Goal: Information Seeking & Learning: Learn about a topic

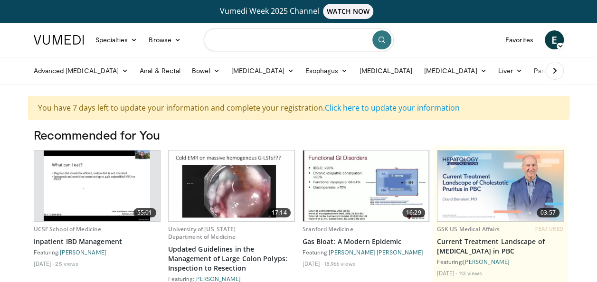
click at [253, 39] on input "Search topics, interventions" at bounding box center [299, 39] width 190 height 23
type input "**********"
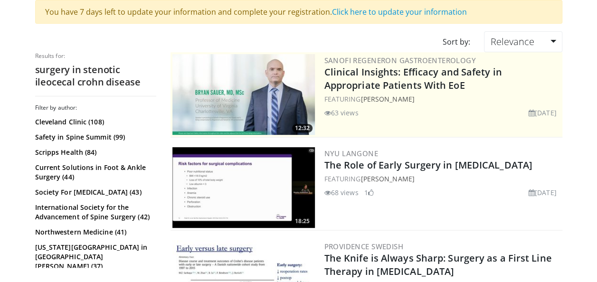
scroll to position [133, 0]
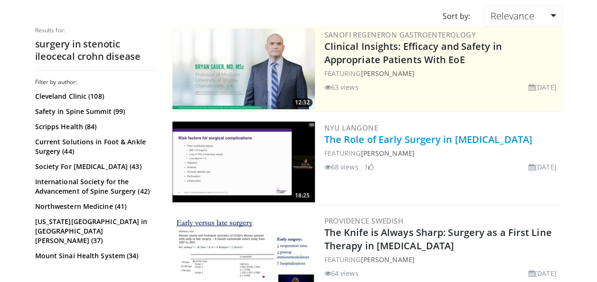
click at [387, 142] on link "The Role of Early Surgery in [MEDICAL_DATA]" at bounding box center [428, 139] width 208 height 13
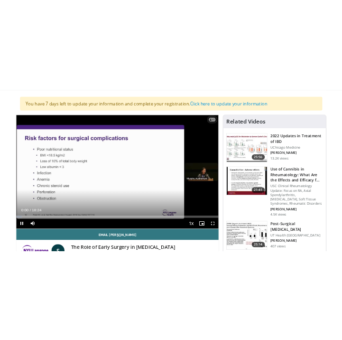
scroll to position [95, 0]
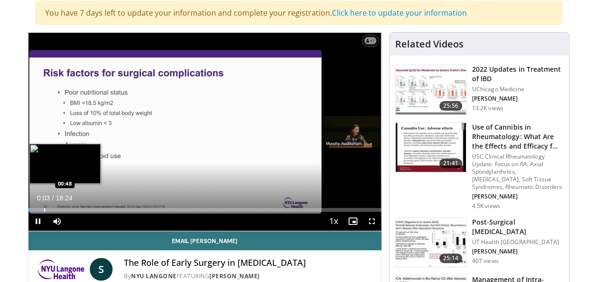
click at [44, 208] on div "Progress Bar" at bounding box center [44, 210] width 1 height 4
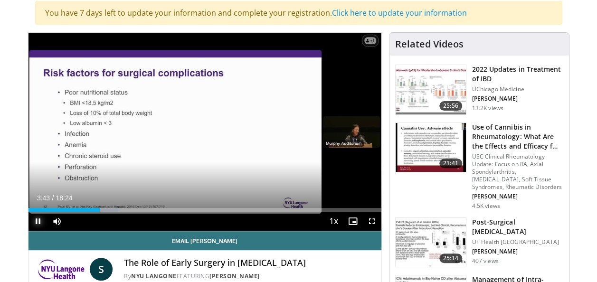
click at [36, 223] on span "Video Player" at bounding box center [37, 221] width 19 height 19
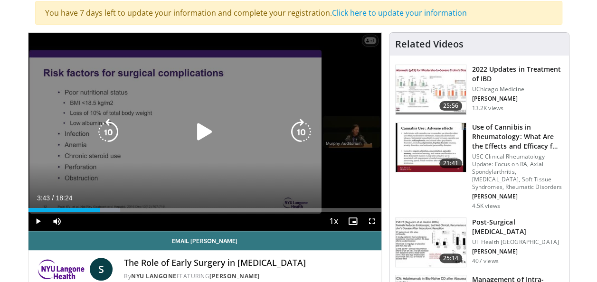
drag, startPoint x: 138, startPoint y: 91, endPoint x: 207, endPoint y: 43, distance: 84.2
click at [207, 43] on p "10 seconds" at bounding box center [207, 43] width 36 height 7
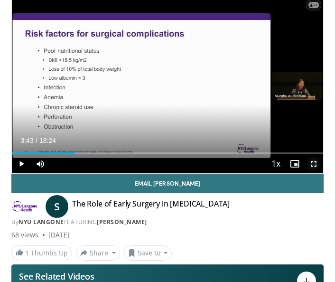
click at [314, 160] on span "Video Player" at bounding box center [313, 163] width 19 height 19
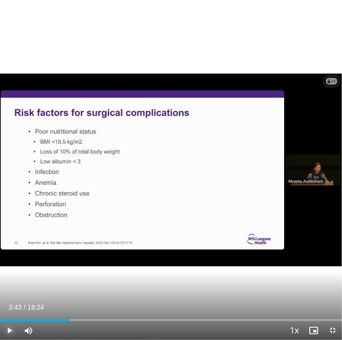
click at [8, 282] on span "Video Player" at bounding box center [9, 330] width 19 height 19
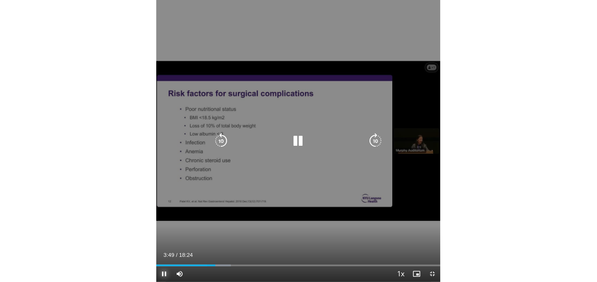
scroll to position [122, 0]
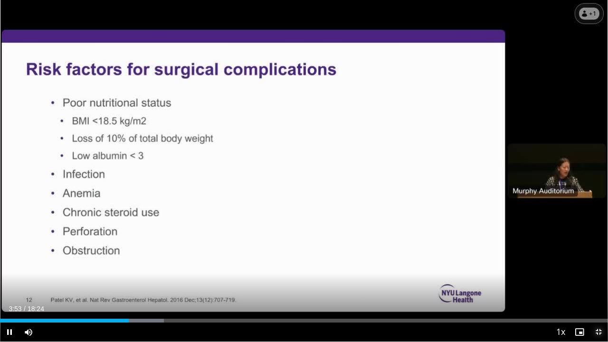
click at [597, 282] on span "Video Player" at bounding box center [598, 331] width 19 height 19
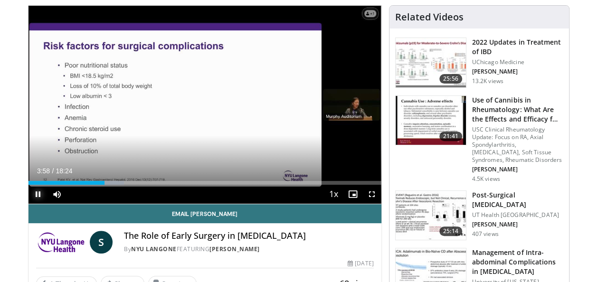
click at [38, 191] on span "Video Player" at bounding box center [37, 194] width 19 height 19
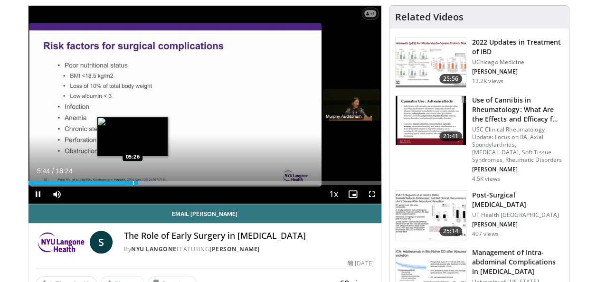
click at [133, 180] on div "Loaded : 36.84% 05:44 05:26" at bounding box center [204, 180] width 353 height 9
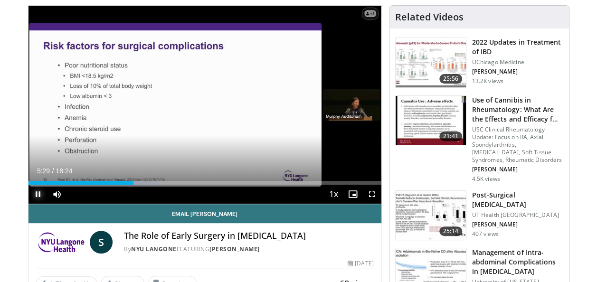
click at [35, 195] on span "Video Player" at bounding box center [37, 194] width 19 height 19
click at [38, 194] on span "Video Player" at bounding box center [37, 194] width 19 height 19
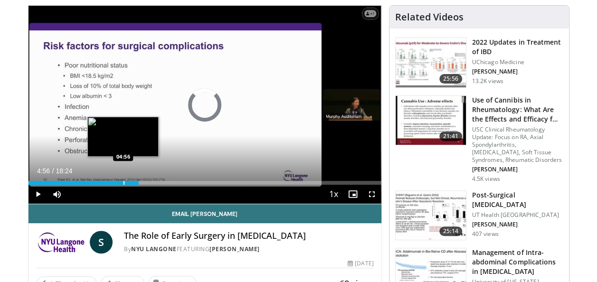
click at [123, 184] on div "Progress Bar" at bounding box center [123, 183] width 1 height 4
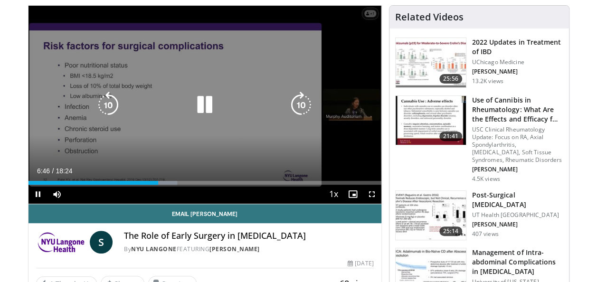
click at [203, 107] on icon "Video Player" at bounding box center [204, 105] width 27 height 27
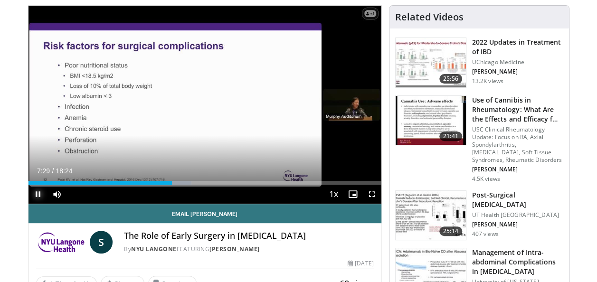
click at [38, 190] on span "Video Player" at bounding box center [37, 194] width 19 height 19
click at [38, 193] on span "Video Player" at bounding box center [37, 194] width 19 height 19
click at [37, 193] on span "Video Player" at bounding box center [37, 194] width 19 height 19
click at [38, 194] on span "Video Player" at bounding box center [37, 194] width 19 height 19
click at [37, 191] on span "Video Player" at bounding box center [37, 194] width 19 height 19
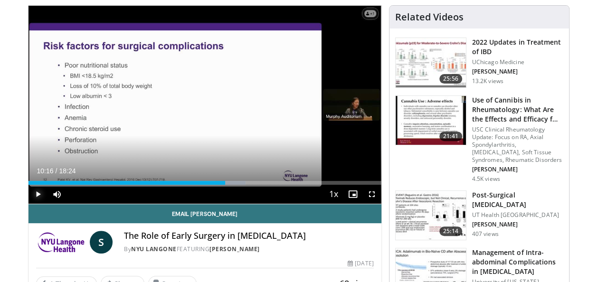
click at [37, 191] on span "Video Player" at bounding box center [37, 194] width 19 height 19
click at [37, 194] on span "Video Player" at bounding box center [37, 194] width 19 height 19
click at [37, 193] on span "Video Player" at bounding box center [37, 194] width 19 height 19
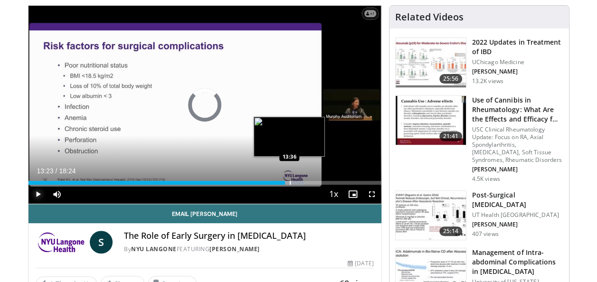
click at [289, 183] on div "Progress Bar" at bounding box center [289, 183] width 28 height 4
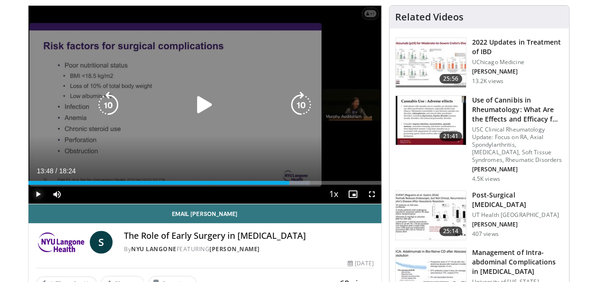
click at [293, 183] on div "Progress Bar" at bounding box center [294, 183] width 30 height 4
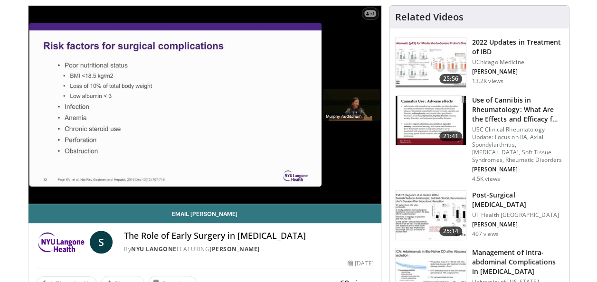
click at [299, 182] on video-js "**********" at bounding box center [204, 105] width 353 height 199
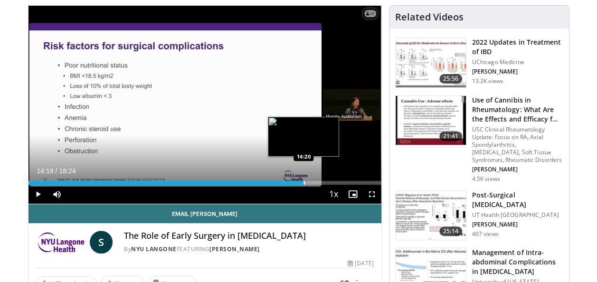
click at [303, 182] on div "Progress Bar" at bounding box center [299, 183] width 29 height 4
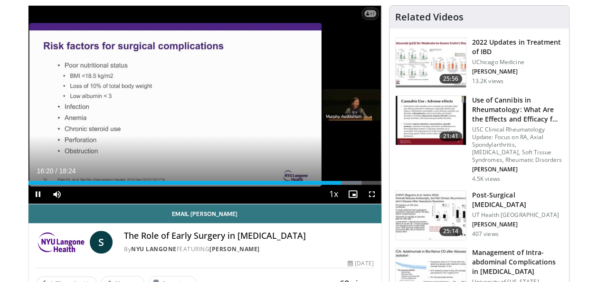
click at [39, 172] on span "16:20" at bounding box center [45, 171] width 17 height 8
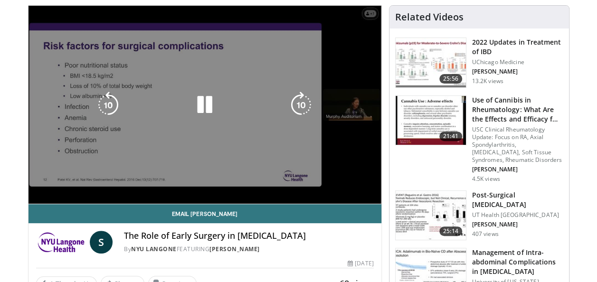
drag, startPoint x: 350, startPoint y: 149, endPoint x: 377, endPoint y: 178, distance: 39.3
click at [377, 178] on video-js "**********" at bounding box center [204, 105] width 353 height 199
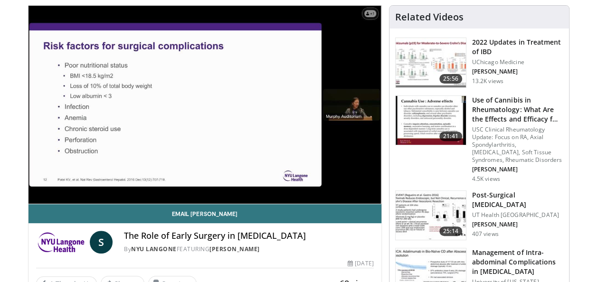
drag, startPoint x: 354, startPoint y: 91, endPoint x: 200, endPoint y: 197, distance: 186.5
click at [200, 197] on video-js "**********" at bounding box center [204, 105] width 353 height 199
drag, startPoint x: 298, startPoint y: 63, endPoint x: 318, endPoint y: 237, distance: 175.9
click at [318, 237] on h4 "The Role of Early Surgery in [MEDICAL_DATA]" at bounding box center [249, 236] width 250 height 10
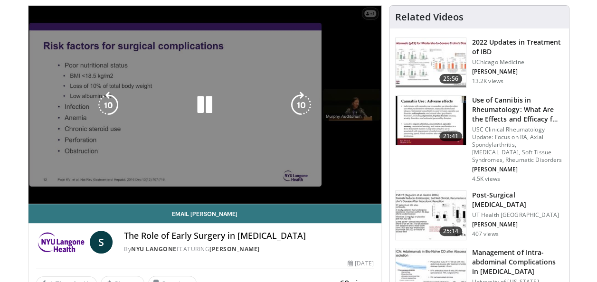
drag, startPoint x: 340, startPoint y: 161, endPoint x: 336, endPoint y: 165, distance: 5.7
click at [336, 165] on div "10 seconds Tap to unmute" at bounding box center [204, 105] width 353 height 198
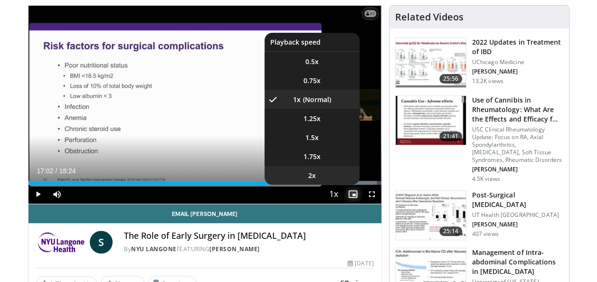
drag, startPoint x: 353, startPoint y: 184, endPoint x: 336, endPoint y: 184, distance: 16.6
click at [336, 185] on div "Current Time 17:02 / Duration 18:24 Play Skip Backward Skip Forward Mute 16% Lo…" at bounding box center [204, 194] width 353 height 19
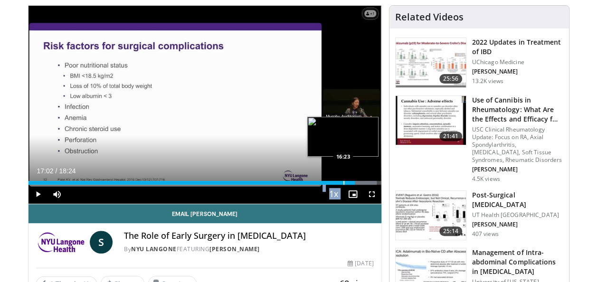
drag, startPoint x: 364, startPoint y: 163, endPoint x: 343, endPoint y: 180, distance: 26.7
click at [343, 180] on video-js "**********" at bounding box center [204, 105] width 353 height 199
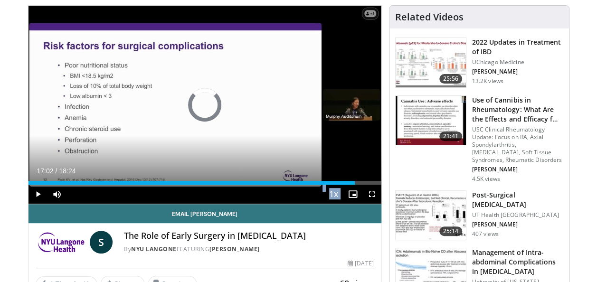
click at [343, 180] on div "Loaded : 0.00% 16:23 16:23" at bounding box center [204, 180] width 353 height 9
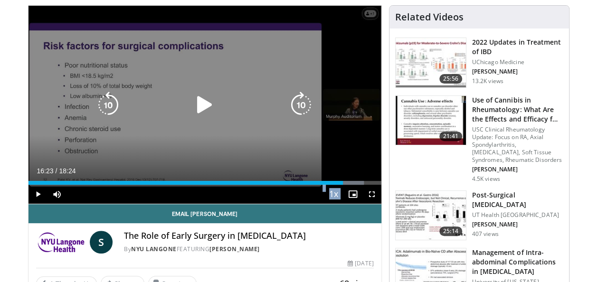
click at [201, 104] on icon "Video Player" at bounding box center [204, 105] width 27 height 27
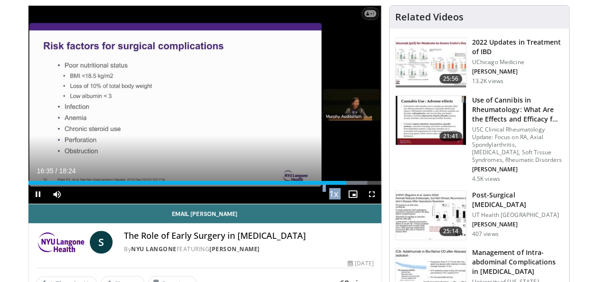
drag, startPoint x: 339, startPoint y: 162, endPoint x: 312, endPoint y: 196, distance: 43.9
click at [312, 196] on div "Current Time 16:35 / Duration 18:24 Pause Skip Backward Skip Forward Mute 16% L…" at bounding box center [204, 194] width 353 height 19
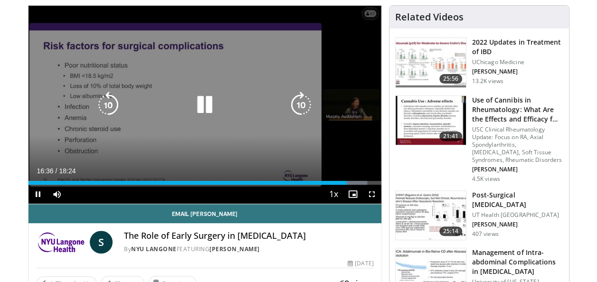
drag, startPoint x: 312, startPoint y: 196, endPoint x: 221, endPoint y: 105, distance: 128.3
click at [221, 105] on div "10 seconds Tap to unmute" at bounding box center [204, 105] width 353 height 198
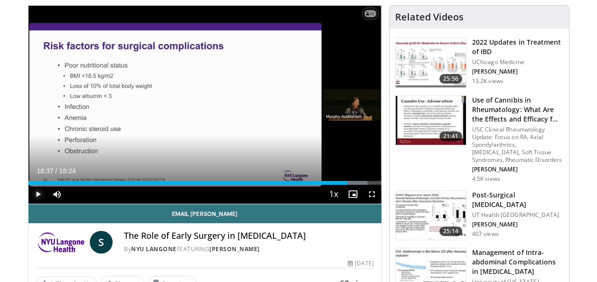
click at [37, 195] on span "Video Player" at bounding box center [37, 194] width 19 height 19
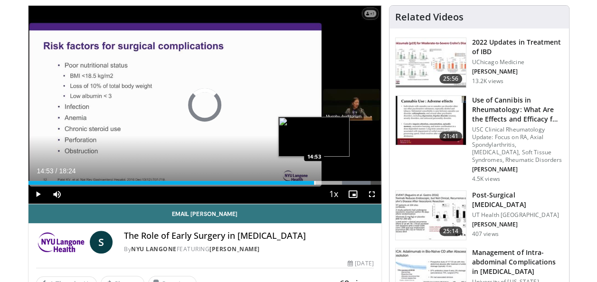
click at [314, 182] on div "Progress Bar" at bounding box center [314, 183] width 1 height 4
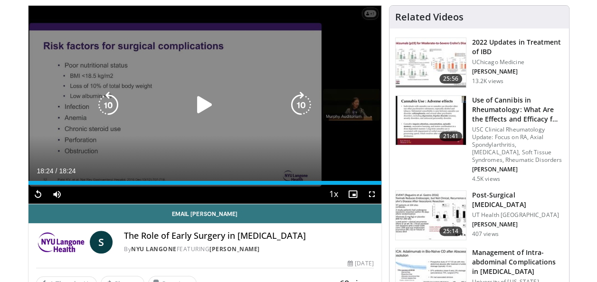
click at [210, 133] on div "10 seconds Tap to unmute" at bounding box center [204, 105] width 353 height 198
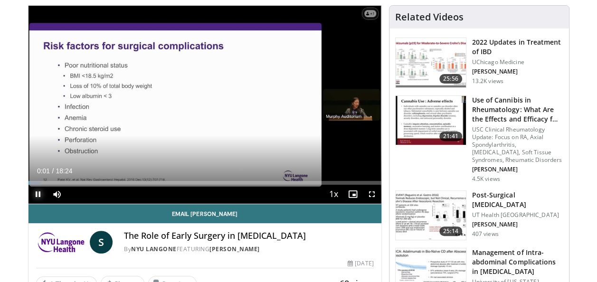
click at [36, 192] on span "Video Player" at bounding box center [37, 194] width 19 height 19
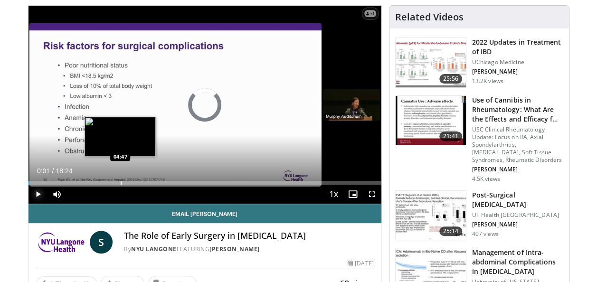
click at [121, 182] on div "Progress Bar" at bounding box center [121, 183] width 1 height 4
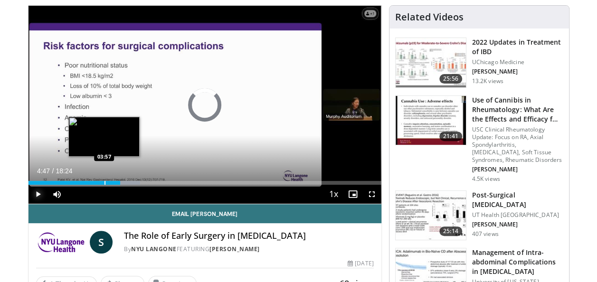
click at [104, 181] on div "Progress Bar" at bounding box center [104, 183] width 1 height 4
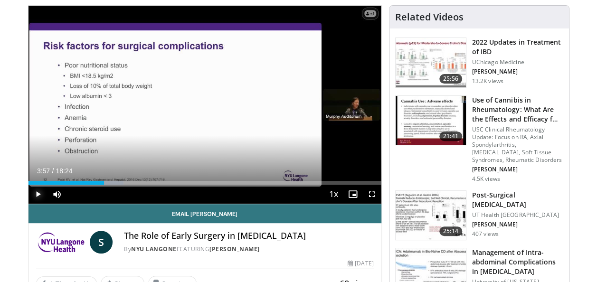
click at [38, 193] on span "Video Player" at bounding box center [37, 194] width 19 height 19
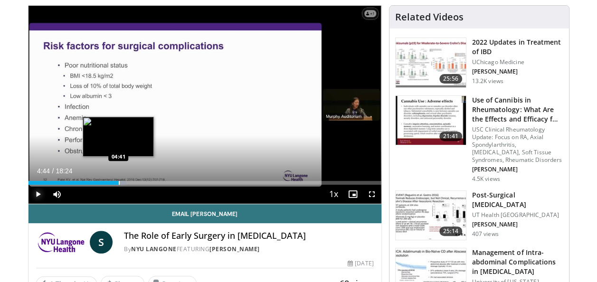
click at [119, 183] on div "Progress Bar" at bounding box center [119, 183] width 1 height 4
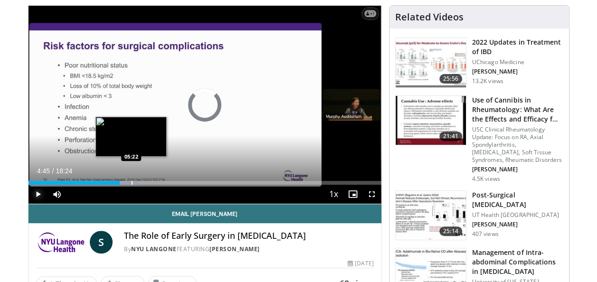
click at [132, 183] on div "Progress Bar" at bounding box center [132, 183] width 1 height 4
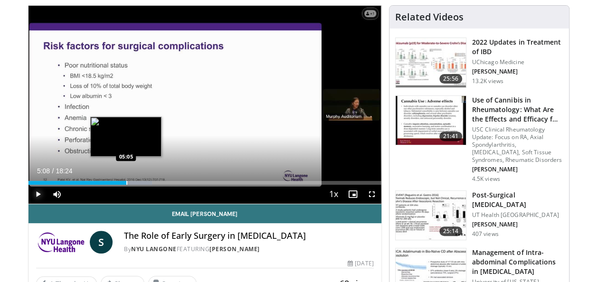
click at [126, 183] on div "Progress Bar" at bounding box center [126, 183] width 1 height 4
click at [123, 183] on div "Progress Bar" at bounding box center [123, 183] width 1 height 4
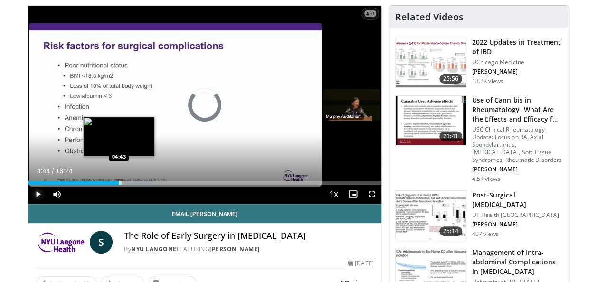
click at [119, 182] on div "Progress Bar" at bounding box center [119, 183] width 1 height 4
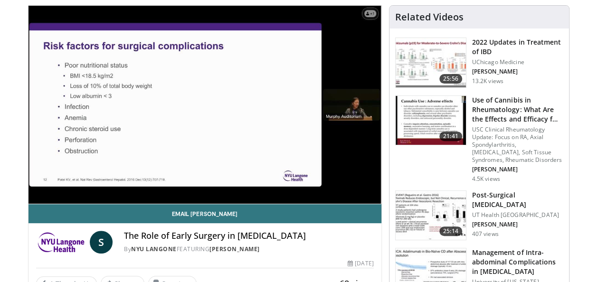
click at [113, 182] on video-js "**********" at bounding box center [204, 105] width 353 height 199
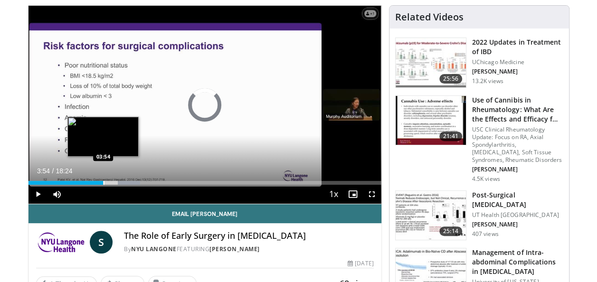
click at [103, 180] on div "Loaded : 31.70% 03:54 03:54" at bounding box center [204, 180] width 353 height 9
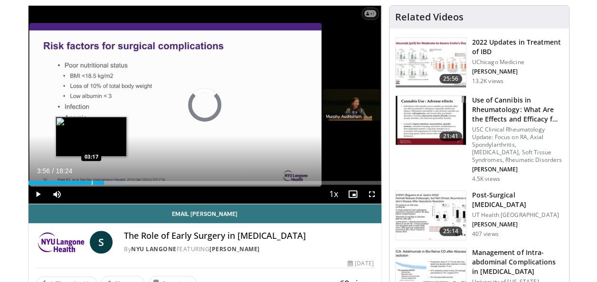
click at [92, 181] on div "Progress Bar" at bounding box center [92, 183] width 1 height 4
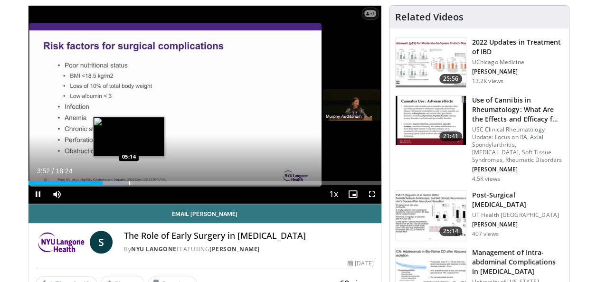
click at [129, 180] on div "Loaded : 26.95% 03:52 05:14" at bounding box center [204, 180] width 353 height 9
click at [134, 183] on div "Loaded : 34.14% 05:16 05:33" at bounding box center [204, 183] width 353 height 4
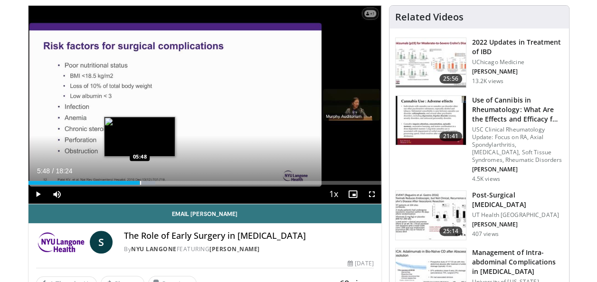
click at [139, 183] on div "Loaded : 35.94% 05:34 05:48" at bounding box center [204, 183] width 353 height 4
click at [143, 183] on div "Loaded : 38.64% 06:00 06:00" at bounding box center [204, 183] width 353 height 4
click at [148, 183] on div "Progress Bar" at bounding box center [149, 183] width 30 height 4
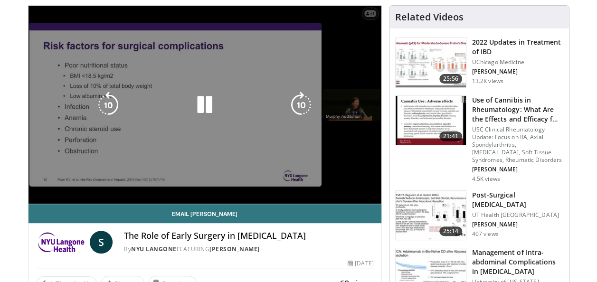
click at [180, 182] on video-js "**********" at bounding box center [204, 105] width 353 height 199
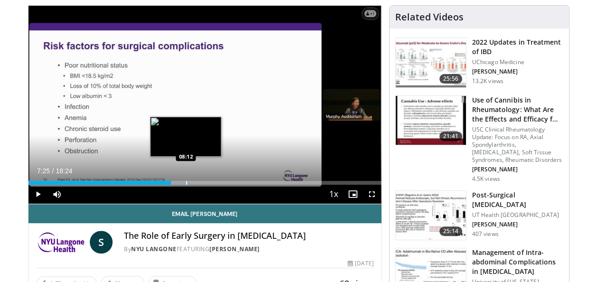
click at [186, 183] on div "Progress Bar" at bounding box center [186, 183] width 1 height 4
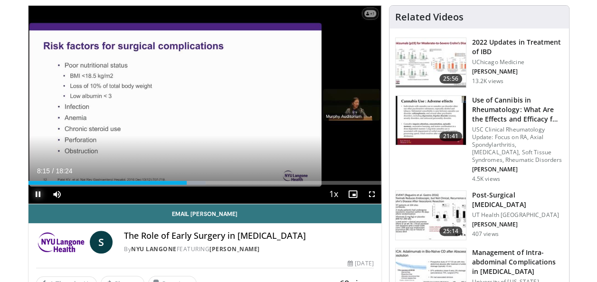
click at [36, 193] on span "Video Player" at bounding box center [37, 194] width 19 height 19
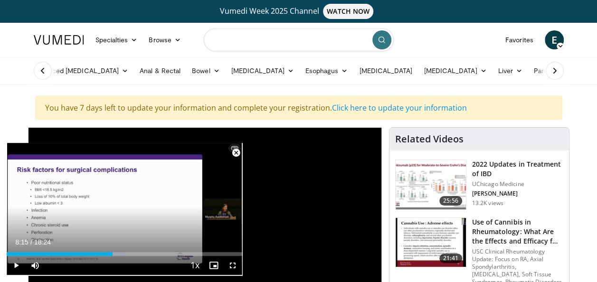
click at [246, 39] on input "Search topics, interventions" at bounding box center [299, 39] width 190 height 23
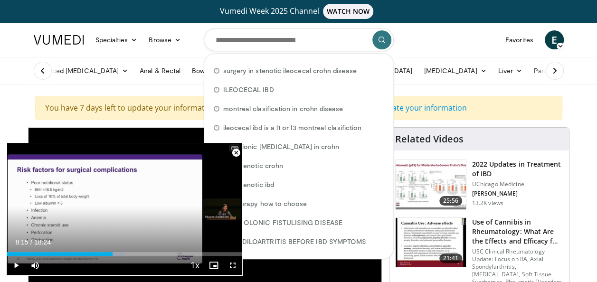
click at [235, 155] on span "Video Player" at bounding box center [236, 152] width 19 height 19
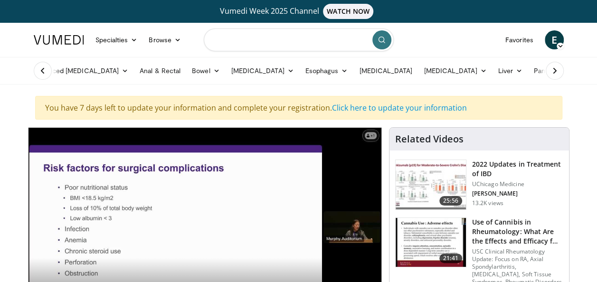
click at [255, 46] on input "Search topics, interventions" at bounding box center [299, 39] width 190 height 23
type input "**********"
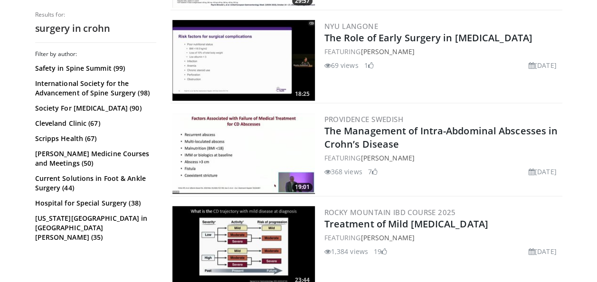
scroll to position [329, 0]
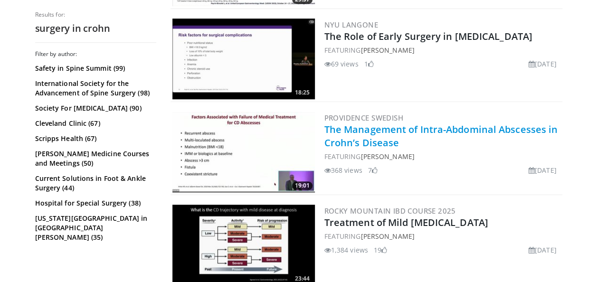
click at [395, 128] on link "The Management of Intra-Abdominal Abscesses in Crohn’s Disease" at bounding box center [441, 136] width 234 height 26
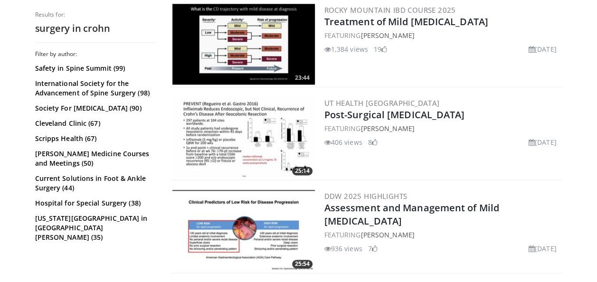
scroll to position [544, 0]
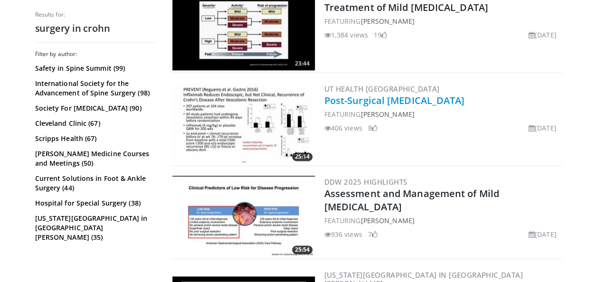
click at [425, 94] on link "Post-Surgical [MEDICAL_DATA]" at bounding box center [394, 100] width 141 height 13
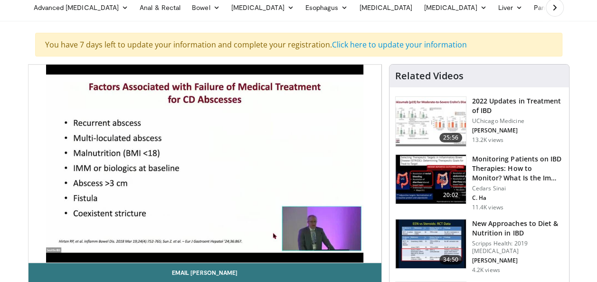
scroll to position [95, 0]
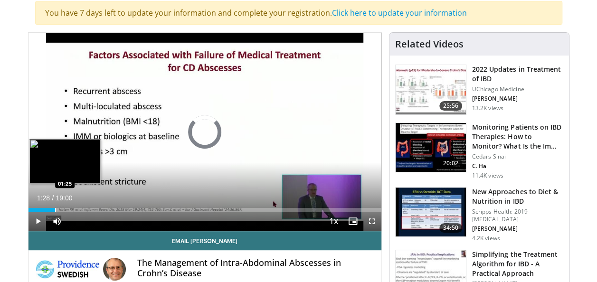
click at [55, 207] on div "Loaded : 3.47% 01:28 01:25" at bounding box center [204, 207] width 353 height 9
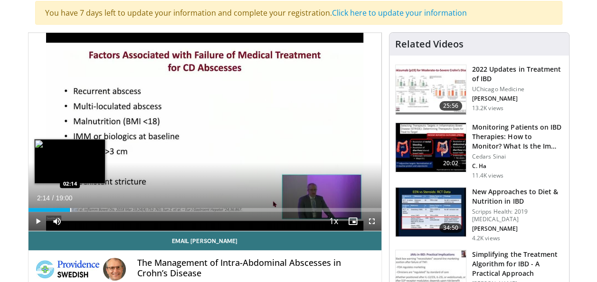
click at [70, 209] on div "Progress Bar" at bounding box center [70, 210] width 1 height 4
click at [80, 208] on div "Progress Bar" at bounding box center [80, 210] width 1 height 4
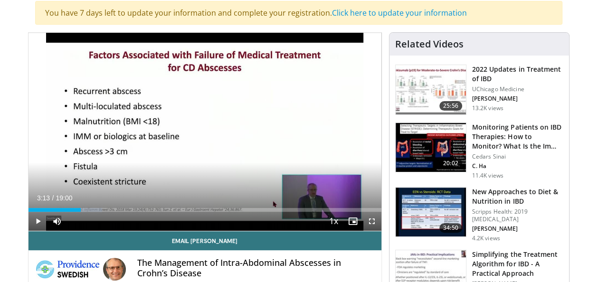
click at [88, 208] on div "Progress Bar" at bounding box center [88, 210] width 1 height 4
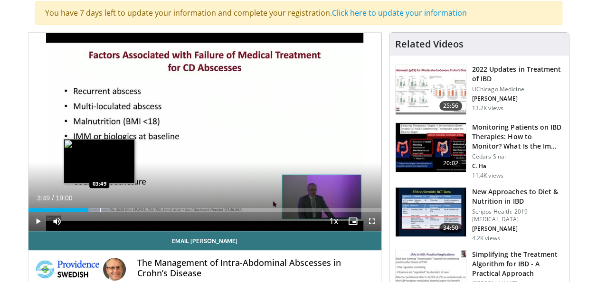
click at [100, 208] on div "Progress Bar" at bounding box center [100, 210] width 1 height 4
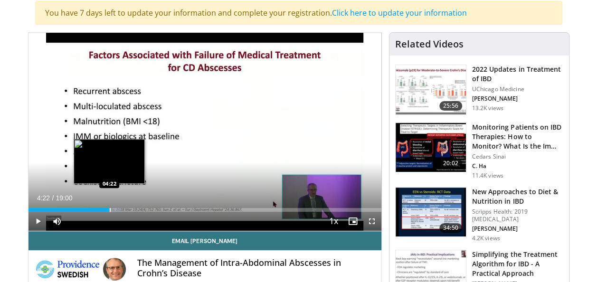
click at [109, 208] on div "Loaded : 26.10% 04:22 04:22" at bounding box center [204, 210] width 353 height 4
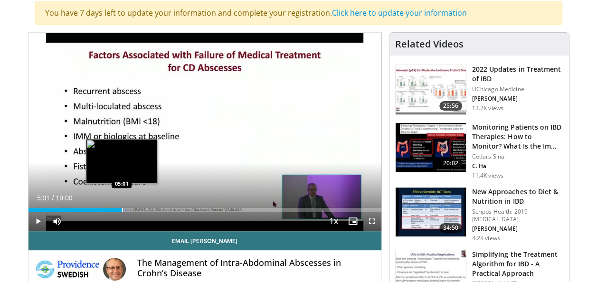
click at [122, 208] on div "Progress Bar" at bounding box center [122, 210] width 1 height 4
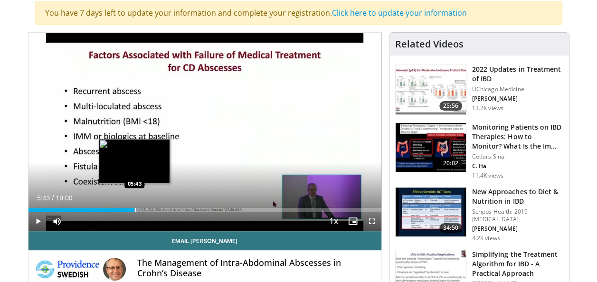
click at [135, 209] on div "Progress Bar" at bounding box center [135, 210] width 1 height 4
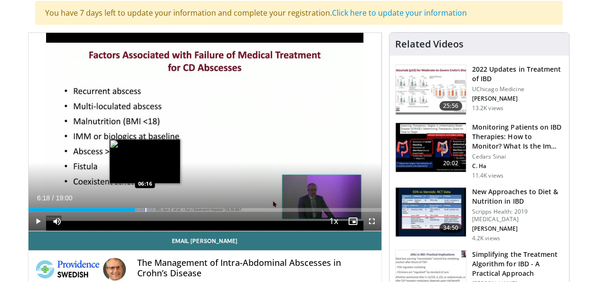
click at [145, 209] on div "Progress Bar" at bounding box center [145, 210] width 1 height 4
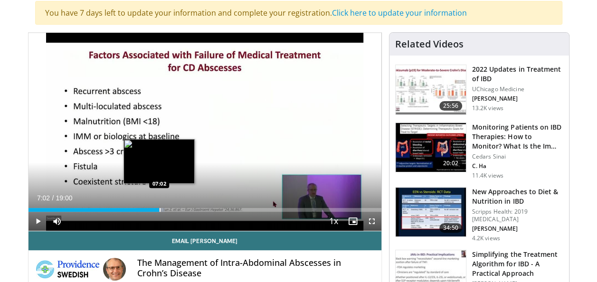
click at [160, 209] on div "Progress Bar" at bounding box center [160, 210] width 1 height 4
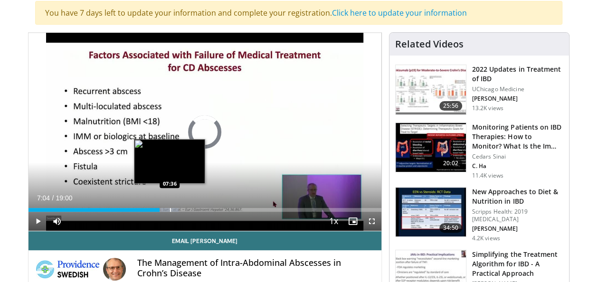
click at [170, 209] on div "Progress Bar" at bounding box center [170, 210] width 1 height 4
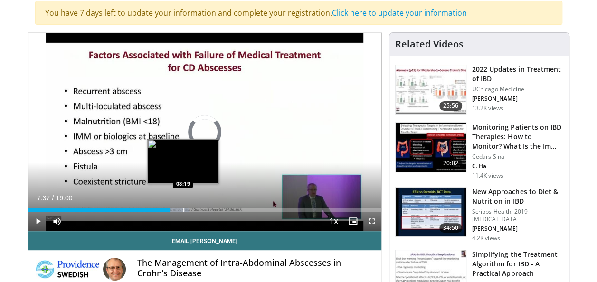
click at [183, 209] on div "Progress Bar" at bounding box center [183, 210] width 1 height 4
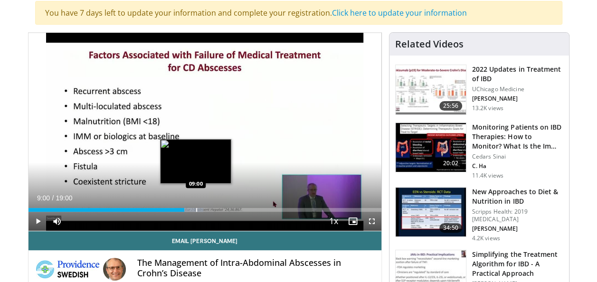
click at [196, 209] on div "Progress Bar" at bounding box center [196, 210] width 1 height 4
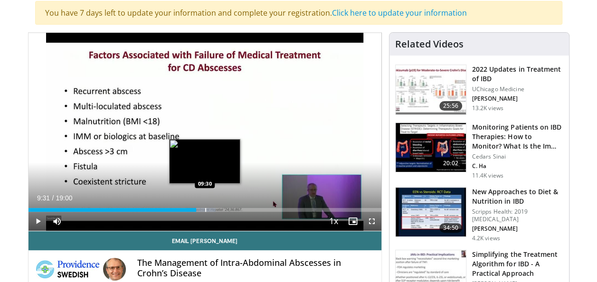
click at [205, 209] on div "Progress Bar" at bounding box center [205, 210] width 1 height 4
click at [212, 209] on div "Loaded : 56.14% 09:56 09:56" at bounding box center [204, 210] width 353 height 4
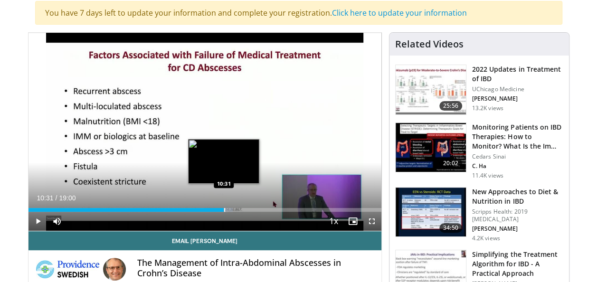
click at [224, 209] on div "Progress Bar" at bounding box center [224, 210] width 1 height 4
click at [230, 209] on div "Progress Bar" at bounding box center [232, 210] width 22 height 4
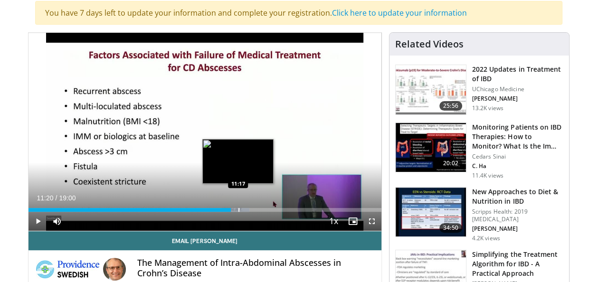
click at [238, 209] on div "Progress Bar" at bounding box center [238, 210] width 1 height 4
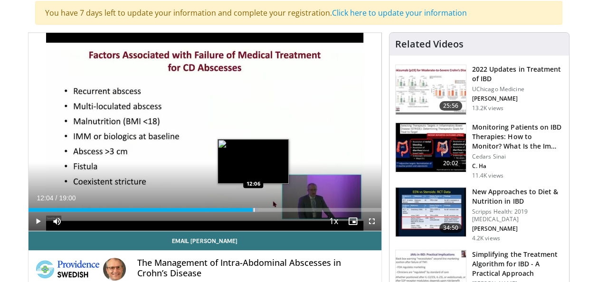
click at [253, 209] on div "Progress Bar" at bounding box center [244, 210] width 28 height 4
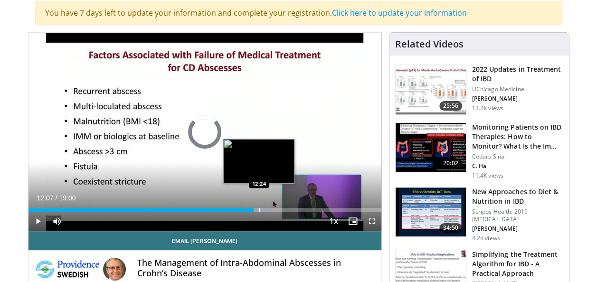
click at [258, 209] on div "Progress Bar" at bounding box center [258, 210] width 29 height 4
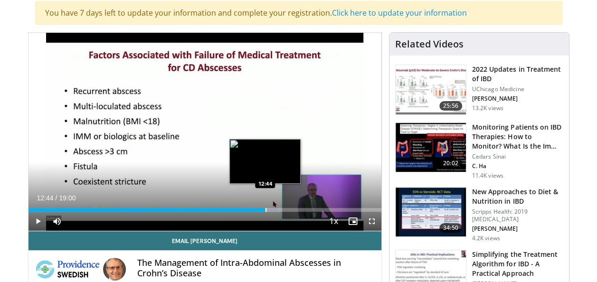
click at [265, 209] on div "Loaded : 71.05% 12:26 12:44" at bounding box center [204, 210] width 353 height 4
click at [274, 209] on div "Progress Bar" at bounding box center [274, 210] width 1 height 4
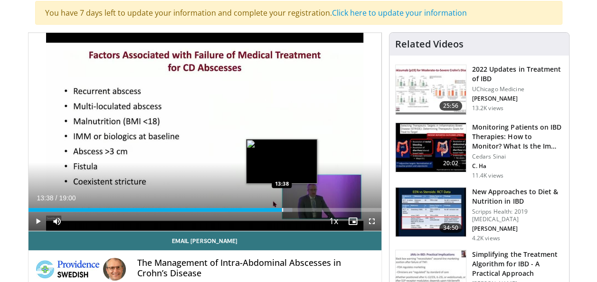
click at [282, 209] on div "Progress Bar" at bounding box center [282, 210] width 1 height 4
click at [290, 209] on div "Progress Bar" at bounding box center [290, 210] width 1 height 4
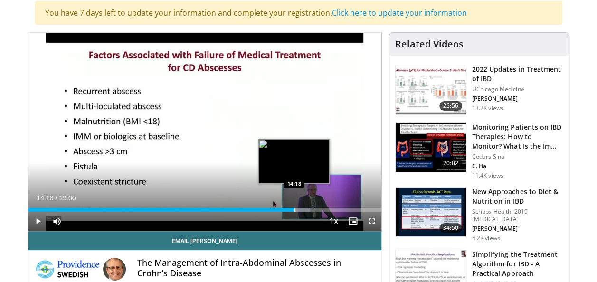
click at [294, 210] on div "Progress Bar" at bounding box center [294, 210] width 1 height 4
click at [299, 210] on div "Progress Bar" at bounding box center [299, 210] width 1 height 4
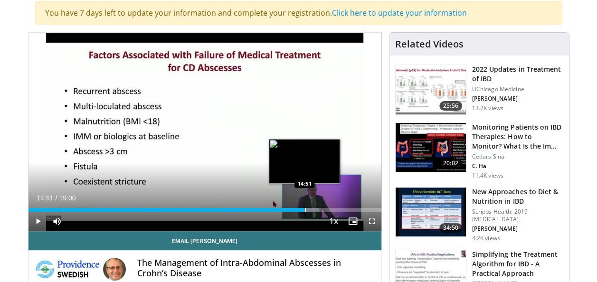
click at [305, 210] on div "Progress Bar" at bounding box center [305, 210] width 1 height 4
click at [313, 210] on div "Progress Bar" at bounding box center [313, 210] width 1 height 4
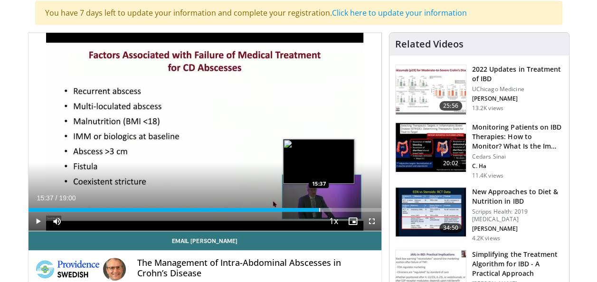
click at [319, 210] on div "Progress Bar" at bounding box center [319, 210] width 1 height 4
click at [330, 210] on div "Progress Bar" at bounding box center [330, 210] width 1 height 4
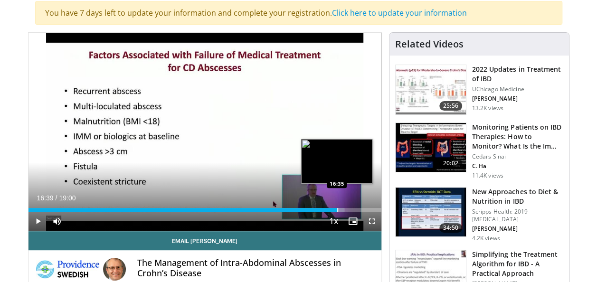
click at [337, 210] on div "Progress Bar" at bounding box center [337, 210] width 1 height 4
click at [344, 210] on div "Progress Bar" at bounding box center [343, 210] width 28 height 4
click at [349, 210] on div "Progress Bar" at bounding box center [349, 210] width 1 height 4
click at [355, 210] on div "Progress Bar" at bounding box center [355, 210] width 1 height 4
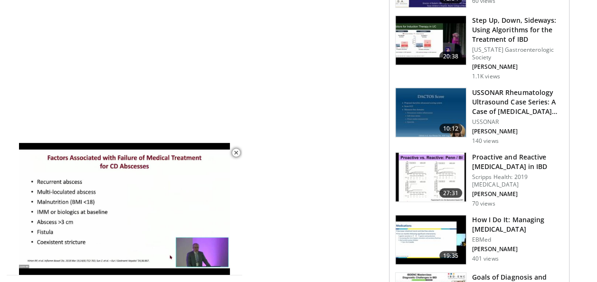
scroll to position [59, 0]
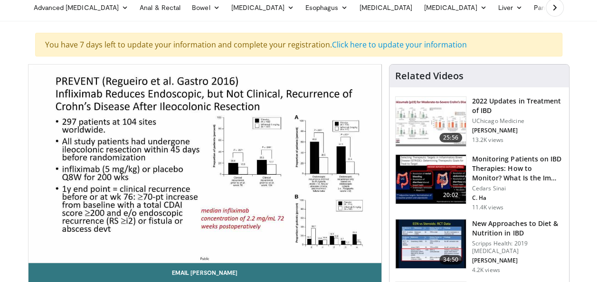
scroll to position [101, 0]
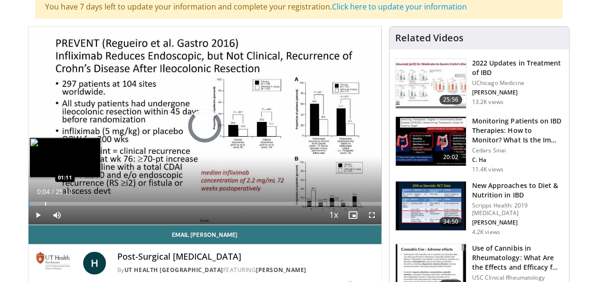
click at [45, 202] on div "Progress Bar" at bounding box center [45, 204] width 1 height 4
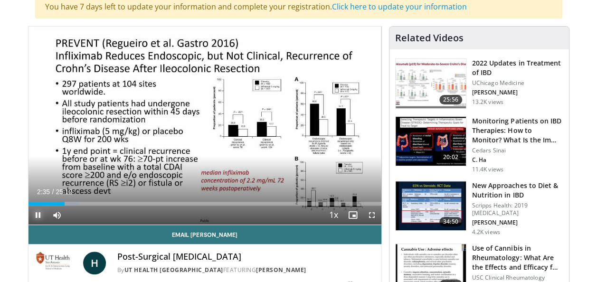
click at [36, 212] on span "Video Player" at bounding box center [37, 215] width 19 height 19
click at [37, 213] on span "Video Player" at bounding box center [37, 215] width 19 height 19
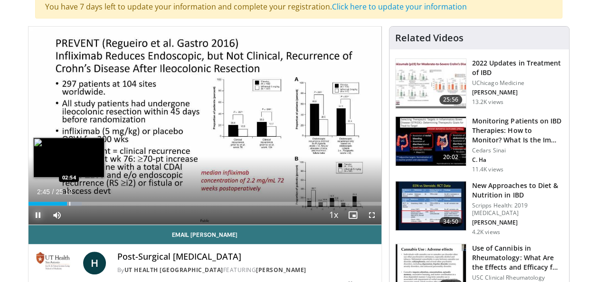
click at [69, 203] on div "Progress Bar" at bounding box center [69, 204] width 1 height 4
click at [78, 203] on div "Progress Bar" at bounding box center [72, 204] width 21 height 4
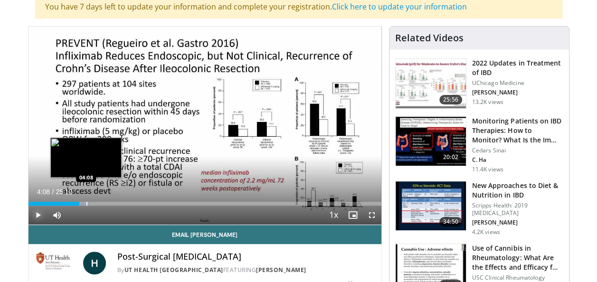
click at [86, 203] on div "Progress Bar" at bounding box center [86, 204] width 1 height 4
click at [94, 202] on div "Progress Bar" at bounding box center [94, 204] width 1 height 4
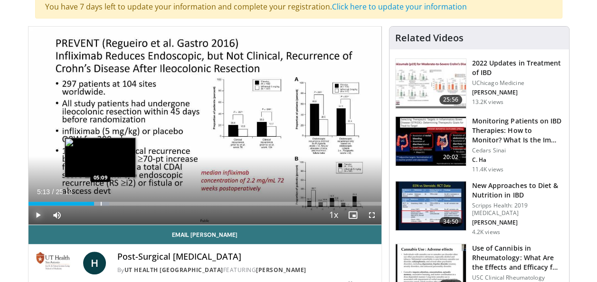
click at [101, 202] on div "Progress Bar" at bounding box center [101, 204] width 1 height 4
click at [108, 202] on div "Progress Bar" at bounding box center [108, 204] width 1 height 4
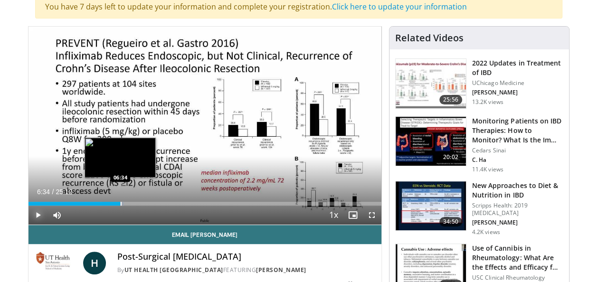
click at [121, 203] on div "Progress Bar" at bounding box center [121, 204] width 1 height 4
click at [129, 203] on div "Progress Bar" at bounding box center [129, 204] width 1 height 4
click at [127, 200] on div "Loaded : 33.71% 07:05 07:05" at bounding box center [204, 201] width 353 height 9
click at [122, 204] on div "Progress Bar" at bounding box center [122, 204] width 1 height 4
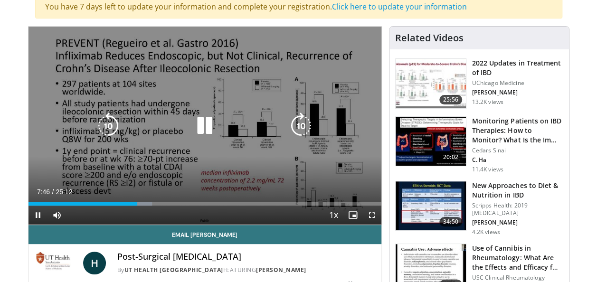
click at [203, 126] on icon "Video Player" at bounding box center [204, 126] width 27 height 27
click at [201, 121] on icon "Video Player" at bounding box center [204, 126] width 27 height 27
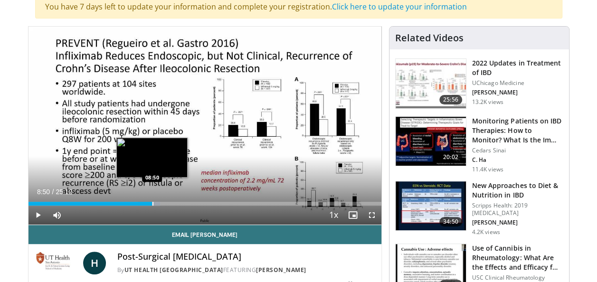
click at [152, 202] on div "Progress Bar" at bounding box center [152, 204] width 1 height 4
click at [157, 203] on div "Progress Bar" at bounding box center [157, 204] width 1 height 4
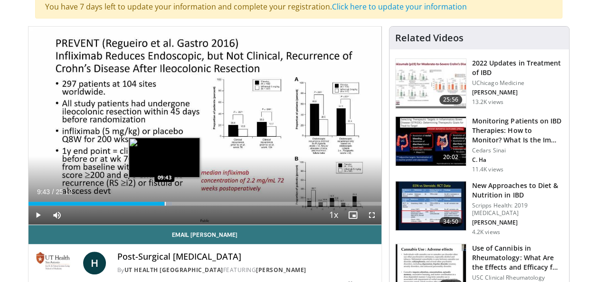
click at [164, 200] on div "Loaded : 40.65% 09:43 09:43" at bounding box center [204, 201] width 353 height 9
click at [172, 204] on div "Progress Bar" at bounding box center [172, 204] width 1 height 4
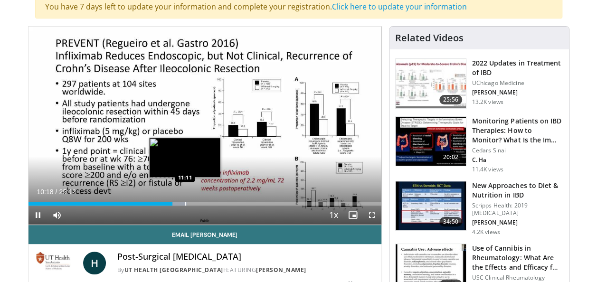
click at [184, 204] on div "Progress Bar" at bounding box center [176, 204] width 22 height 4
click at [193, 202] on div "Loaded : 48.52% 11:10 11:49" at bounding box center [204, 204] width 353 height 4
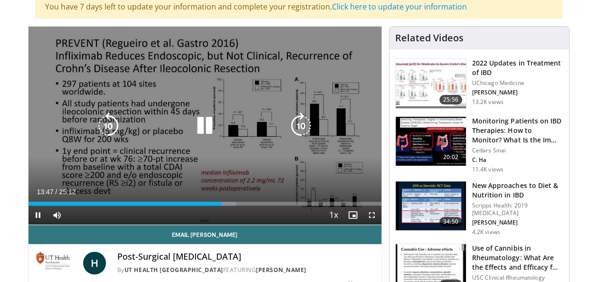
click at [201, 129] on icon "Video Player" at bounding box center [204, 126] width 27 height 27
click at [203, 125] on icon "Video Player" at bounding box center [204, 126] width 27 height 27
click at [205, 123] on icon "Video Player" at bounding box center [204, 126] width 27 height 27
click at [199, 125] on icon "Video Player" at bounding box center [204, 126] width 27 height 27
click at [201, 127] on icon "Video Player" at bounding box center [204, 126] width 27 height 27
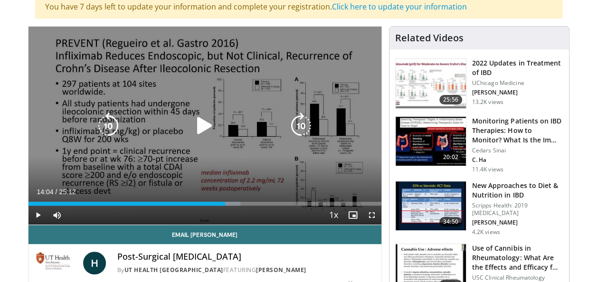
click at [203, 122] on icon "Video Player" at bounding box center [204, 126] width 27 height 27
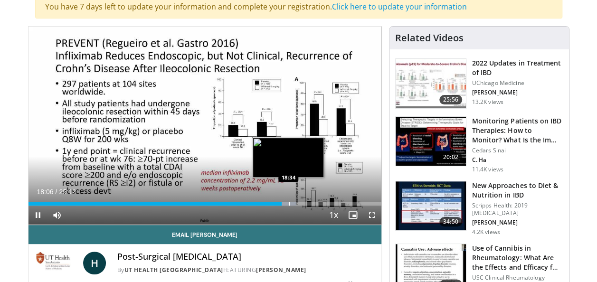
click at [288, 204] on div "Loaded : 76.01% 18:06 18:34" at bounding box center [204, 204] width 353 height 4
click at [293, 204] on video-js "**********" at bounding box center [204, 126] width 353 height 199
click at [294, 204] on div "Progress Bar" at bounding box center [294, 204] width 1 height 4
click at [296, 203] on video-js "**********" at bounding box center [204, 126] width 353 height 199
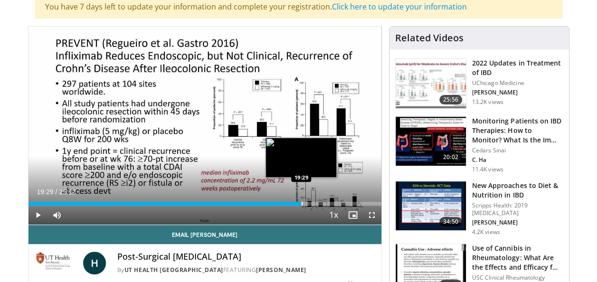
click at [302, 203] on div "Progress Bar" at bounding box center [302, 204] width 1 height 4
click at [305, 203] on div "Progress Bar" at bounding box center [305, 204] width 1 height 4
click at [311, 202] on div "Progress Bar" at bounding box center [311, 204] width 1 height 4
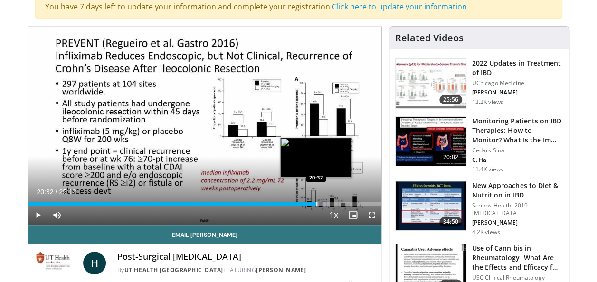
click at [316, 203] on div "Progress Bar" at bounding box center [316, 204] width 1 height 4
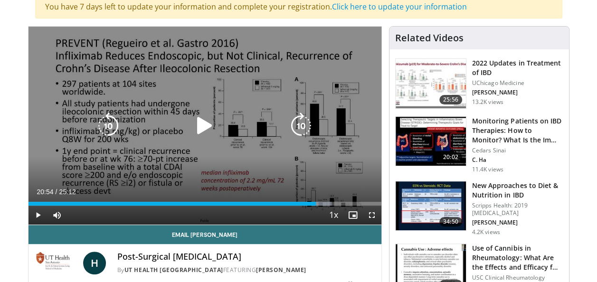
click at [321, 203] on div "Progress Bar" at bounding box center [320, 204] width 22 height 4
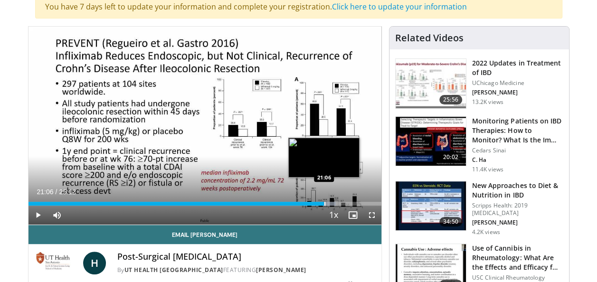
click at [323, 203] on div "Loaded : 87.20% 21:06 21:06" at bounding box center [204, 204] width 353 height 4
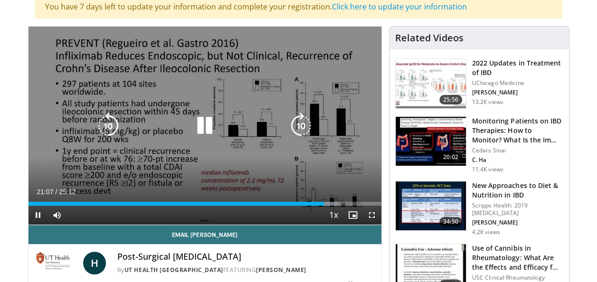
click at [0, 0] on div "Progress Bar" at bounding box center [0, 0] width 0 height 0
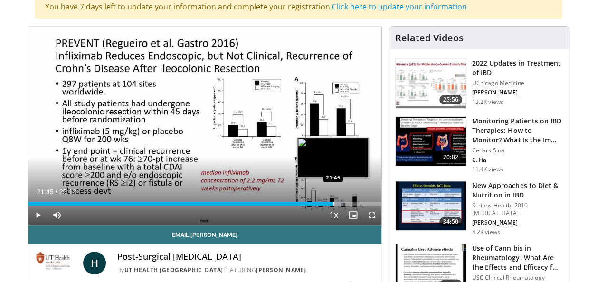
click at [333, 203] on div "Progress Bar" at bounding box center [333, 204] width 1 height 4
click at [339, 202] on div "Progress Bar" at bounding box center [339, 204] width 1 height 4
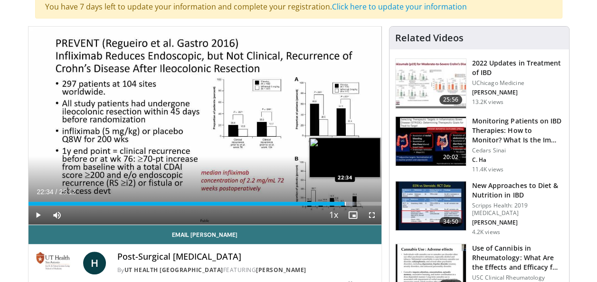
click at [345, 202] on div "Progress Bar" at bounding box center [345, 204] width 1 height 4
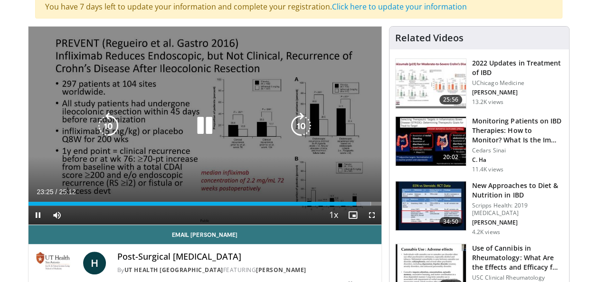
click at [206, 125] on icon "Video Player" at bounding box center [204, 126] width 27 height 27
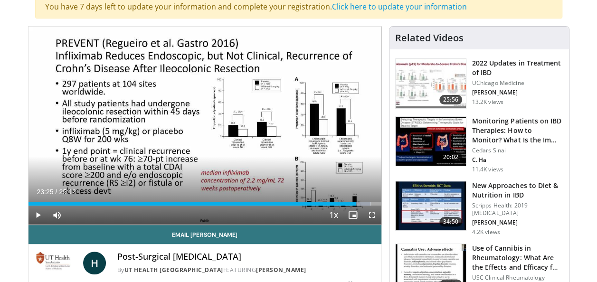
scroll to position [0, 0]
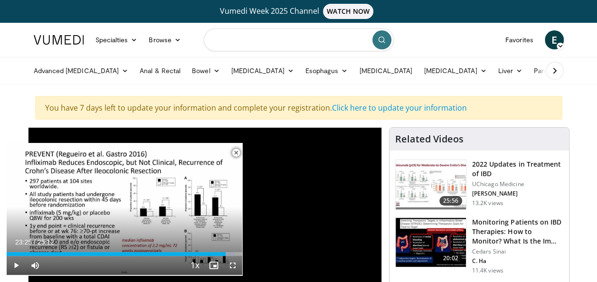
click at [256, 41] on input "Search topics, interventions" at bounding box center [299, 39] width 190 height 23
type input "**********"
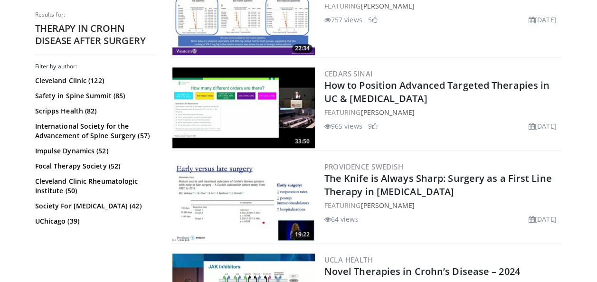
scroll to position [380, 0]
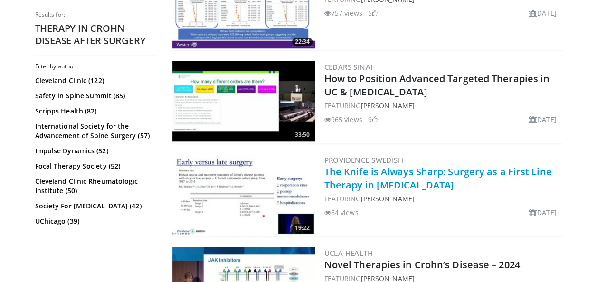
click at [387, 182] on link "The Knife is Always Sharp: Surgery as a First Line Therapy in [MEDICAL_DATA]" at bounding box center [437, 178] width 227 height 26
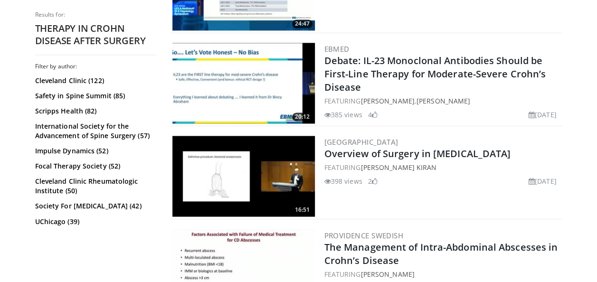
scroll to position [696, 0]
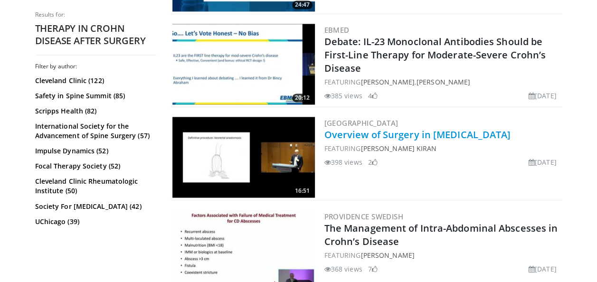
click at [465, 134] on link "Overview of Surgery in Crohn's Disease" at bounding box center [417, 134] width 187 height 13
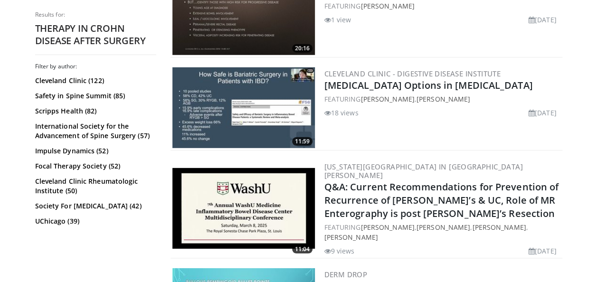
scroll to position [1323, 0]
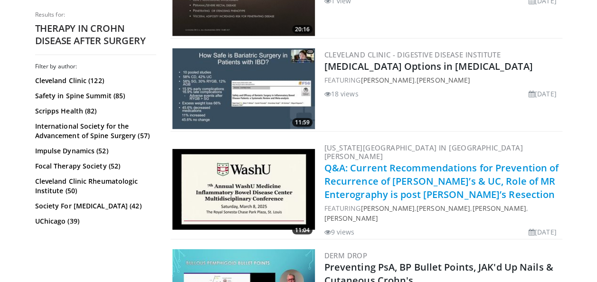
click at [406, 173] on link "Q&A: Current Recommendations for Prevention of Recurrence of Crohn’s & UC, Role…" at bounding box center [441, 180] width 235 height 39
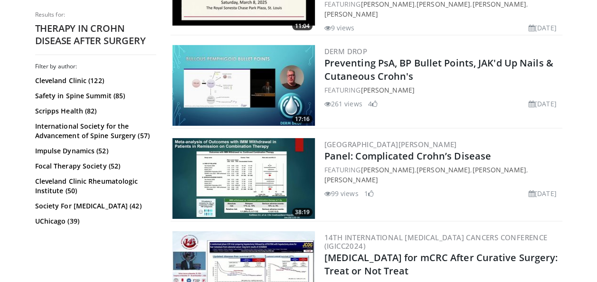
scroll to position [1545, 0]
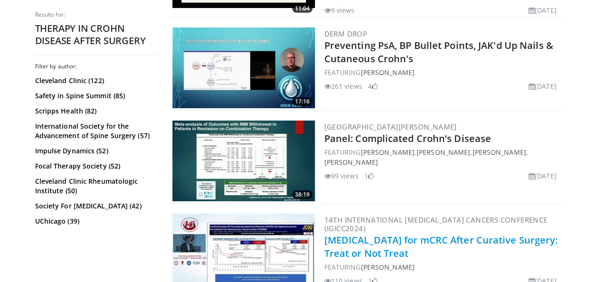
click at [478, 234] on link "Adjuvant Therapy for mCRC After Curative Surgery: Treat or Not Treat" at bounding box center [441, 247] width 234 height 26
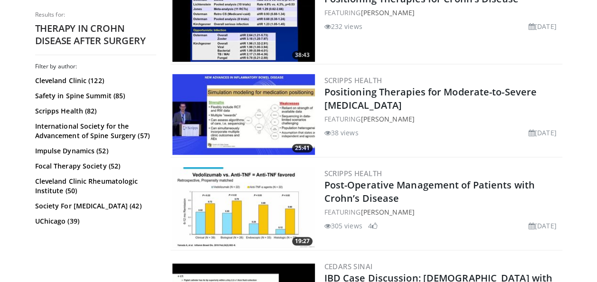
scroll to position [2060, 0]
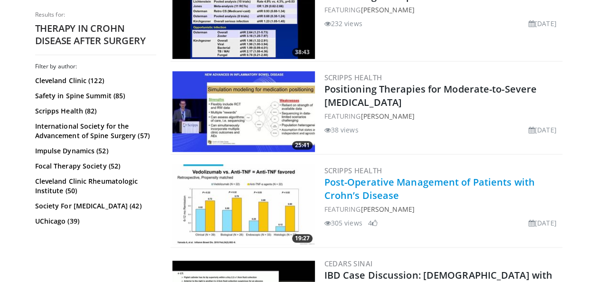
click at [394, 176] on link "Post-Operative Management of Patients with Crohn’s Disease" at bounding box center [429, 189] width 210 height 26
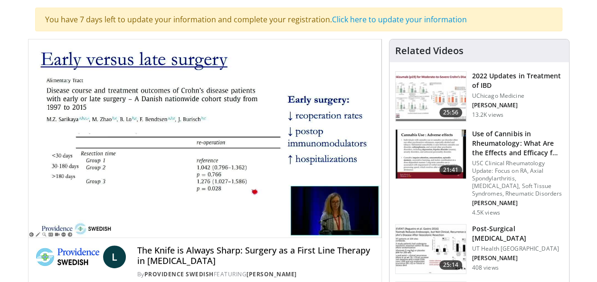
scroll to position [126, 0]
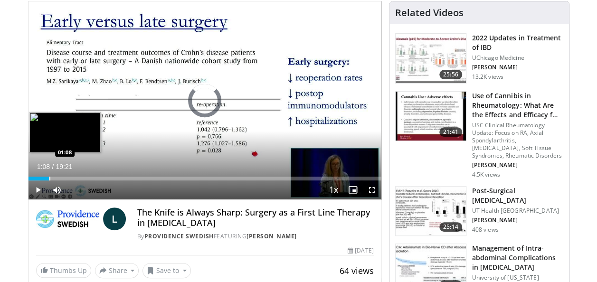
click at [49, 178] on div "Progress Bar" at bounding box center [49, 179] width 1 height 4
click at [56, 178] on div "Progress Bar" at bounding box center [56, 179] width 1 height 4
click at [66, 177] on div "Progress Bar" at bounding box center [66, 179] width 1 height 4
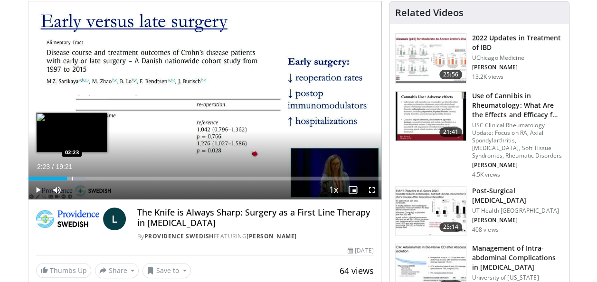
click at [72, 177] on div "Progress Bar" at bounding box center [72, 179] width 1 height 4
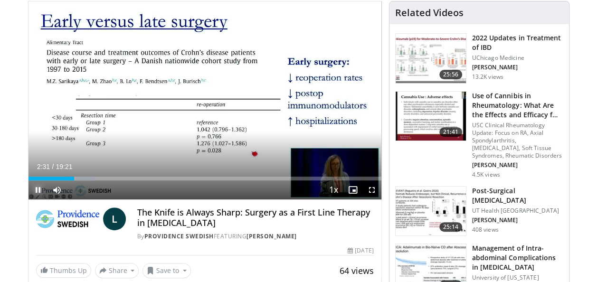
click at [33, 187] on span "Video Player" at bounding box center [37, 189] width 19 height 19
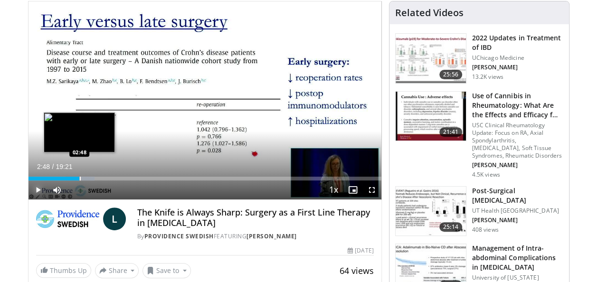
click at [80, 178] on div "Progress Bar" at bounding box center [80, 179] width 1 height 4
click at [91, 178] on div "Progress Bar" at bounding box center [91, 179] width 1 height 4
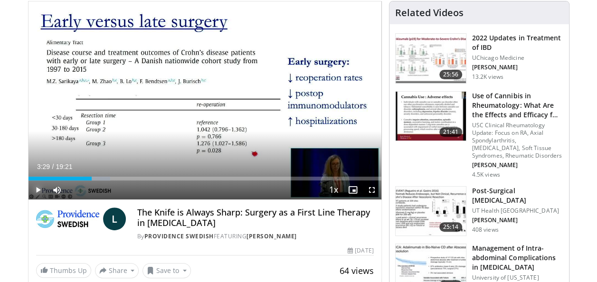
click at [36, 190] on span "Video Player" at bounding box center [37, 189] width 19 height 19
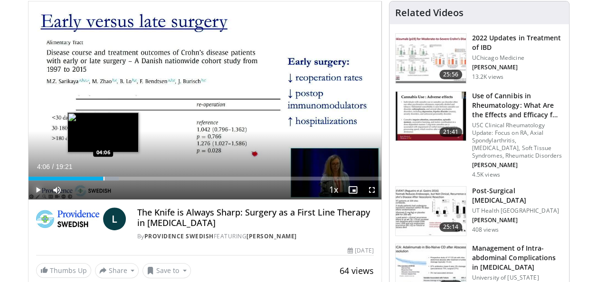
click at [104, 177] on div "Progress Bar" at bounding box center [104, 179] width 1 height 4
click at [108, 177] on div "Progress Bar" at bounding box center [108, 179] width 1 height 4
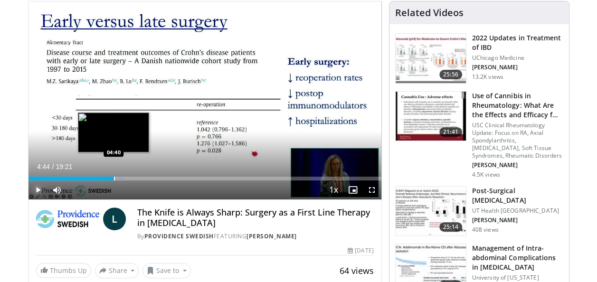
click at [114, 178] on div "Progress Bar" at bounding box center [114, 179] width 1 height 4
click at [120, 178] on div "Progress Bar" at bounding box center [120, 179] width 1 height 4
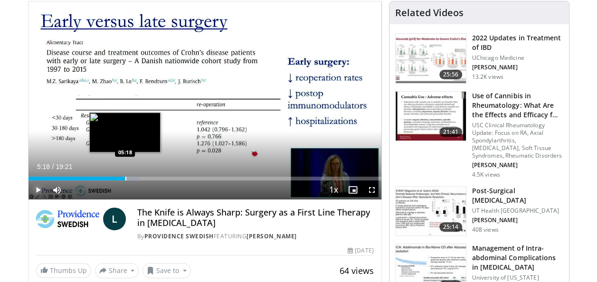
click at [125, 178] on div "Progress Bar" at bounding box center [125, 179] width 1 height 4
click at [133, 178] on div "Progress Bar" at bounding box center [133, 179] width 1 height 4
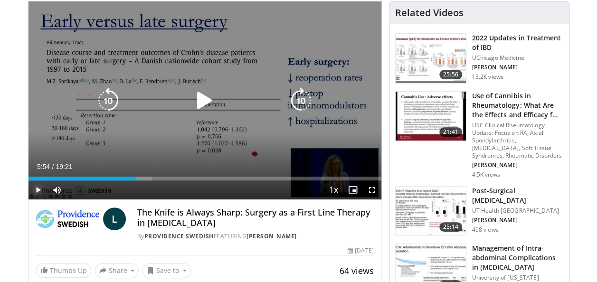
click at [136, 178] on div "Progress Bar" at bounding box center [138, 179] width 28 height 4
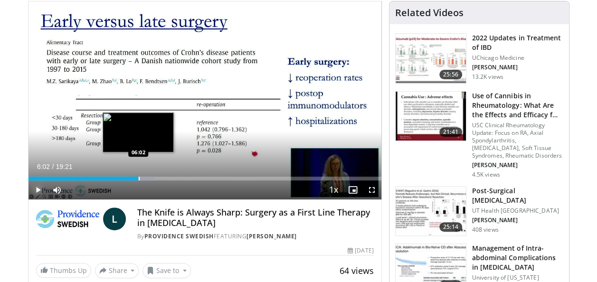
click at [139, 177] on div "Progress Bar" at bounding box center [139, 179] width 1 height 4
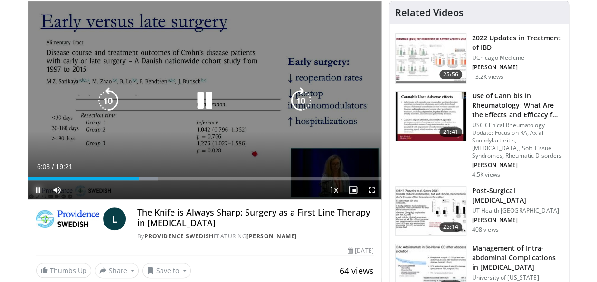
click at [143, 177] on div "Loaded : 36.73% 06:03 06:19" at bounding box center [204, 179] width 353 height 4
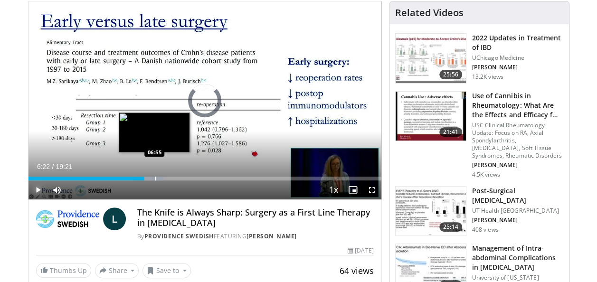
click at [155, 178] on div "Progress Bar" at bounding box center [155, 179] width 1 height 4
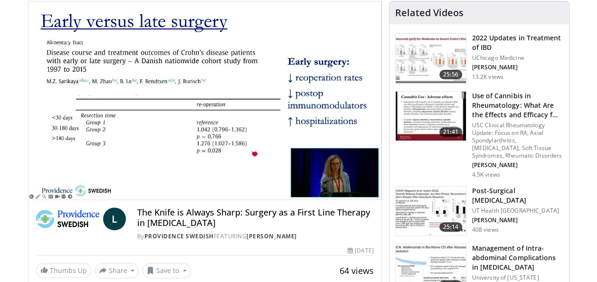
click at [161, 177] on video-js "**********" at bounding box center [204, 100] width 353 height 199
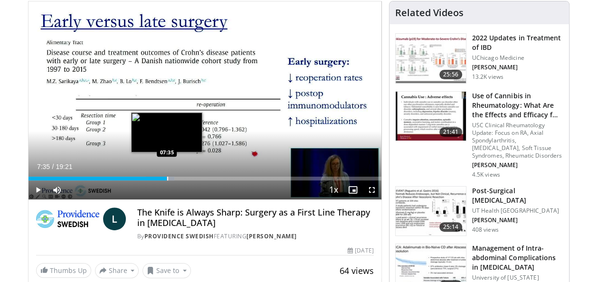
click at [167, 178] on div "Progress Bar" at bounding box center [167, 179] width 1 height 4
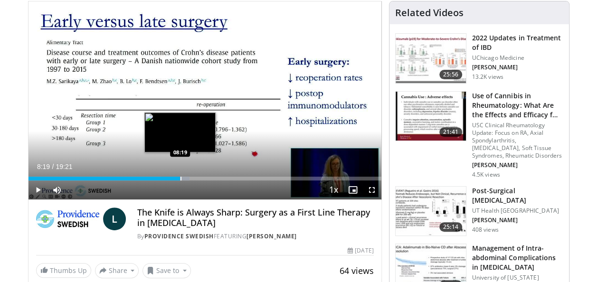
click at [180, 177] on div "Progress Bar" at bounding box center [180, 179] width 1 height 4
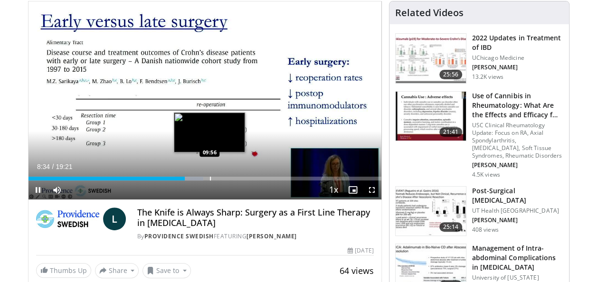
click at [209, 179] on div "Loaded : 49.55% 08:34 09:56" at bounding box center [204, 179] width 353 height 4
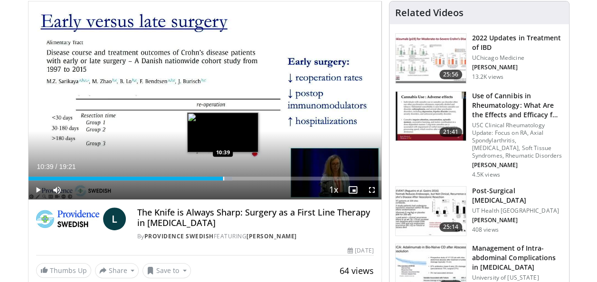
click at [223, 177] on div "Progress Bar" at bounding box center [223, 179] width 1 height 4
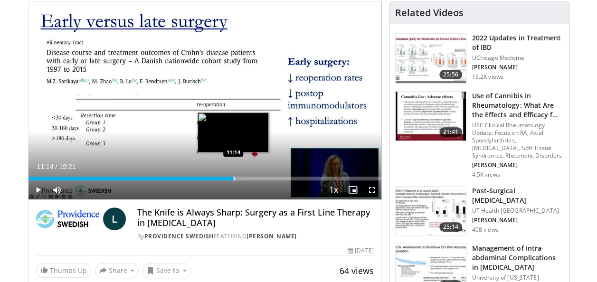
click at [234, 177] on div "Progress Bar" at bounding box center [234, 179] width 1 height 4
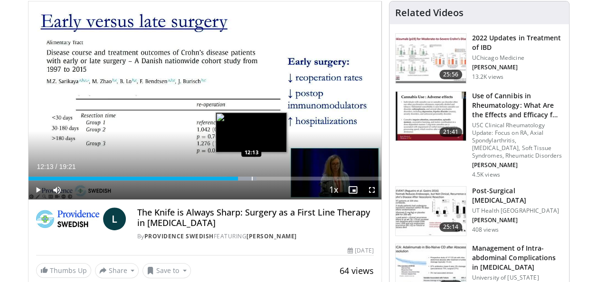
click at [252, 178] on div "Progress Bar" at bounding box center [252, 179] width 1 height 4
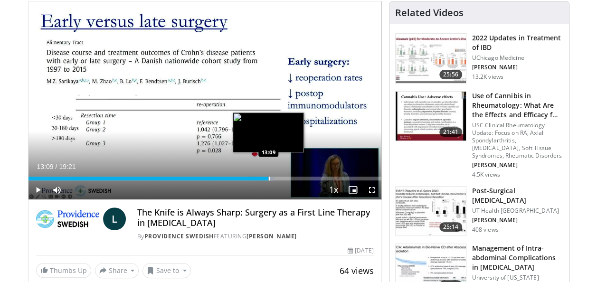
click at [269, 178] on div "Progress Bar" at bounding box center [269, 179] width 1 height 4
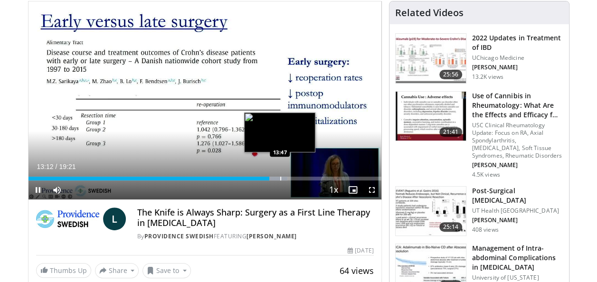
click at [280, 177] on div "Progress Bar" at bounding box center [280, 179] width 1 height 4
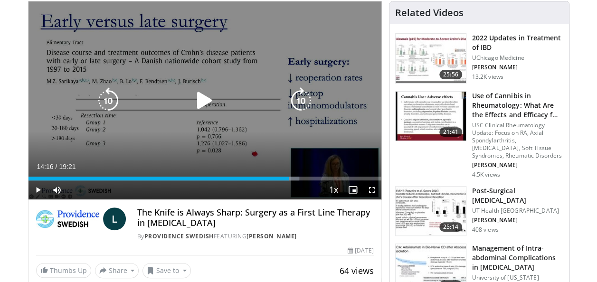
click at [289, 177] on div "Progress Bar" at bounding box center [289, 179] width 19 height 4
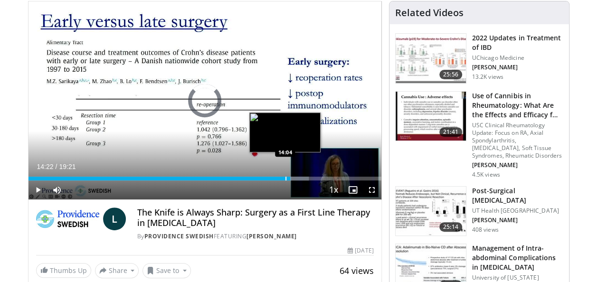
click at [285, 179] on div "Progress Bar" at bounding box center [285, 179] width 1 height 4
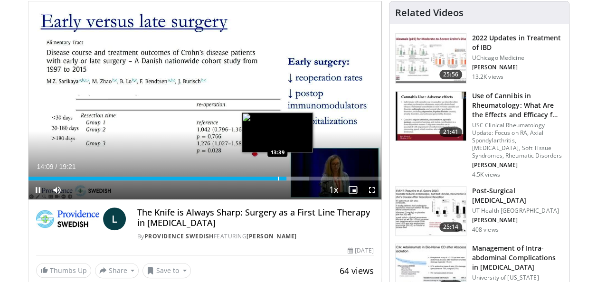
click at [278, 177] on div "Progress Bar" at bounding box center [278, 179] width 1 height 4
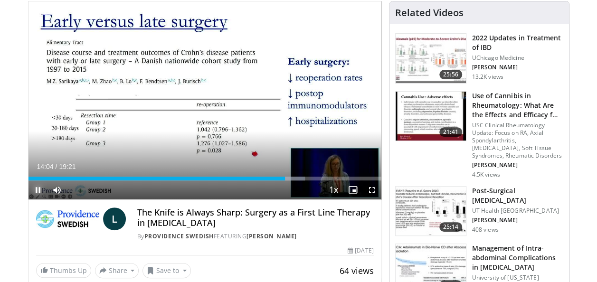
click at [37, 189] on span "Video Player" at bounding box center [37, 189] width 19 height 19
click at [37, 191] on span "Video Player" at bounding box center [37, 189] width 19 height 19
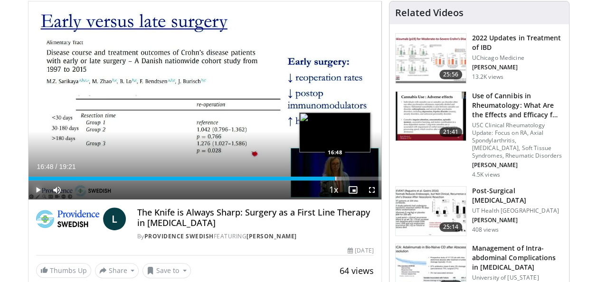
click at [335, 179] on div "Progress Bar" at bounding box center [335, 179] width 1 height 4
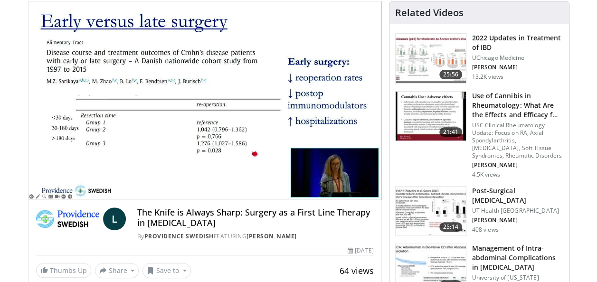
click at [347, 178] on video-js "**********" at bounding box center [204, 100] width 353 height 199
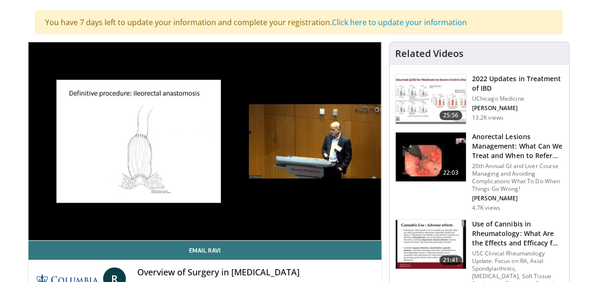
scroll to position [95, 0]
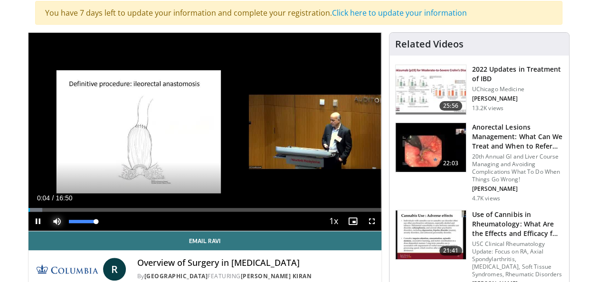
click at [51, 212] on span "Video Player" at bounding box center [56, 221] width 19 height 19
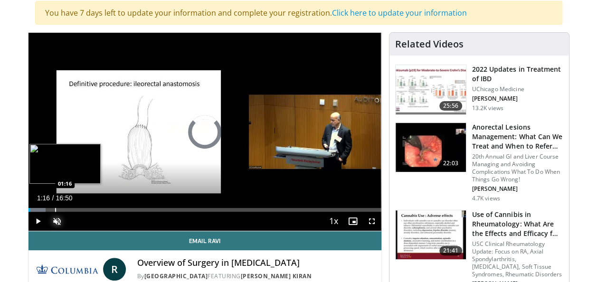
click at [55, 209] on div "Progress Bar" at bounding box center [55, 210] width 1 height 4
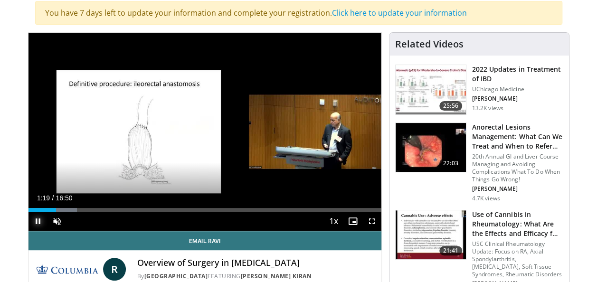
click at [38, 221] on span "Video Player" at bounding box center [37, 221] width 19 height 19
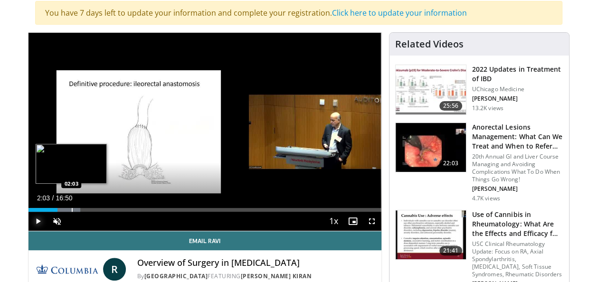
click at [71, 206] on div "Loaded : 14.73% 01:23 02:03" at bounding box center [204, 207] width 353 height 9
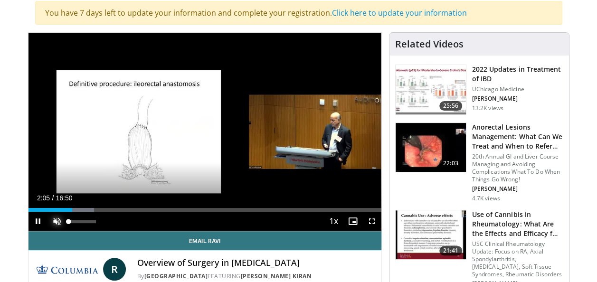
click at [58, 219] on span "Video Player" at bounding box center [56, 221] width 19 height 19
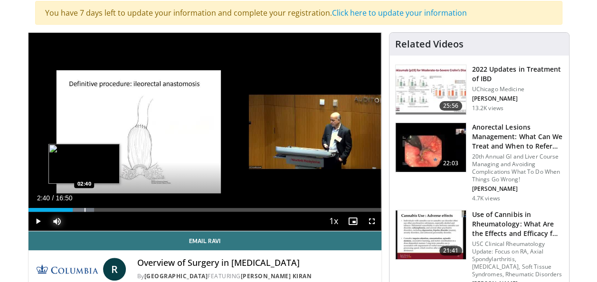
click at [85, 208] on div "Progress Bar" at bounding box center [85, 210] width 1 height 4
click at [91, 208] on video-js "**********" at bounding box center [204, 132] width 353 height 199
click at [92, 208] on div "Progress Bar" at bounding box center [92, 210] width 1 height 4
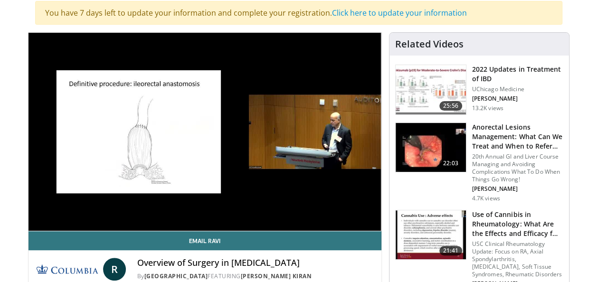
click at [96, 208] on video-js "**********" at bounding box center [204, 132] width 353 height 199
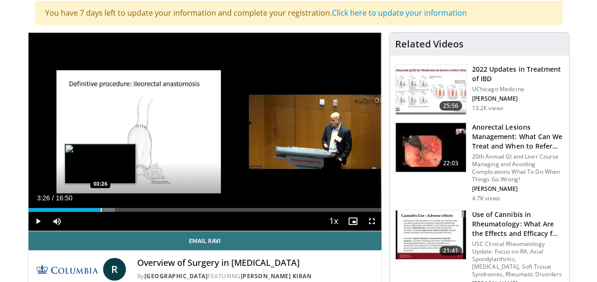
click at [100, 207] on div "Loaded : 24.55% 03:26 03:26" at bounding box center [204, 207] width 353 height 9
click at [108, 209] on div "Progress Bar" at bounding box center [108, 210] width 1 height 4
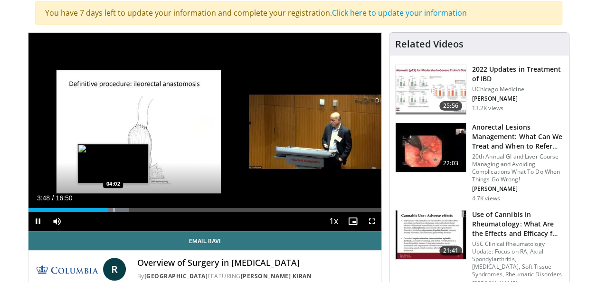
click at [113, 211] on video-js "**********" at bounding box center [204, 132] width 353 height 199
click at [119, 209] on div "Progress Bar" at bounding box center [119, 210] width 1 height 4
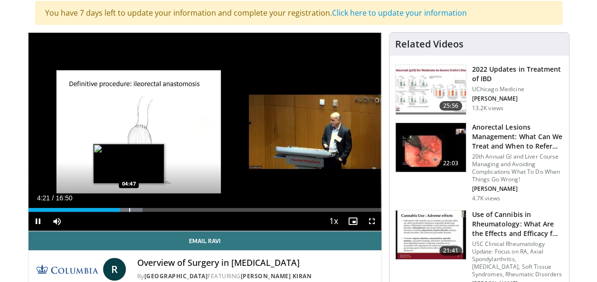
click at [129, 209] on div "Progress Bar" at bounding box center [129, 210] width 1 height 4
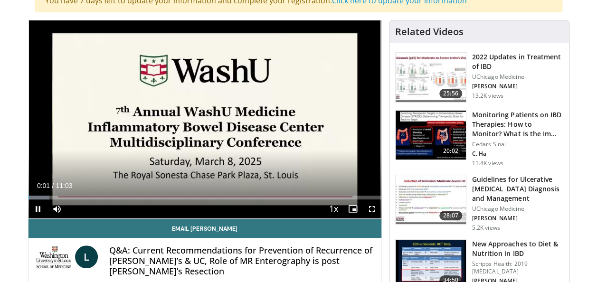
scroll to position [140, 0]
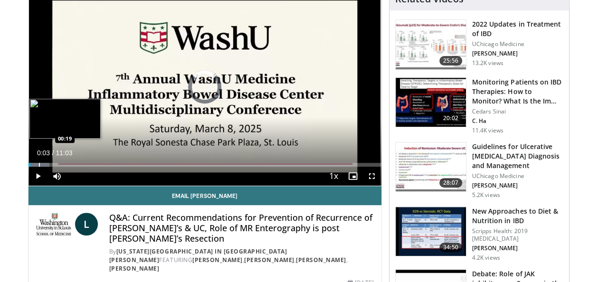
click at [38, 161] on div "Loaded : 5.95% 00:04 00:19" at bounding box center [204, 162] width 353 height 9
click at [49, 163] on div "Progress Bar" at bounding box center [49, 165] width 1 height 4
click at [68, 164] on div "Progress Bar" at bounding box center [68, 165] width 1 height 4
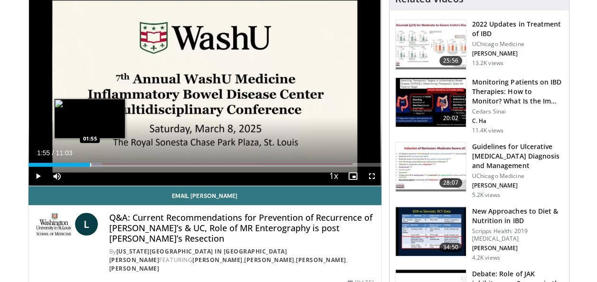
click at [90, 164] on div "Progress Bar" at bounding box center [90, 165] width 1 height 4
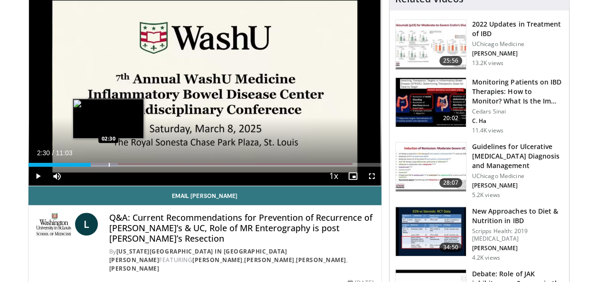
click at [109, 165] on div "Progress Bar" at bounding box center [109, 165] width 1 height 4
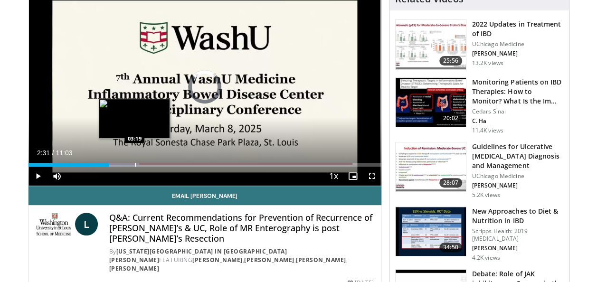
click at [134, 165] on div "Progress Bar" at bounding box center [116, 165] width 46 height 4
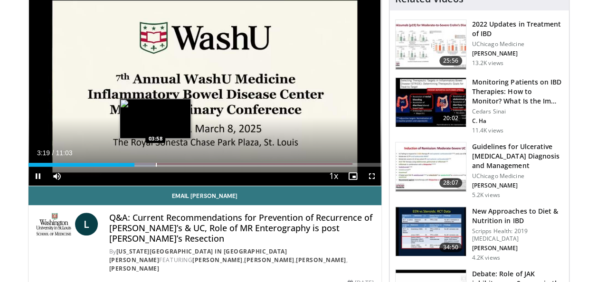
click at [155, 164] on div "Loaded : 35.88% 03:19 03:58" at bounding box center [204, 165] width 353 height 4
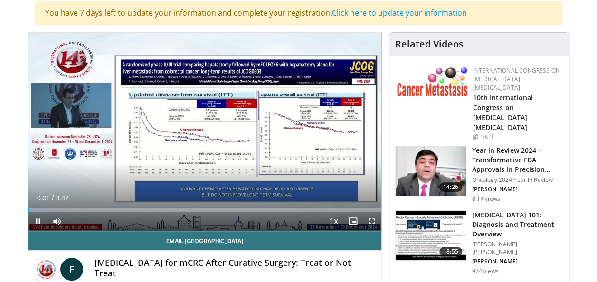
scroll to position [101, 0]
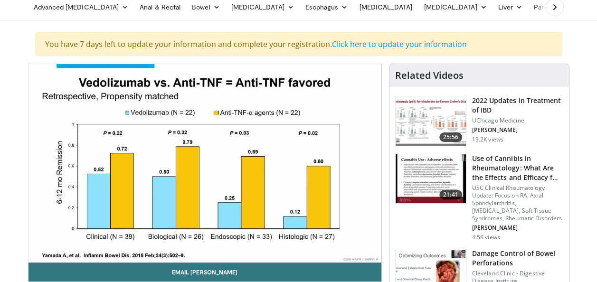
scroll to position [96, 0]
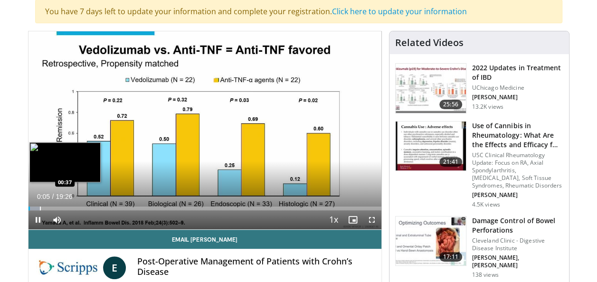
click at [39, 207] on video-js "**********" at bounding box center [204, 130] width 353 height 199
click at [53, 208] on div "Progress Bar" at bounding box center [53, 209] width 1 height 4
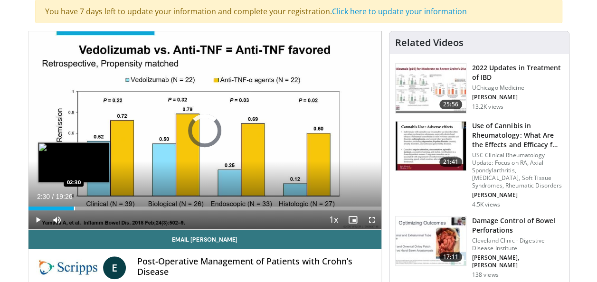
click at [74, 208] on div "Progress Bar" at bounding box center [74, 209] width 1 height 4
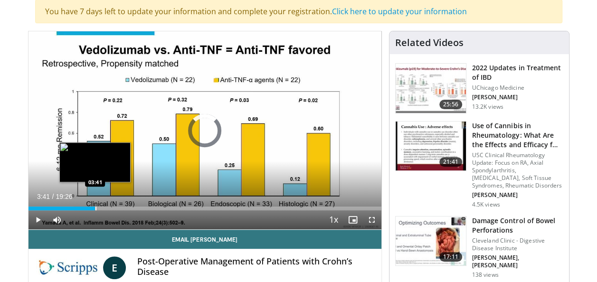
click at [95, 209] on div "Progress Bar" at bounding box center [95, 209] width 1 height 4
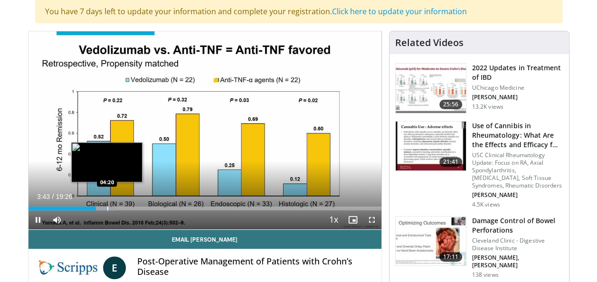
click at [107, 208] on div "Progress Bar" at bounding box center [107, 209] width 1 height 4
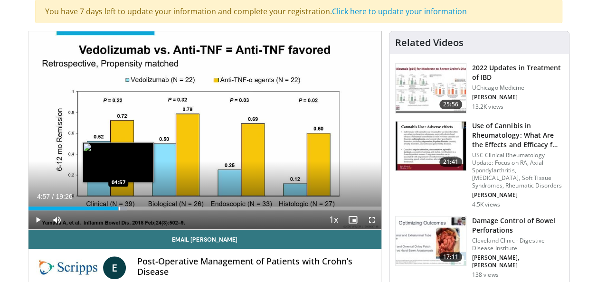
click at [119, 208] on div "Progress Bar" at bounding box center [119, 209] width 1 height 4
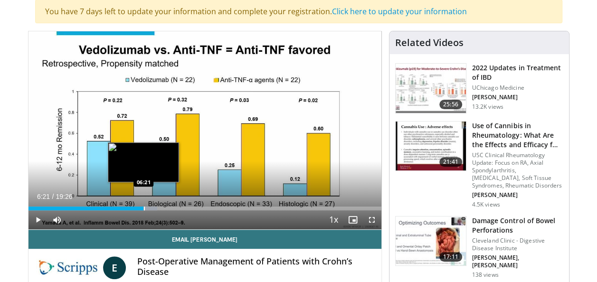
click at [143, 208] on div "Loaded : 36.56% 06:21 06:21" at bounding box center [204, 209] width 353 height 4
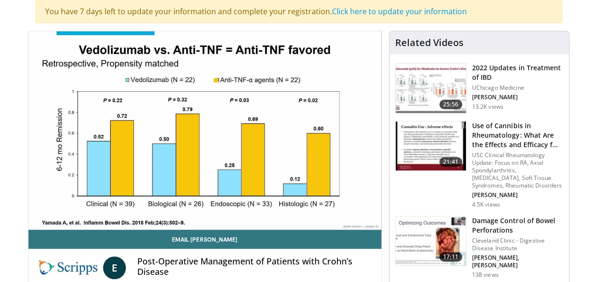
click at [149, 207] on video-js "**********" at bounding box center [204, 130] width 353 height 199
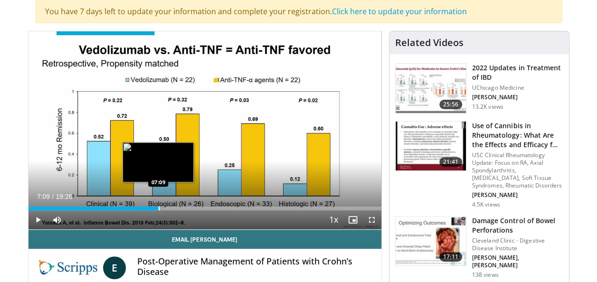
click at [159, 209] on div "Progress Bar" at bounding box center [159, 209] width 1 height 4
click at [164, 207] on video-js "**********" at bounding box center [204, 130] width 353 height 199
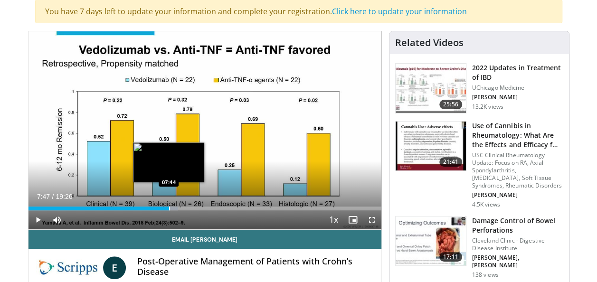
click at [169, 207] on div "Progress Bar" at bounding box center [169, 209] width 1 height 4
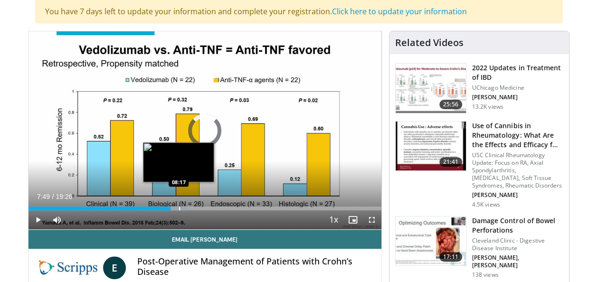
click at [179, 207] on div "Progress Bar" at bounding box center [179, 209] width 1 height 4
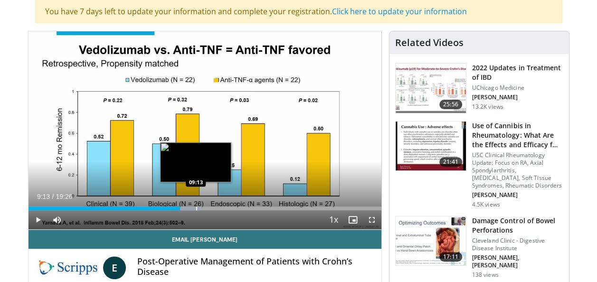
click at [196, 207] on div "Progress Bar" at bounding box center [196, 209] width 1 height 4
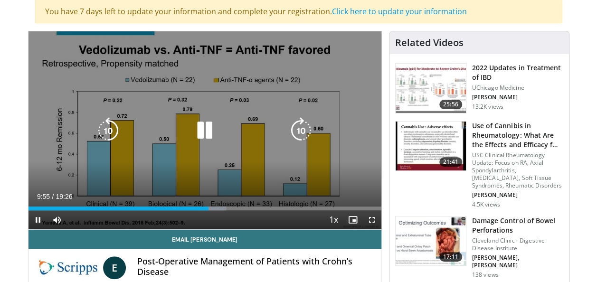
click at [201, 128] on icon "Video Player" at bounding box center [204, 130] width 27 height 27
click at [198, 128] on icon "Video Player" at bounding box center [204, 130] width 27 height 27
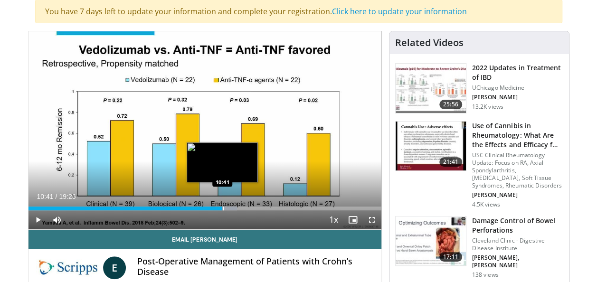
click at [222, 207] on div "Loaded : 59.14% 10:25 10:41" at bounding box center [204, 209] width 353 height 4
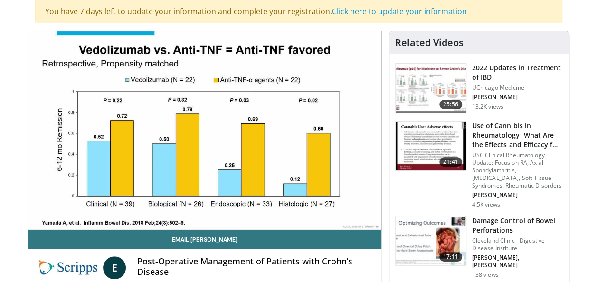
click at [230, 208] on video-js "**********" at bounding box center [204, 130] width 353 height 199
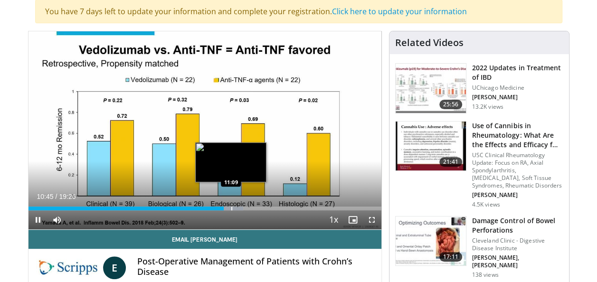
click at [231, 209] on div "Progress Bar" at bounding box center [231, 209] width 1 height 4
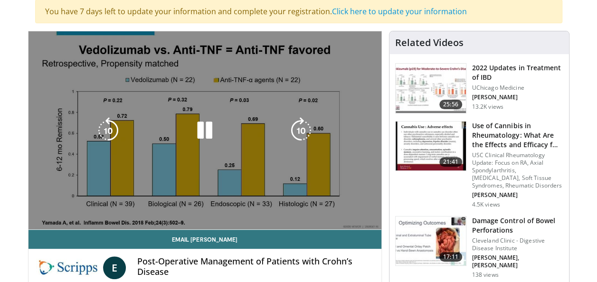
click at [257, 207] on video-js "**********" at bounding box center [204, 130] width 353 height 199
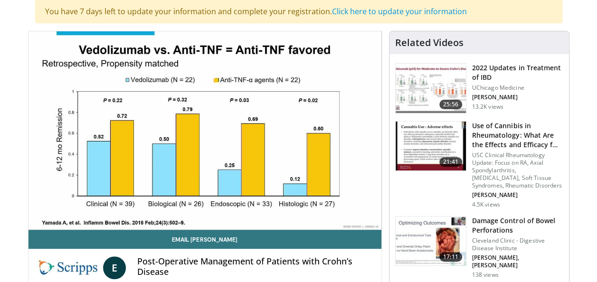
click at [257, 208] on video-js "**********" at bounding box center [204, 130] width 353 height 199
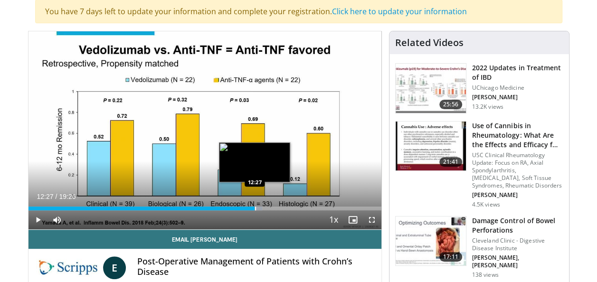
click at [255, 207] on div "Progress Bar" at bounding box center [255, 209] width 1 height 4
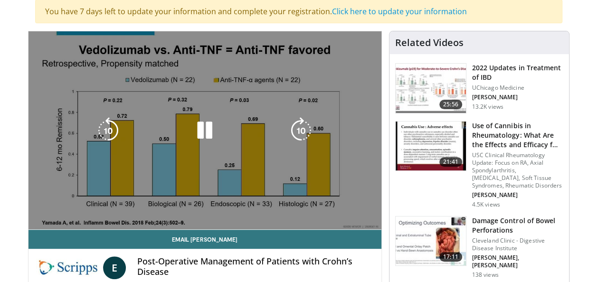
click at [266, 208] on video-js "**********" at bounding box center [204, 130] width 353 height 199
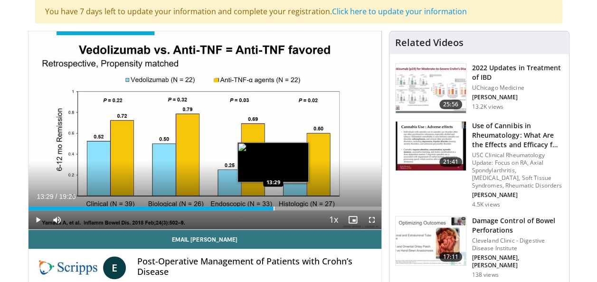
click at [274, 208] on div "Progress Bar" at bounding box center [274, 209] width 1 height 4
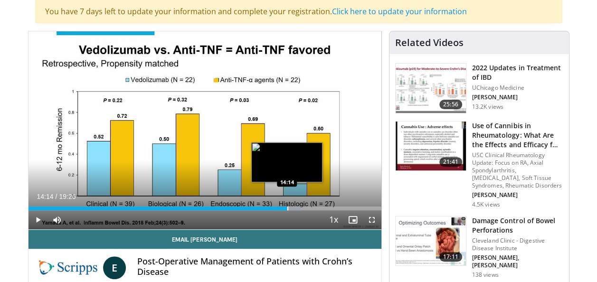
click at [286, 207] on div "Loaded : 77.38% 14:14 14:14" at bounding box center [204, 209] width 353 height 4
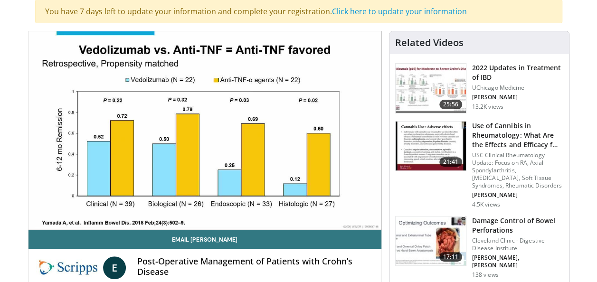
click at [302, 206] on div "10 seconds Tap to unmute" at bounding box center [204, 130] width 353 height 198
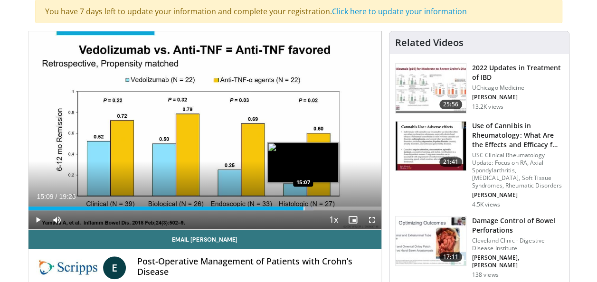
click at [303, 208] on div "Progress Bar" at bounding box center [303, 209] width 1 height 4
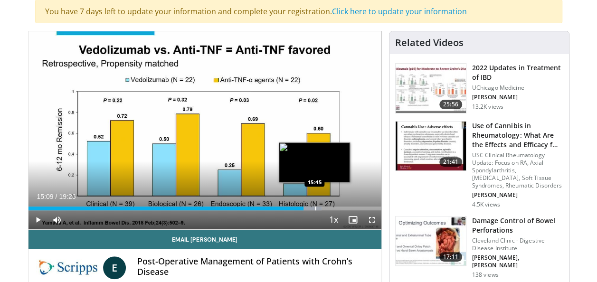
click at [314, 208] on div "Progress Bar" at bounding box center [307, 209] width 27 height 4
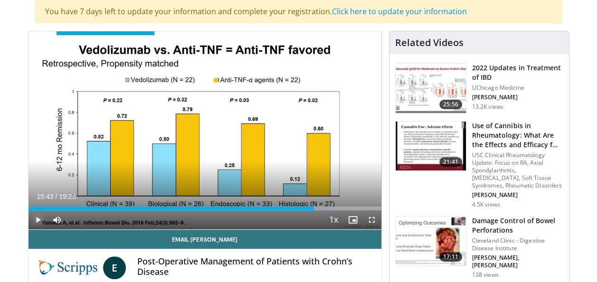
click at [40, 220] on span "Video Player" at bounding box center [37, 219] width 19 height 19
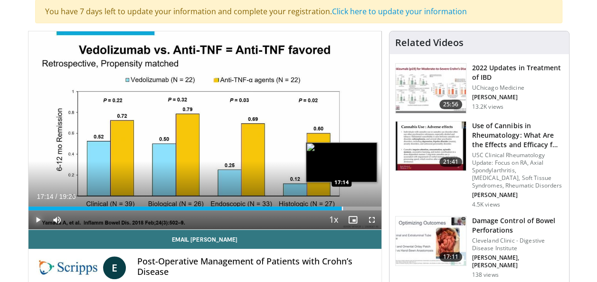
click at [342, 207] on div "Progress Bar" at bounding box center [342, 209] width 1 height 4
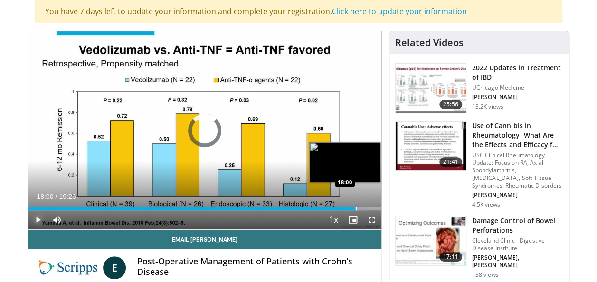
click at [355, 207] on div "Loaded : 96.00% 18:00 18:00" at bounding box center [204, 209] width 353 height 4
click at [362, 208] on div "Progress Bar" at bounding box center [362, 209] width 1 height 4
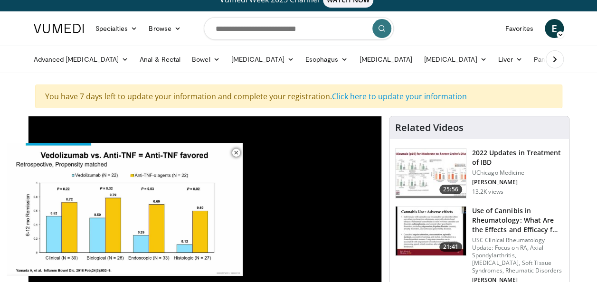
scroll to position [0, 0]
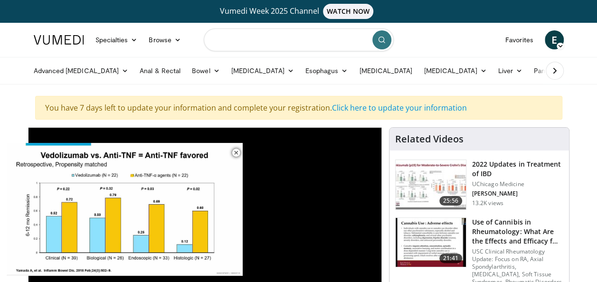
click at [291, 43] on input "Search topics, interventions" at bounding box center [299, 39] width 190 height 23
type input "**********"
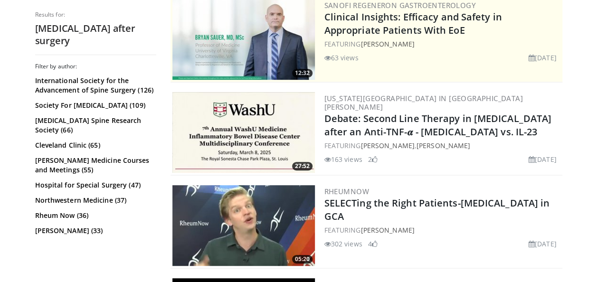
scroll to position [164, 0]
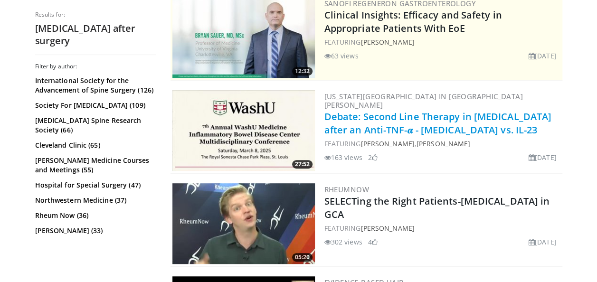
click at [452, 110] on link "Debate: Second Line Therapy in [MEDICAL_DATA] after an Anti-TNF-𝜶 - [MEDICAL_DA…" at bounding box center [437, 123] width 227 height 26
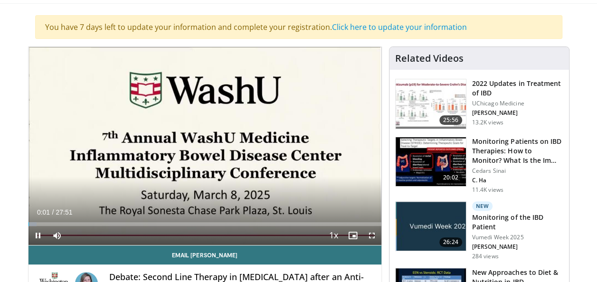
scroll to position [95, 0]
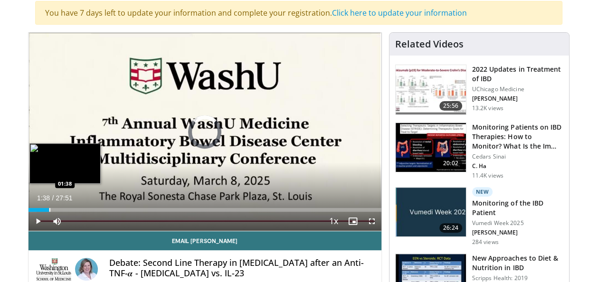
click at [49, 208] on div "Progress Bar" at bounding box center [49, 210] width 1 height 4
click at [62, 209] on div "Progress Bar" at bounding box center [62, 210] width 1 height 4
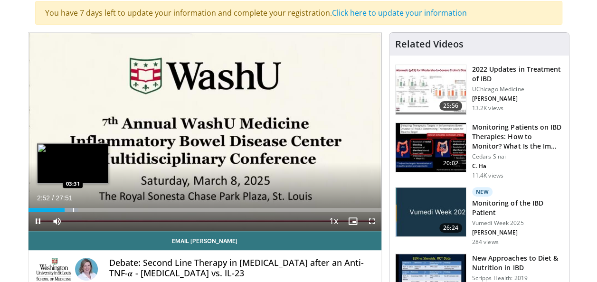
click at [73, 208] on div "Progress Bar" at bounding box center [73, 210] width 1 height 4
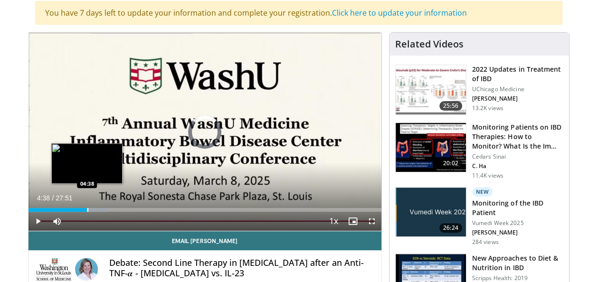
click at [87, 209] on div "Progress Bar" at bounding box center [87, 210] width 1 height 4
click at [90, 209] on div "Loaded : 20.77% 04:54 04:54" at bounding box center [204, 210] width 353 height 4
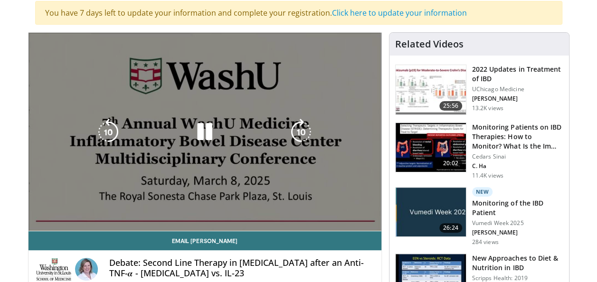
click at [111, 209] on video-js "**********" at bounding box center [204, 132] width 353 height 199
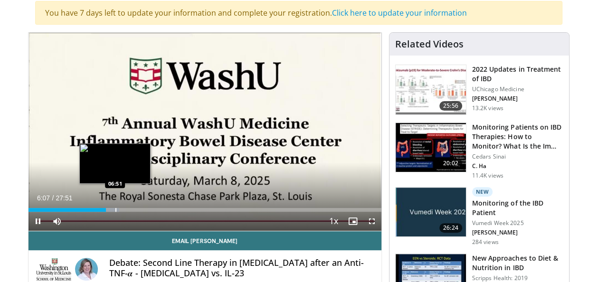
click at [115, 210] on div "Progress Bar" at bounding box center [115, 210] width 1 height 4
click at [113, 208] on div "Progress Bar" at bounding box center [113, 210] width 1 height 4
click at [110, 209] on div "Progress Bar" at bounding box center [110, 210] width 1 height 4
click at [114, 209] on div "Progress Bar" at bounding box center [116, 210] width 16 height 4
click at [121, 209] on div "Progress Bar" at bounding box center [121, 210] width 1 height 4
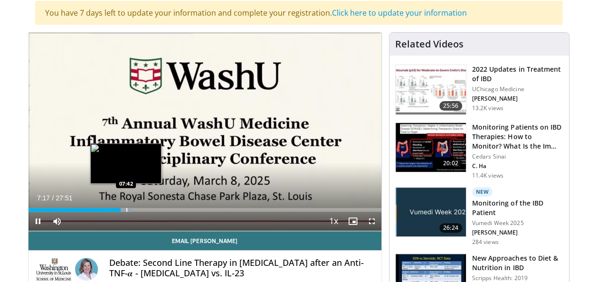
click at [126, 209] on div "Progress Bar" at bounding box center [126, 210] width 1 height 4
click at [124, 209] on div "Progress Bar" at bounding box center [124, 210] width 1 height 4
click at [129, 209] on div "Progress Bar" at bounding box center [129, 210] width 1 height 4
click at [133, 209] on div "Progress Bar" at bounding box center [133, 210] width 1 height 4
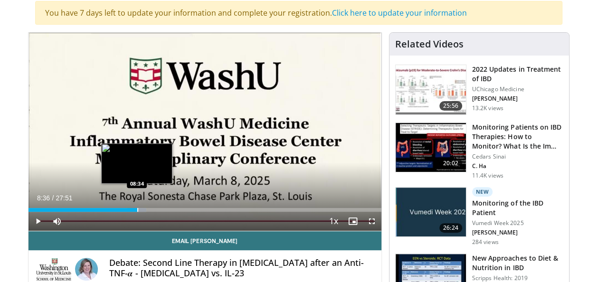
click at [137, 209] on div "Progress Bar" at bounding box center [137, 210] width 1 height 4
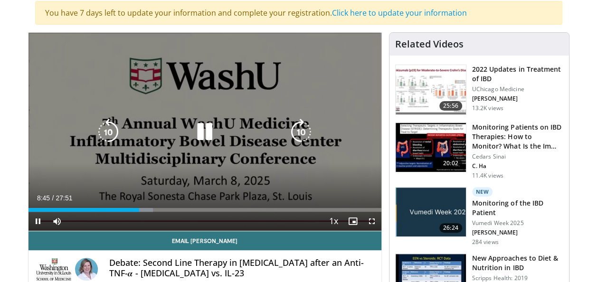
click at [350, 191] on div "10 seconds Tap to unmute" at bounding box center [204, 132] width 353 height 198
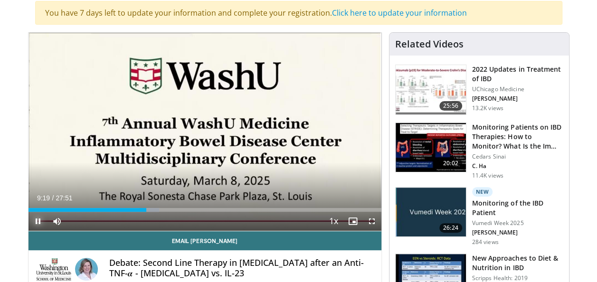
click at [35, 219] on span "Video Player" at bounding box center [37, 221] width 19 height 19
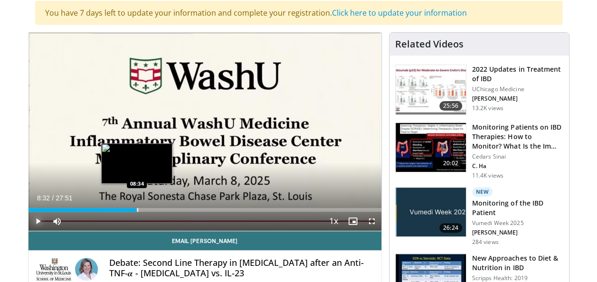
drag, startPoint x: 149, startPoint y: 208, endPoint x: 137, endPoint y: 209, distance: 12.4
click at [137, 209] on div "Progress Bar" at bounding box center [137, 210] width 1 height 4
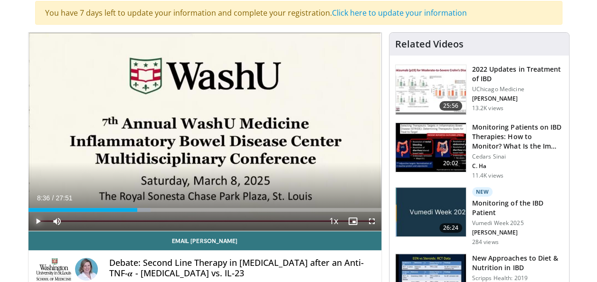
click at [39, 220] on span "Video Player" at bounding box center [37, 221] width 19 height 19
click at [40, 220] on span "Video Player" at bounding box center [37, 221] width 19 height 19
click at [37, 219] on span "Video Player" at bounding box center [37, 221] width 19 height 19
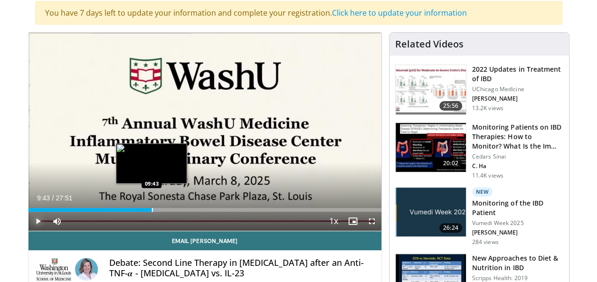
click at [152, 209] on div "Progress Bar" at bounding box center [152, 210] width 1 height 4
click at [160, 209] on div "Progress Bar" at bounding box center [160, 210] width 1 height 4
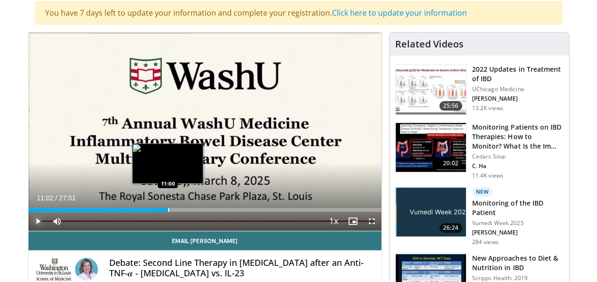
click at [168, 209] on div "Progress Bar" at bounding box center [168, 210] width 1 height 4
click at [178, 209] on div "Progress Bar" at bounding box center [178, 210] width 1 height 4
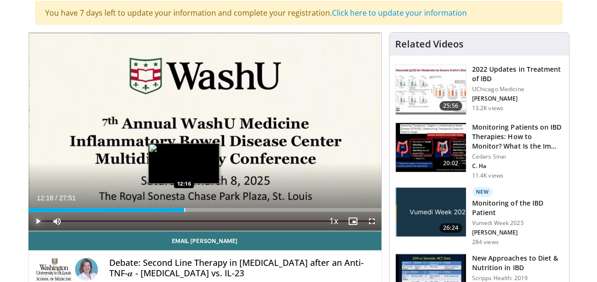
click at [184, 209] on div "Progress Bar" at bounding box center [184, 210] width 1 height 4
click at [196, 210] on div "Progress Bar" at bounding box center [196, 210] width 1 height 4
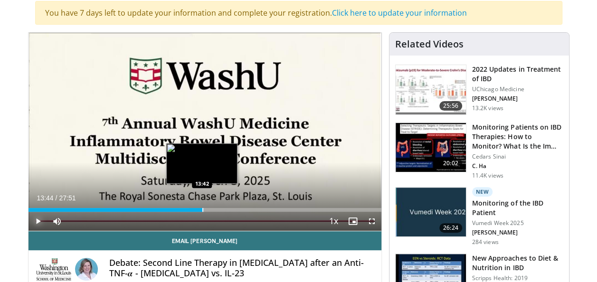
click at [202, 210] on div "Progress Bar" at bounding box center [202, 210] width 1 height 4
click at [210, 210] on div "Progress Bar" at bounding box center [210, 210] width 1 height 4
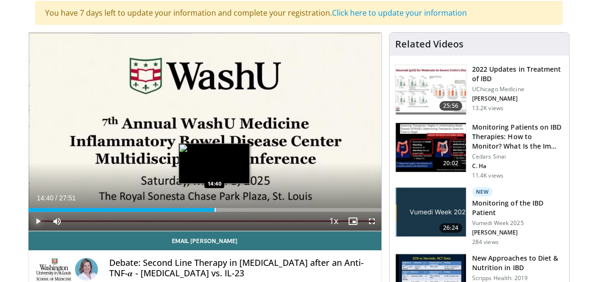
click at [215, 210] on div "Progress Bar" at bounding box center [215, 210] width 1 height 4
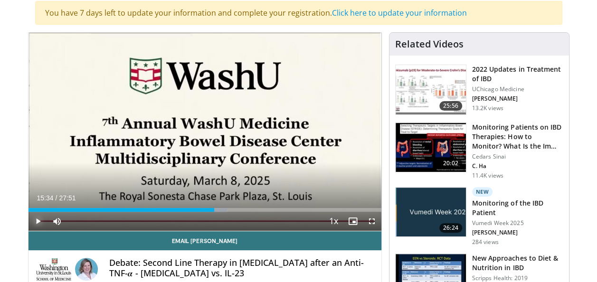
click at [225, 209] on div "Progress Bar" at bounding box center [225, 210] width 1 height 4
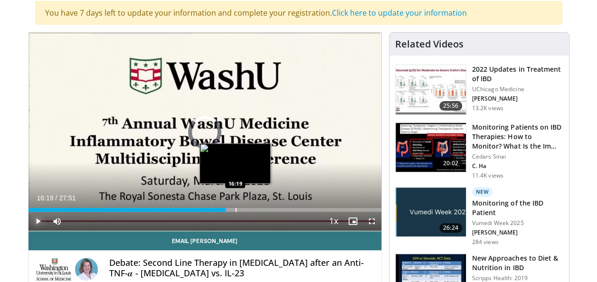
click at [236, 209] on div "Progress Bar" at bounding box center [236, 210] width 1 height 4
click at [240, 209] on div "Progress Bar" at bounding box center [240, 210] width 1 height 4
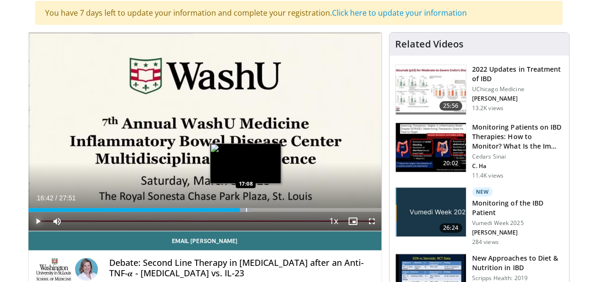
click at [246, 209] on div "Progress Bar" at bounding box center [246, 210] width 1 height 4
click at [251, 209] on div "Progress Bar" at bounding box center [250, 210] width 21 height 4
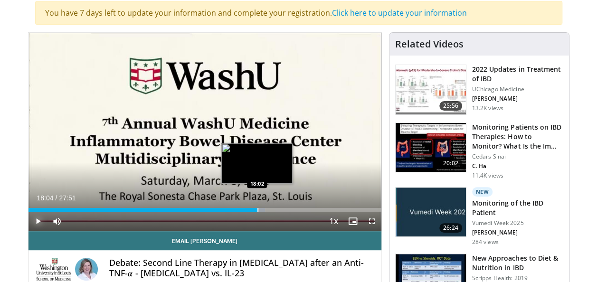
click at [257, 209] on div "Progress Bar" at bounding box center [257, 210] width 1 height 4
click at [264, 209] on div "Progress Bar" at bounding box center [264, 210] width 1 height 4
click at [266, 209] on div "Progress Bar" at bounding box center [266, 210] width 1 height 4
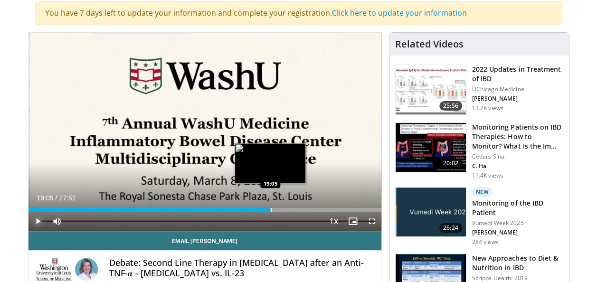
click at [271, 209] on div "Progress Bar" at bounding box center [271, 210] width 1 height 4
click at [276, 209] on div "Progress Bar" at bounding box center [276, 210] width 1 height 4
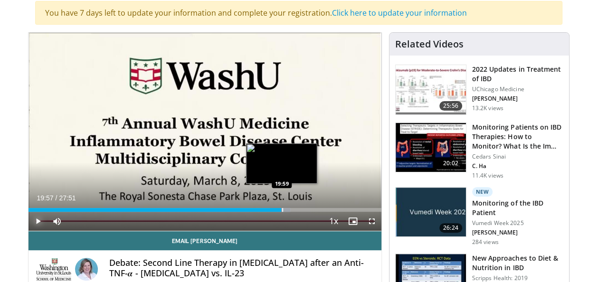
click at [281, 209] on div "Progress Bar" at bounding box center [280, 210] width 20 height 4
click at [287, 209] on div "Progress Bar" at bounding box center [287, 210] width 1 height 4
click at [293, 210] on div "Progress Bar" at bounding box center [293, 210] width 1 height 4
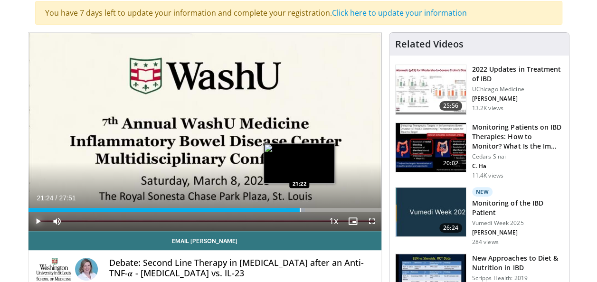
click at [300, 210] on div "Progress Bar" at bounding box center [300, 210] width 1 height 4
click at [306, 209] on div "Progress Bar" at bounding box center [306, 210] width 1 height 4
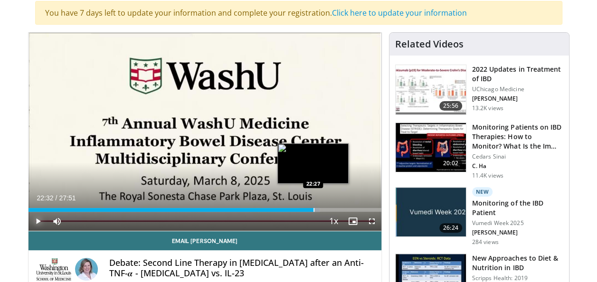
click at [313, 209] on div "Progress Bar" at bounding box center [313, 210] width 1 height 4
click at [318, 209] on div "Progress Bar" at bounding box center [318, 210] width 1 height 4
click at [323, 209] on div "Progress Bar" at bounding box center [323, 210] width 1 height 4
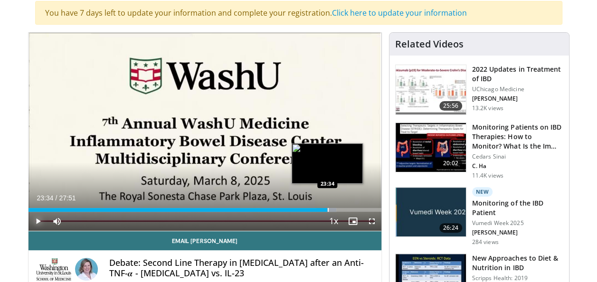
click at [328, 209] on div "Progress Bar" at bounding box center [328, 210] width 1 height 4
click at [333, 209] on div "Progress Bar" at bounding box center [333, 210] width 1 height 4
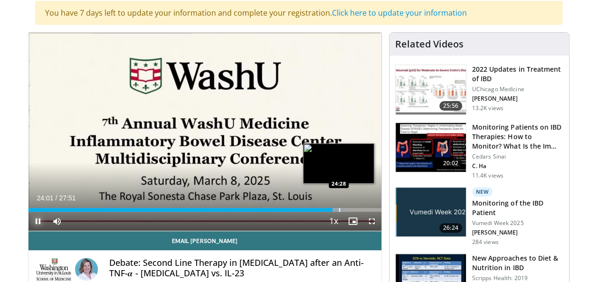
click at [339, 209] on div "Progress Bar" at bounding box center [339, 210] width 1 height 4
click at [344, 209] on div "Progress Bar" at bounding box center [344, 210] width 1 height 4
click at [347, 209] on div "Progress Bar" at bounding box center [347, 210] width 1 height 4
click at [351, 209] on div "Progress Bar" at bounding box center [351, 210] width 1 height 4
click at [354, 210] on div "Progress Bar" at bounding box center [354, 210] width 1 height 4
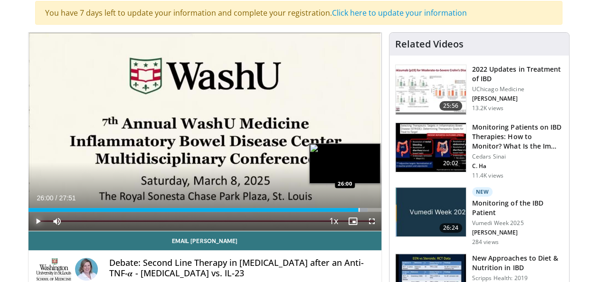
click at [359, 210] on div "Progress Bar" at bounding box center [359, 210] width 1 height 4
click at [360, 210] on div "Progress Bar" at bounding box center [360, 210] width 1 height 4
click at [365, 210] on div "Progress Bar" at bounding box center [365, 210] width 1 height 4
click at [369, 210] on div "Progress Bar" at bounding box center [369, 210] width 1 height 4
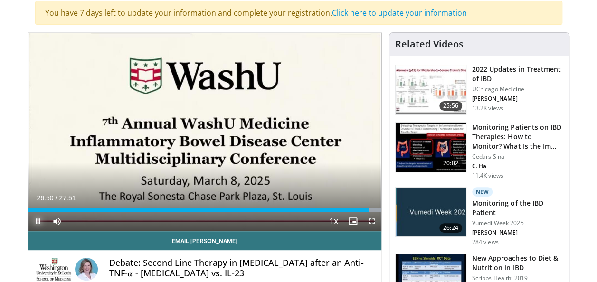
click at [40, 219] on span "Video Player" at bounding box center [37, 221] width 19 height 19
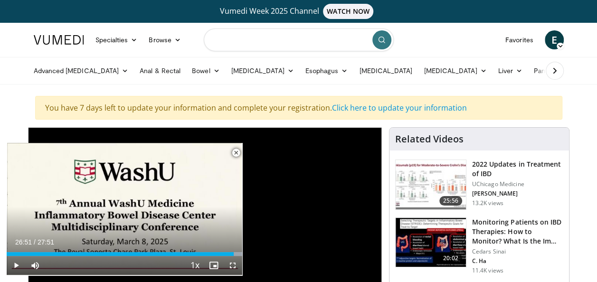
click at [326, 38] on input "Search topics, interventions" at bounding box center [299, 39] width 190 height 23
type input "**********"
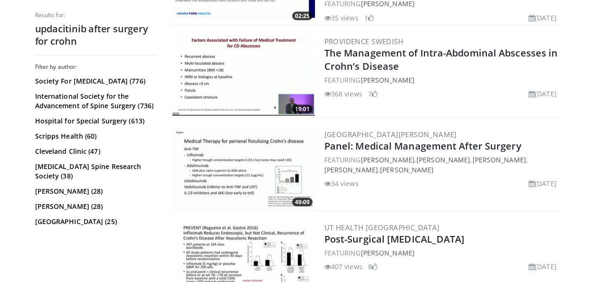
scroll to position [892, 0]
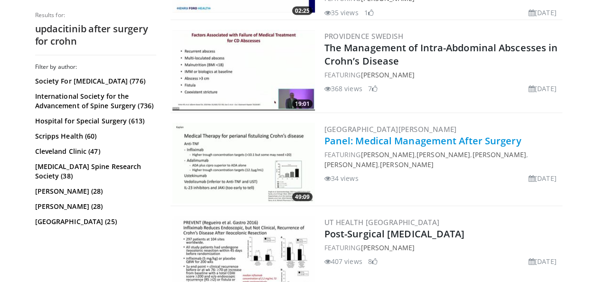
click at [457, 141] on link "Panel: Medical Management After Surgery" at bounding box center [422, 140] width 197 height 13
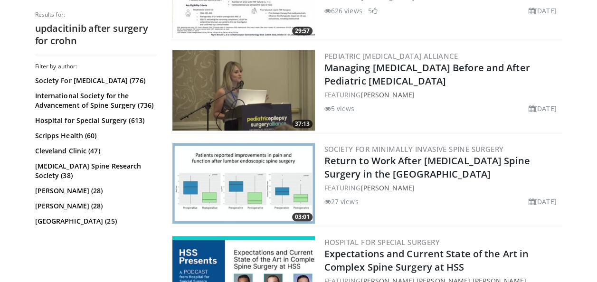
scroll to position [2267, 0]
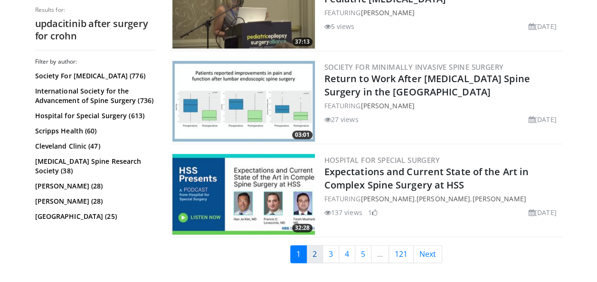
click at [317, 248] on link "2" at bounding box center [314, 254] width 17 height 18
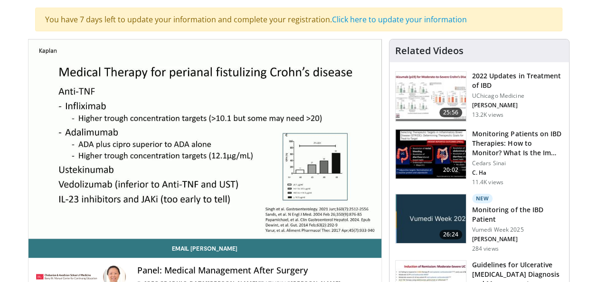
scroll to position [95, 0]
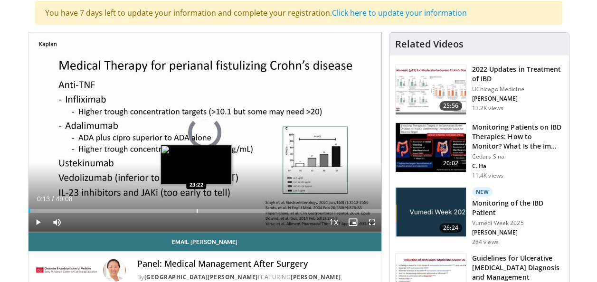
click at [196, 208] on div "Loaded : 2.02% 00:13 23:22" at bounding box center [204, 208] width 353 height 9
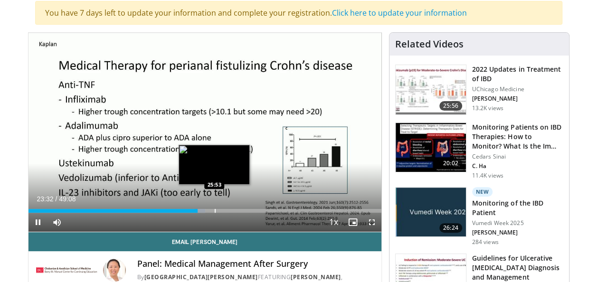
click at [214, 207] on div "Loaded : 50.14% 23:32 25:53" at bounding box center [204, 208] width 353 height 9
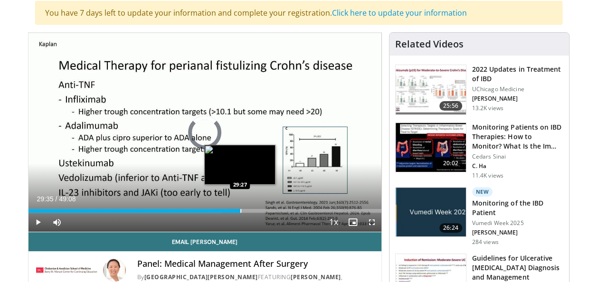
click at [240, 212] on div "Progress Bar" at bounding box center [240, 211] width 1 height 4
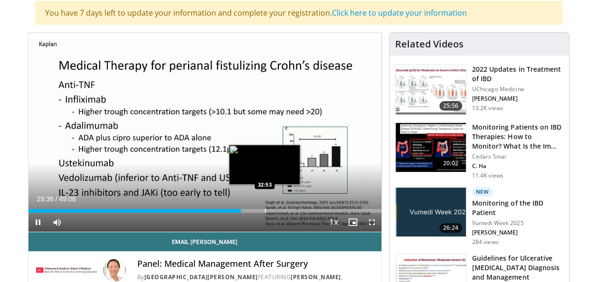
click at [265, 209] on div "Progress Bar" at bounding box center [265, 211] width 1 height 4
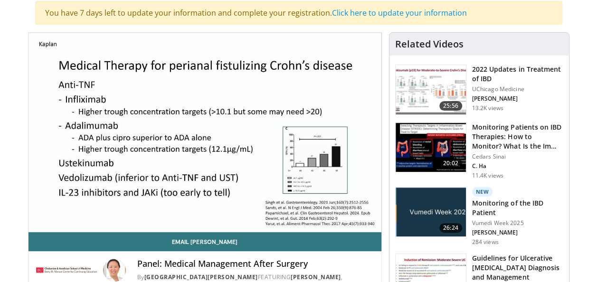
click at [275, 209] on video-js "**********" at bounding box center [204, 132] width 353 height 199
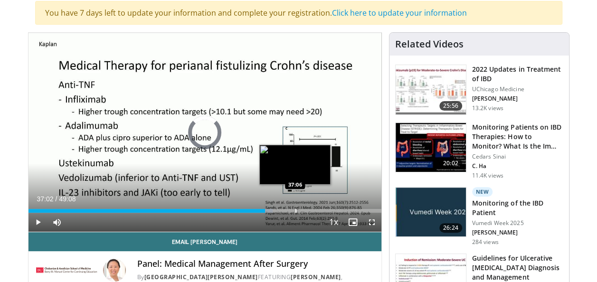
click at [294, 209] on div "Loaded : 69.20% 32:57 37:06" at bounding box center [204, 211] width 353 height 4
click at [292, 209] on div "Progress Bar" at bounding box center [292, 211] width 1 height 4
click at [303, 207] on div "Loaded : 77.00% 38:14 38:14" at bounding box center [204, 208] width 353 height 9
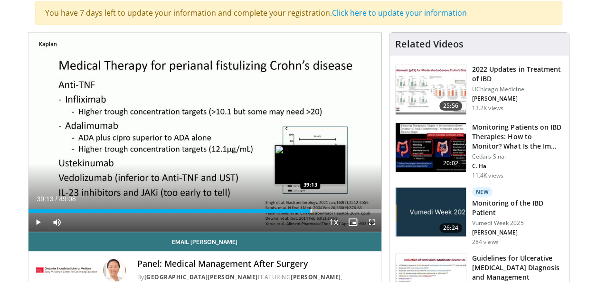
click at [311, 209] on div "Progress Bar" at bounding box center [311, 211] width 1 height 4
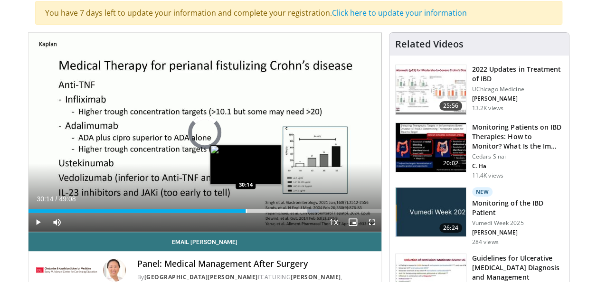
click at [246, 209] on div "Progress Bar" at bounding box center [246, 211] width 1 height 4
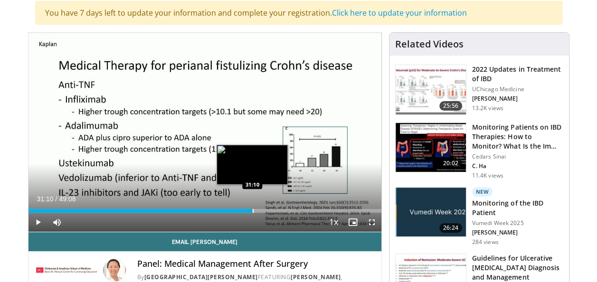
click at [253, 209] on div "Progress Bar" at bounding box center [253, 211] width 1 height 4
click at [257, 209] on div "Progress Bar" at bounding box center [257, 211] width 1 height 4
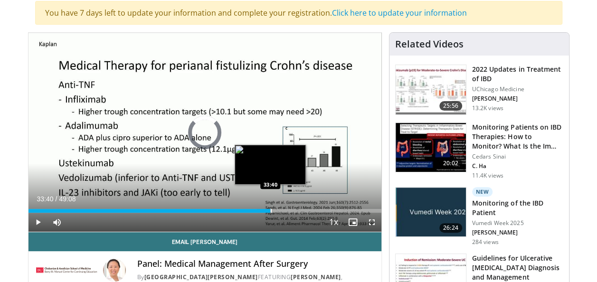
click at [270, 208] on div "Loaded : 67.16% 33:40 33:40" at bounding box center [204, 208] width 353 height 9
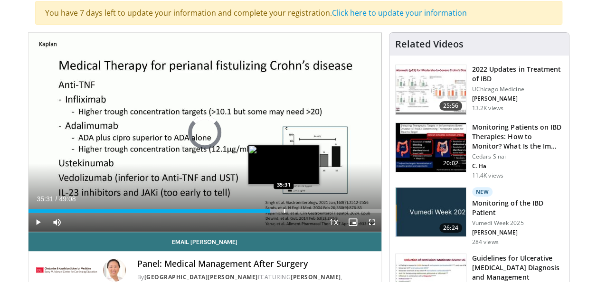
click at [284, 209] on div "Progress Bar" at bounding box center [284, 211] width 1 height 4
click at [293, 209] on div "Progress Bar" at bounding box center [293, 211] width 1 height 4
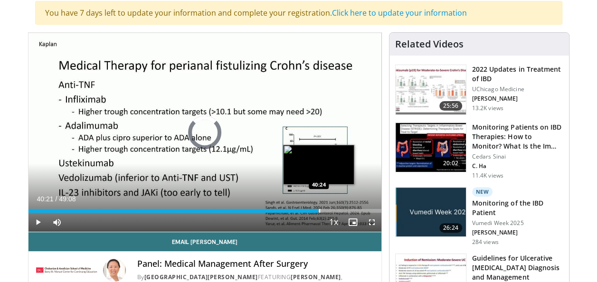
click at [318, 209] on div "Loaded : 0.00% 36:55 40:24" at bounding box center [204, 211] width 353 height 4
click at [328, 209] on div "Progress Bar" at bounding box center [328, 211] width 1 height 4
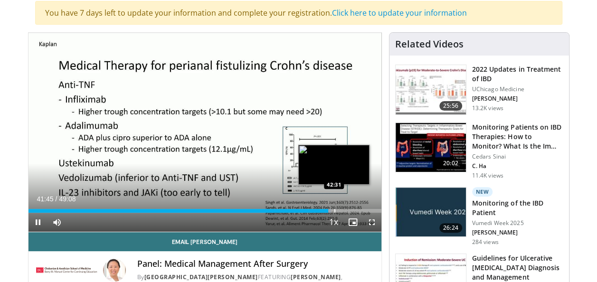
click at [334, 209] on div "Progress Bar" at bounding box center [334, 211] width 1 height 4
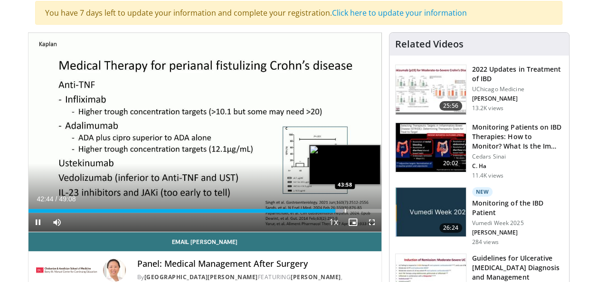
click at [343, 209] on div "Loaded : 89.17% 42:44 43:58" at bounding box center [204, 211] width 353 height 4
click at [347, 209] on div "Progress Bar" at bounding box center [347, 211] width 1 height 4
click at [351, 209] on div "Progress Bar" at bounding box center [351, 211] width 1 height 4
click at [356, 210] on div "Progress Bar" at bounding box center [356, 211] width 1 height 4
click at [361, 210] on div "Progress Bar" at bounding box center [361, 211] width 1 height 4
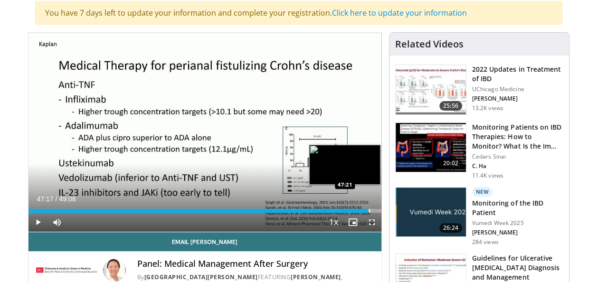
click at [368, 210] on div "Loaded : 96.34% 47:17 47:21" at bounding box center [204, 211] width 353 height 4
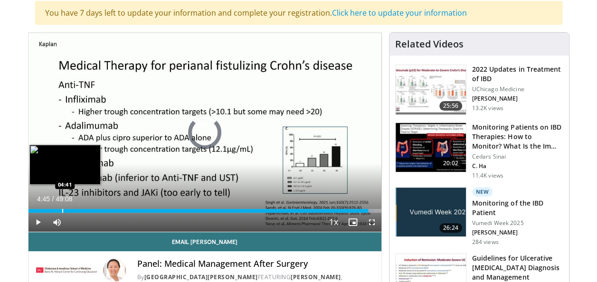
click at [62, 206] on div "Loaded : 98.03% 47:18 04:41" at bounding box center [204, 208] width 353 height 9
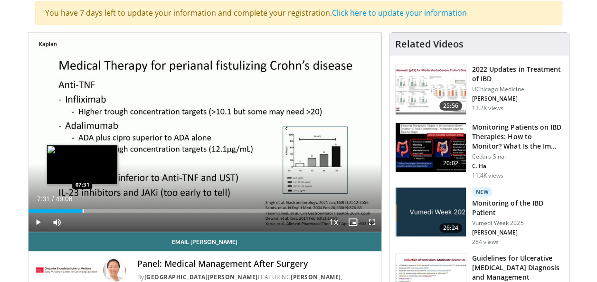
click at [83, 209] on div "Progress Bar" at bounding box center [83, 211] width 1 height 4
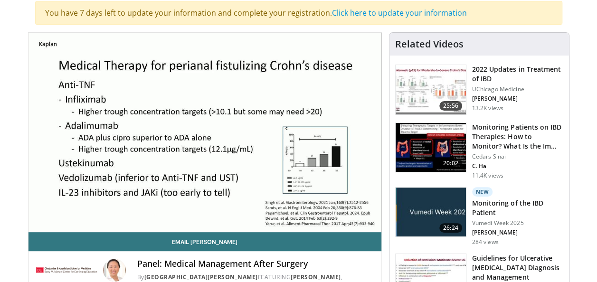
click at [85, 209] on video-js "**********" at bounding box center [204, 132] width 353 height 199
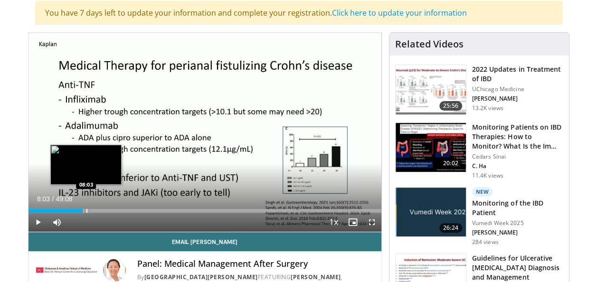
click at [85, 210] on div "Progress Bar" at bounding box center [84, 211] width 11 height 4
click at [90, 210] on div "Progress Bar" at bounding box center [90, 211] width 1 height 4
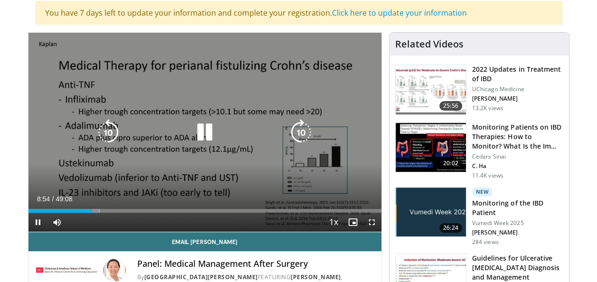
click at [299, 176] on div "10 seconds Tap to unmute" at bounding box center [204, 132] width 353 height 199
click at [197, 137] on icon "Video Player" at bounding box center [204, 132] width 27 height 27
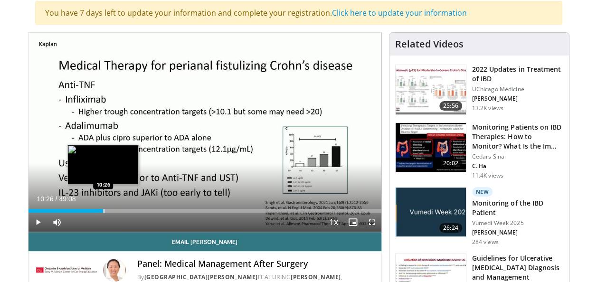
click at [104, 209] on div "Progress Bar" at bounding box center [104, 211] width 1 height 4
click at [112, 210] on div "Progress Bar" at bounding box center [112, 211] width 1 height 4
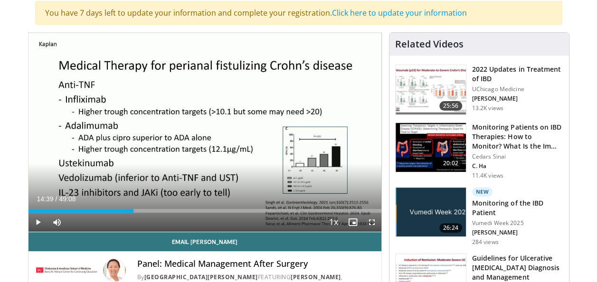
click at [134, 210] on div "Progress Bar" at bounding box center [134, 211] width 1 height 4
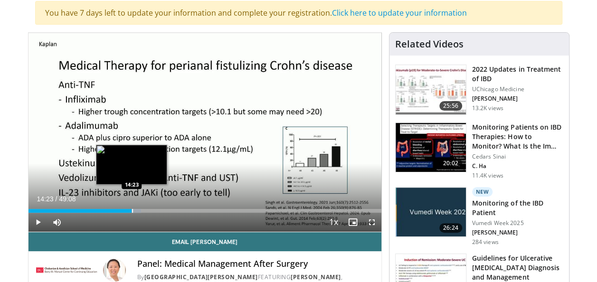
click at [132, 210] on div "Progress Bar" at bounding box center [132, 211] width 1 height 4
click at [133, 210] on div "Progress Bar" at bounding box center [135, 211] width 11 height 4
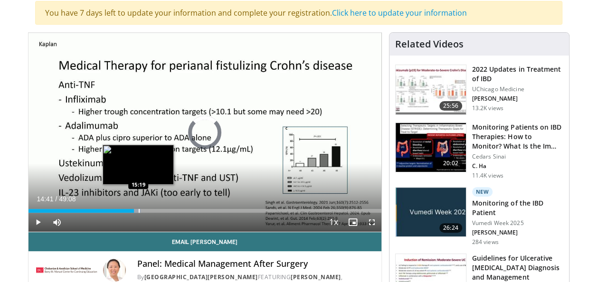
click at [139, 209] on div "Progress Bar" at bounding box center [139, 211] width 1 height 4
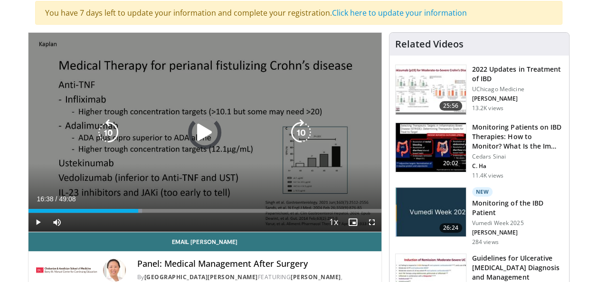
click at [148, 209] on div "Loaded : 32.30% 16:38 16:18" at bounding box center [204, 211] width 353 height 4
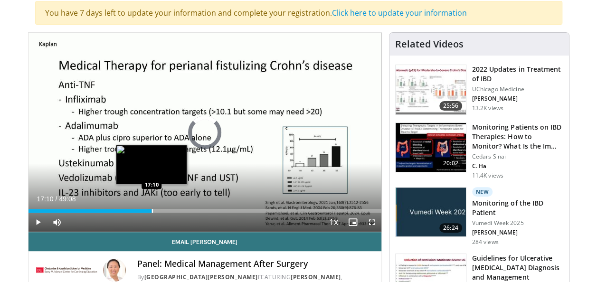
click at [152, 209] on div "Progress Bar" at bounding box center [152, 211] width 1 height 4
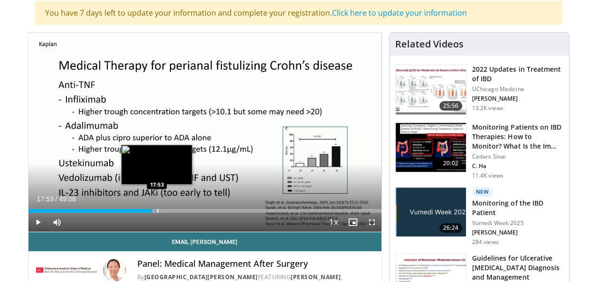
click at [156, 209] on div "Progress Bar" at bounding box center [156, 211] width 9 height 4
click at [161, 209] on div "Progress Bar" at bounding box center [158, 211] width 11 height 4
click at [166, 209] on div "Progress Bar" at bounding box center [166, 211] width 1 height 4
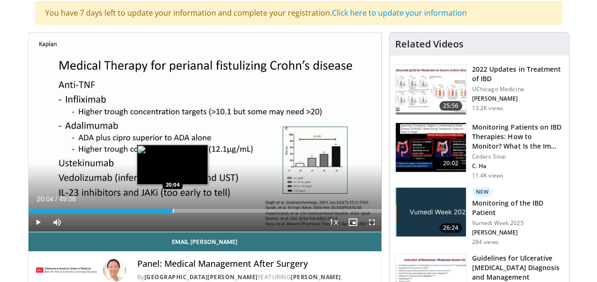
click at [173, 209] on div "Progress Bar" at bounding box center [173, 211] width 1 height 4
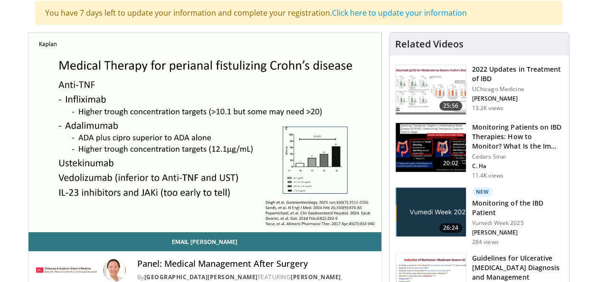
click at [177, 209] on video-js "**********" at bounding box center [204, 132] width 353 height 199
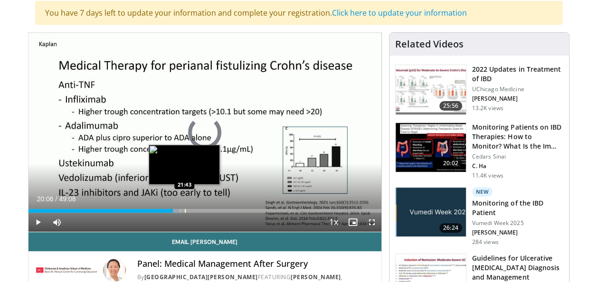
click at [185, 210] on div "Progress Bar" at bounding box center [185, 211] width 1 height 4
click at [190, 211] on div "Progress Bar" at bounding box center [190, 211] width 1 height 4
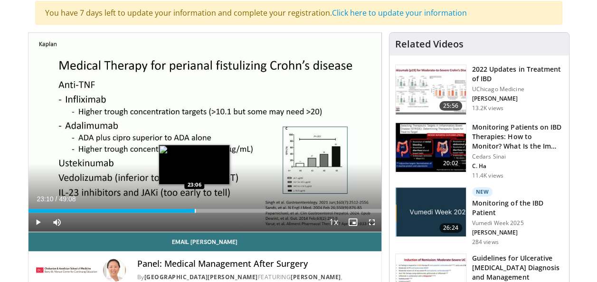
click at [195, 211] on div "Progress Bar" at bounding box center [195, 211] width 1 height 4
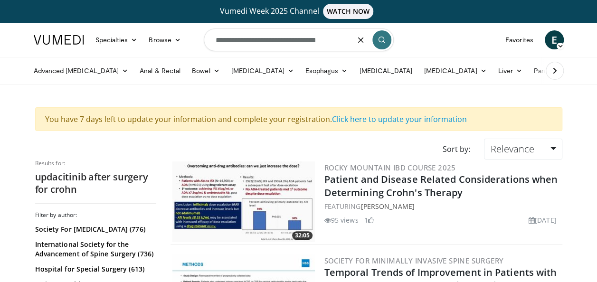
click at [334, 40] on input "**********" at bounding box center [299, 39] width 190 height 23
type input "**********"
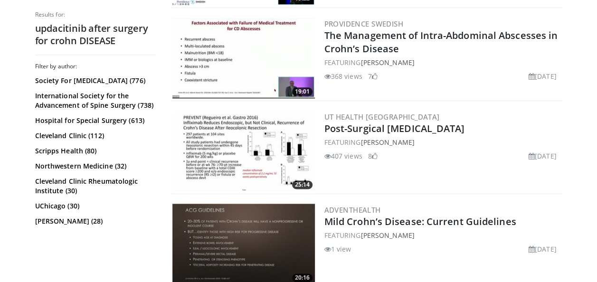
scroll to position [525, 0]
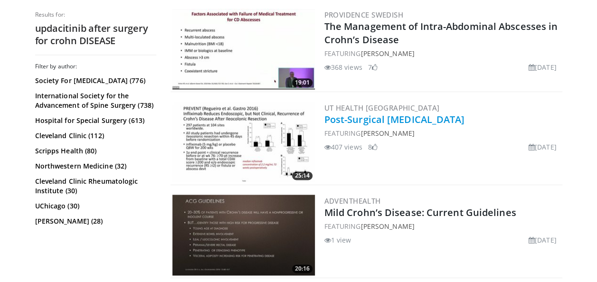
click at [400, 117] on link "Post-Surgical [MEDICAL_DATA]" at bounding box center [394, 119] width 141 height 13
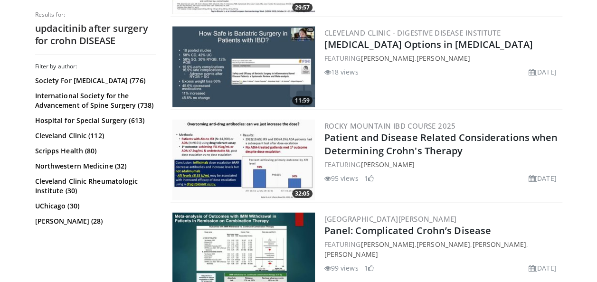
scroll to position [1178, 0]
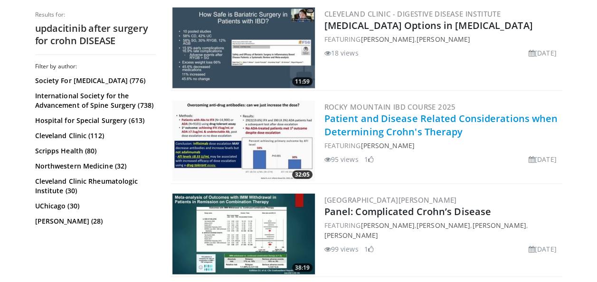
click at [455, 117] on link "Patient and Disease Related Considerations when Determining Crohn's Therapy" at bounding box center [441, 125] width 234 height 26
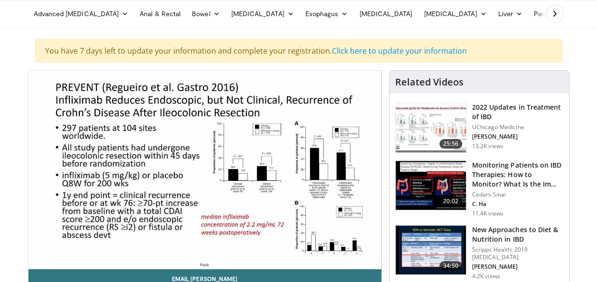
scroll to position [95, 0]
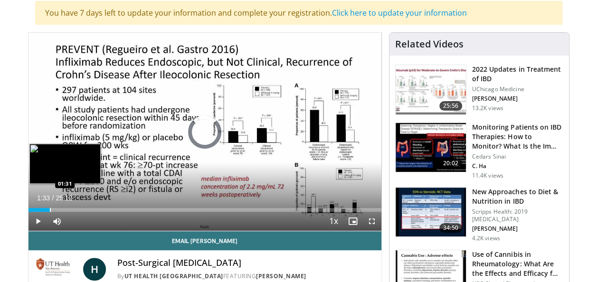
click at [49, 206] on div "Loaded : 2.62% 01:33 01:31" at bounding box center [204, 207] width 353 height 9
click at [58, 209] on div "Progress Bar" at bounding box center [58, 210] width 1 height 4
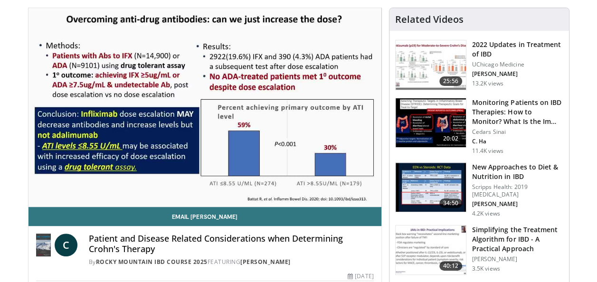
scroll to position [114, 0]
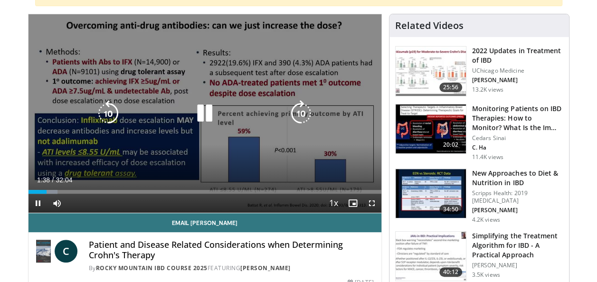
click at [201, 111] on icon "Video Player" at bounding box center [204, 113] width 27 height 27
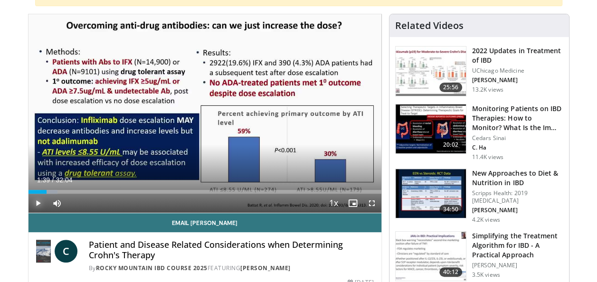
click at [33, 202] on span "Video Player" at bounding box center [37, 203] width 19 height 19
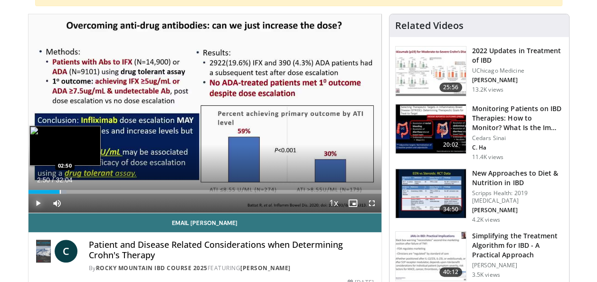
click at [60, 191] on div "Progress Bar" at bounding box center [60, 192] width 1 height 4
click at [67, 189] on div "Loaded : 12.49% 02:59 03:32" at bounding box center [204, 189] width 353 height 9
click at [76, 191] on div "Progress Bar" at bounding box center [76, 192] width 1 height 4
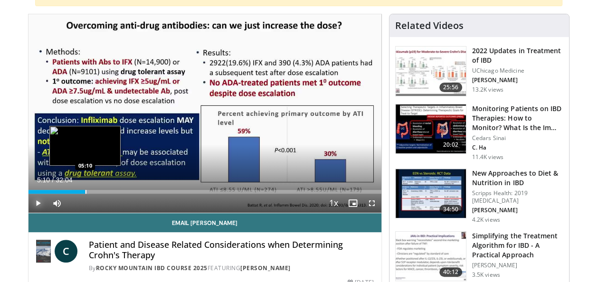
click at [85, 190] on div "Progress Bar" at bounding box center [85, 192] width 1 height 4
click at [94, 190] on div "Progress Bar" at bounding box center [94, 192] width 1 height 4
click at [99, 190] on div "Progress Bar" at bounding box center [99, 192] width 1 height 4
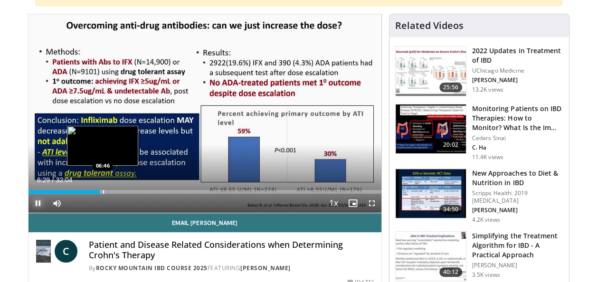
click at [103, 191] on div "Progress Bar" at bounding box center [103, 192] width 1 height 4
click at [107, 192] on div "Progress Bar" at bounding box center [107, 192] width 1 height 4
click at [110, 192] on div "Progress Bar" at bounding box center [110, 192] width 1 height 4
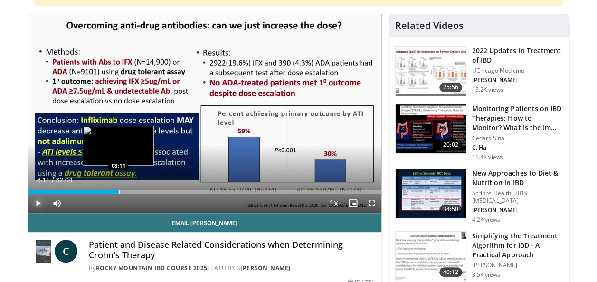
click at [119, 190] on div "Progress Bar" at bounding box center [119, 192] width 1 height 4
click at [114, 191] on div "Progress Bar" at bounding box center [114, 192] width 1 height 4
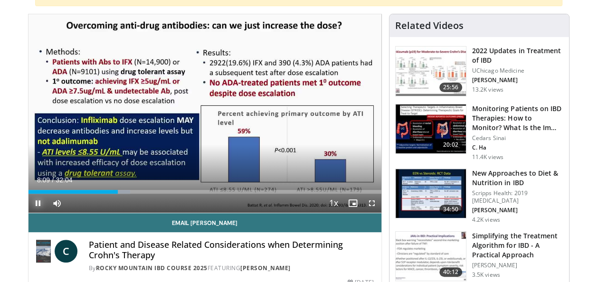
click at [39, 202] on span "Video Player" at bounding box center [37, 203] width 19 height 19
click at [34, 198] on span "Video Player" at bounding box center [37, 203] width 19 height 19
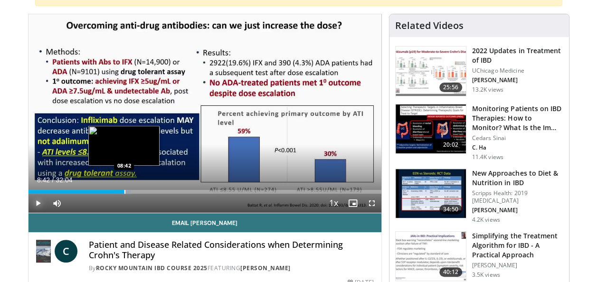
click at [124, 191] on div "Progress Bar" at bounding box center [124, 192] width 1 height 4
click at [131, 191] on div "Progress Bar" at bounding box center [131, 192] width 1 height 4
click at [138, 190] on div "Progress Bar" at bounding box center [138, 192] width 1 height 4
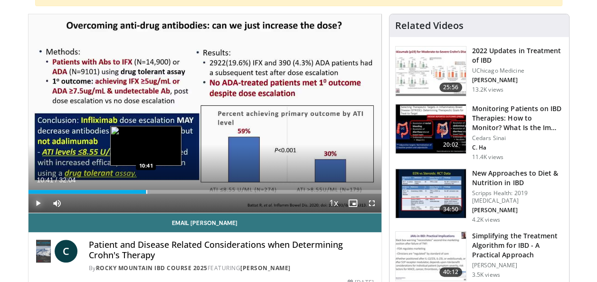
click at [146, 190] on div "Progress Bar" at bounding box center [146, 192] width 1 height 4
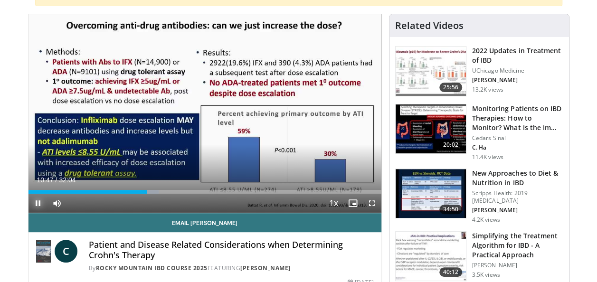
click at [35, 205] on span "Video Player" at bounding box center [37, 203] width 19 height 19
click at [37, 200] on span "Video Player" at bounding box center [37, 203] width 19 height 19
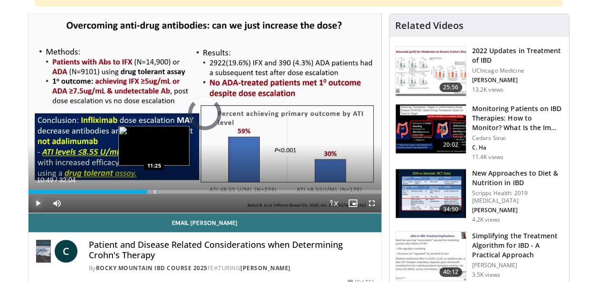
click at [153, 190] on div "Loaded : 36.94% 10:49 11:25" at bounding box center [204, 192] width 353 height 4
click at [167, 190] on div "Progress Bar" at bounding box center [167, 192] width 1 height 4
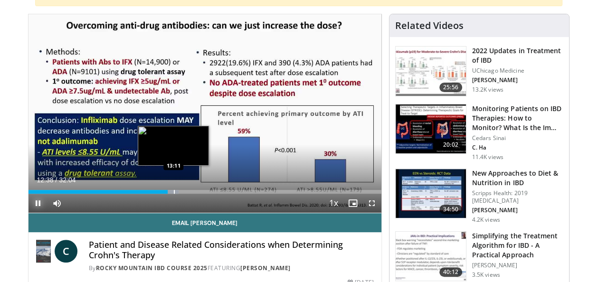
click at [173, 188] on div "Loaded : 42.66% 12:38 13:11" at bounding box center [204, 189] width 353 height 9
click at [180, 190] on div "Progress Bar" at bounding box center [180, 192] width 1 height 4
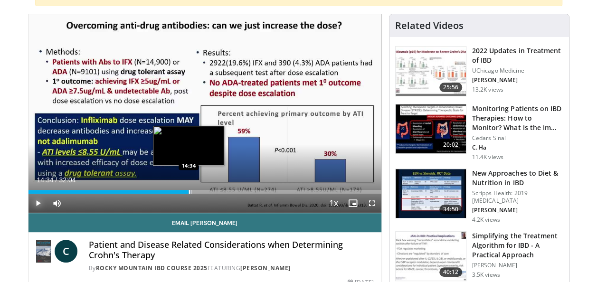
click at [189, 190] on div "Progress Bar" at bounding box center [189, 192] width 1 height 4
click at [194, 190] on div "Progress Bar" at bounding box center [194, 192] width 1 height 4
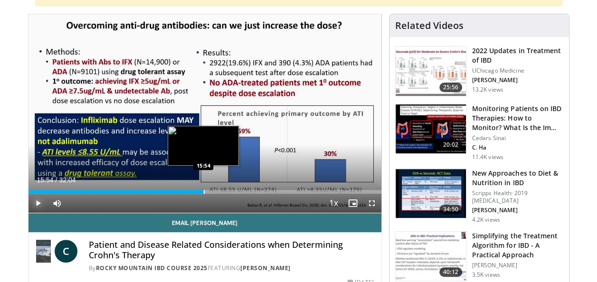
click at [204, 190] on div "Progress Bar" at bounding box center [204, 192] width 1 height 4
click at [215, 190] on div "Progress Bar" at bounding box center [215, 192] width 1 height 4
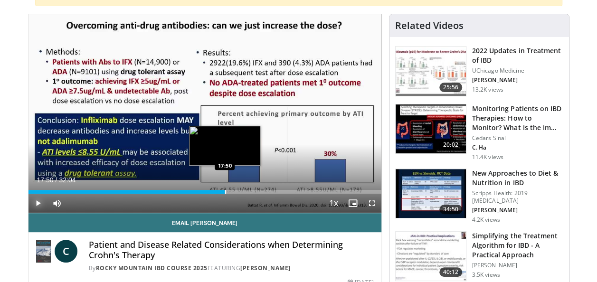
click at [224, 190] on div "Loaded : 56.19% 16:55 17:50" at bounding box center [204, 192] width 353 height 4
click at [233, 191] on div "Progress Bar" at bounding box center [233, 192] width 1 height 4
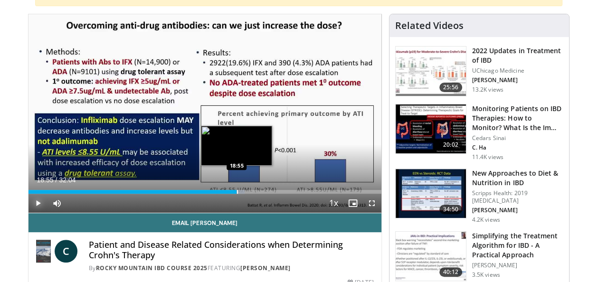
click at [237, 193] on div "Progress Bar" at bounding box center [237, 192] width 1 height 4
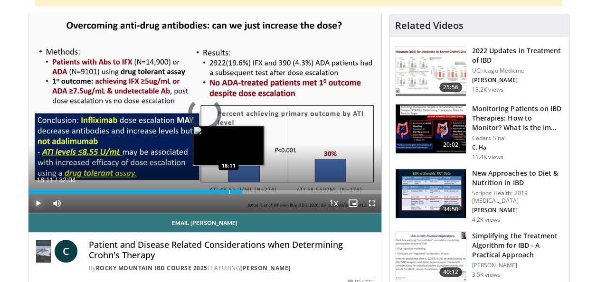
click at [229, 191] on div "Progress Bar" at bounding box center [229, 192] width 1 height 4
click at [223, 190] on div "Loaded : 55.15% 17:40 17:42" at bounding box center [204, 192] width 353 height 4
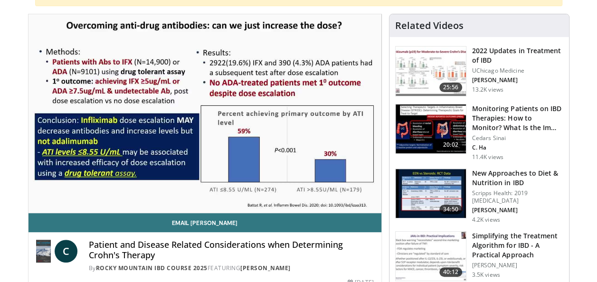
click at [218, 191] on video-js "**********" at bounding box center [204, 113] width 353 height 199
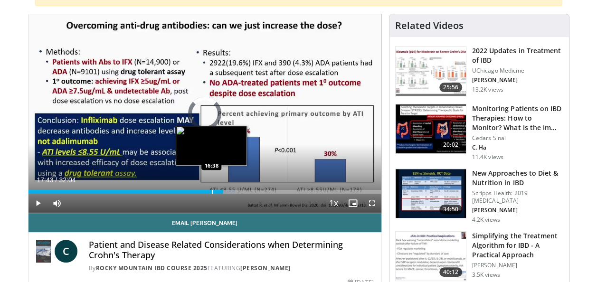
click at [212, 191] on div "Progress Bar" at bounding box center [212, 192] width 1 height 4
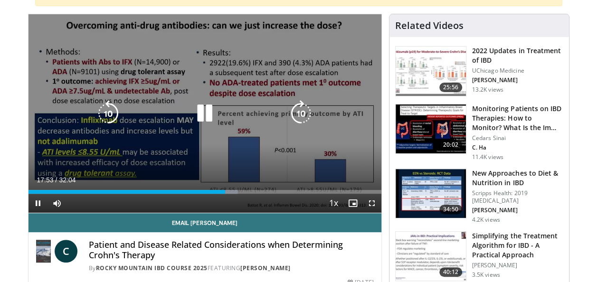
click at [207, 114] on icon "Video Player" at bounding box center [204, 113] width 27 height 27
click at [200, 113] on icon "Video Player" at bounding box center [204, 113] width 27 height 27
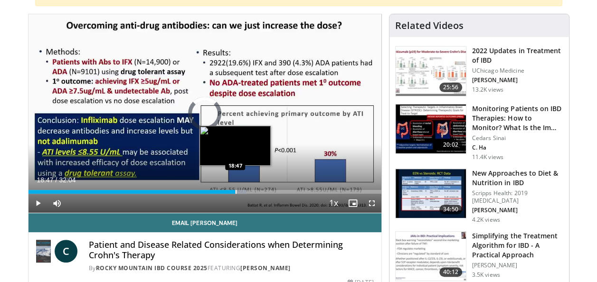
click at [235, 191] on div "Loaded : 61.87% 18:47 18:47" at bounding box center [204, 192] width 353 height 4
click at [237, 191] on div "Loaded : 61.87% 18:48 19:03" at bounding box center [204, 192] width 353 height 4
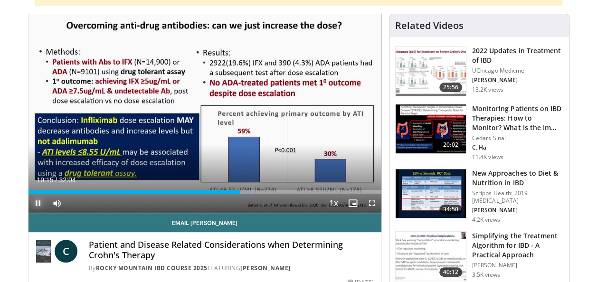
click at [35, 203] on span "Video Player" at bounding box center [37, 203] width 19 height 19
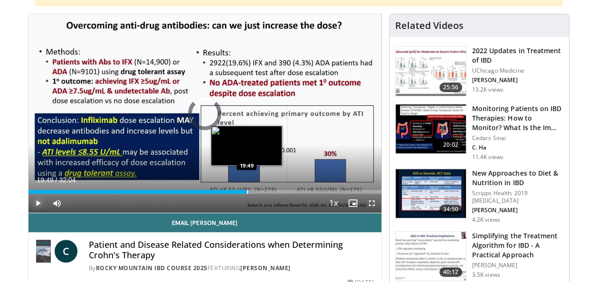
click at [246, 190] on div "Loaded : 63.93% 19:49 19:49" at bounding box center [204, 192] width 353 height 4
click at [252, 190] on div "Progress Bar" at bounding box center [252, 192] width 1 height 4
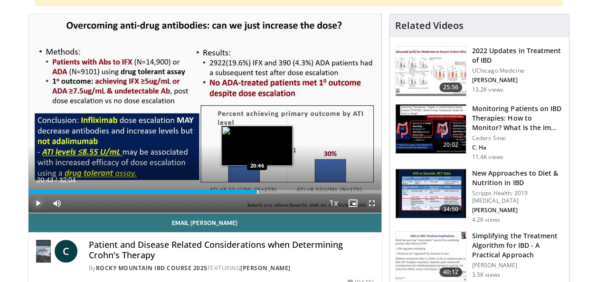
click at [256, 191] on div "Progress Bar" at bounding box center [253, 192] width 15 height 4
click at [262, 191] on div "Progress Bar" at bounding box center [262, 192] width 1 height 4
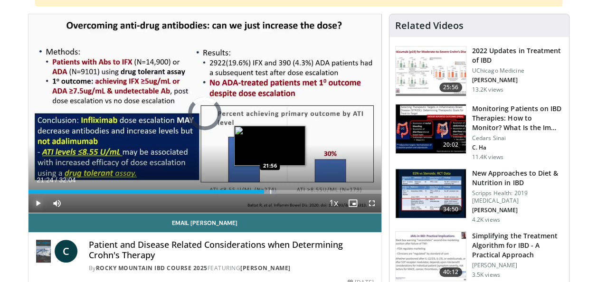
click at [270, 190] on div "Progress Bar" at bounding box center [270, 192] width 1 height 4
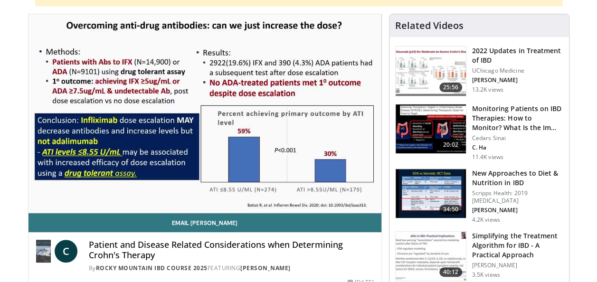
click at [274, 190] on div "10 seconds Tap to unmute" at bounding box center [204, 113] width 353 height 199
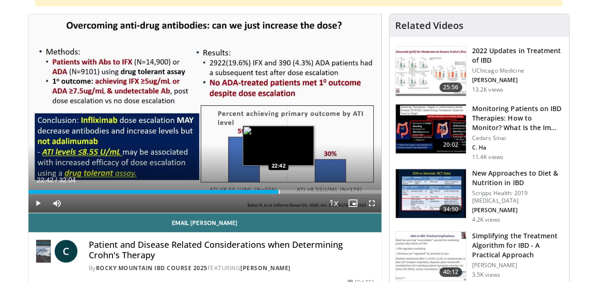
click at [278, 190] on div "Loaded : 71.67% 22:42 22:42" at bounding box center [204, 192] width 353 height 4
click at [282, 191] on div "Progress Bar" at bounding box center [282, 192] width 1 height 4
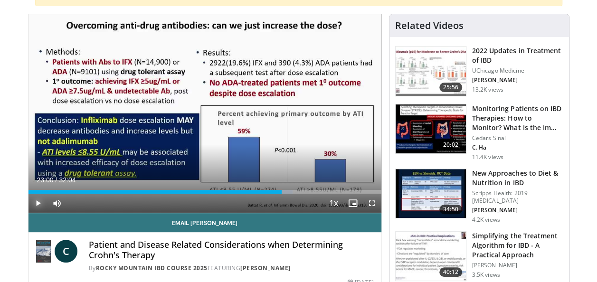
click at [37, 201] on span "Video Player" at bounding box center [37, 203] width 19 height 19
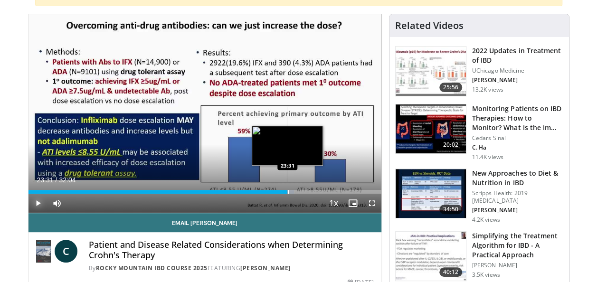
click at [288, 190] on div "Progress Bar" at bounding box center [288, 192] width 1 height 4
click at [295, 191] on div "Progress Bar" at bounding box center [293, 192] width 18 height 4
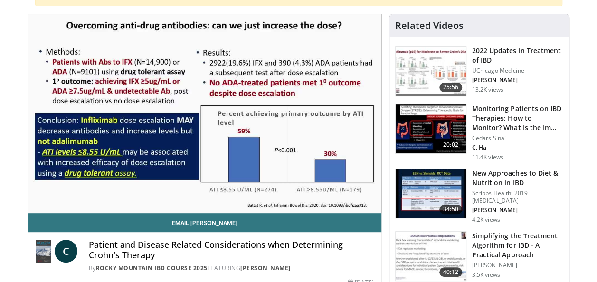
click at [302, 192] on video-js "**********" at bounding box center [204, 113] width 353 height 199
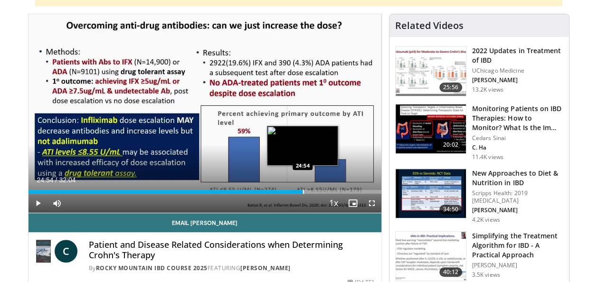
click at [303, 191] on div "Progress Bar" at bounding box center [303, 192] width 1 height 4
click at [307, 191] on div "Progress Bar" at bounding box center [307, 192] width 1 height 4
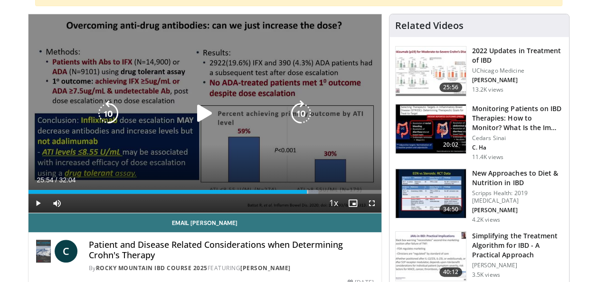
click at [313, 191] on div "Progress Bar" at bounding box center [313, 192] width 10 height 4
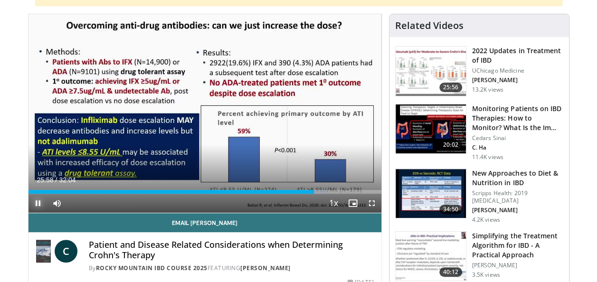
click at [35, 205] on span "Video Player" at bounding box center [37, 203] width 19 height 19
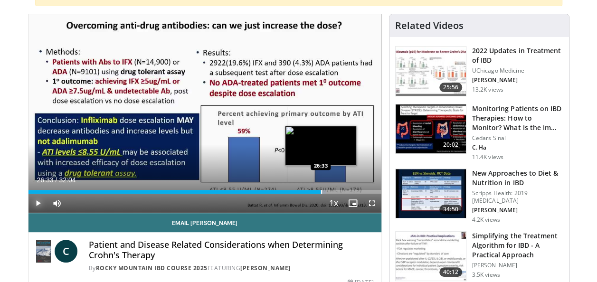
click at [321, 191] on div "Progress Bar" at bounding box center [321, 192] width 1 height 4
click at [327, 189] on div "Loaded : 86.36% 27:09 27:09" at bounding box center [204, 189] width 353 height 9
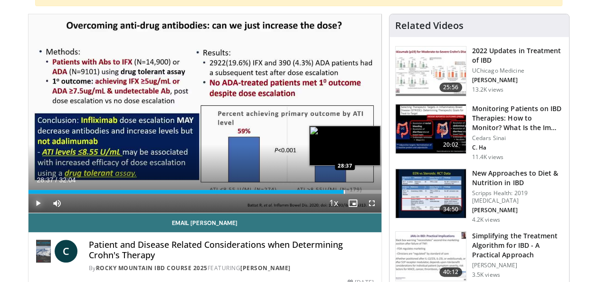
click at [344, 191] on div "Progress Bar" at bounding box center [344, 192] width 1 height 4
click at [358, 191] on div "Progress Bar" at bounding box center [358, 192] width 1 height 4
click at [361, 191] on div "Progress Bar" at bounding box center [361, 192] width 1 height 4
click at [365, 191] on div "Progress Bar" at bounding box center [365, 192] width 1 height 4
click at [368, 191] on div "Progress Bar" at bounding box center [368, 192] width 1 height 4
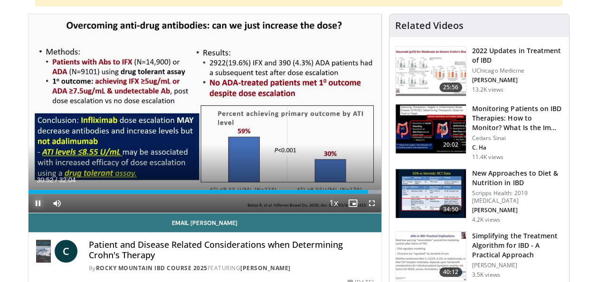
click at [36, 202] on span "Video Player" at bounding box center [37, 203] width 19 height 19
click at [37, 202] on span "Video Player" at bounding box center [37, 203] width 19 height 19
click at [37, 201] on span "Video Player" at bounding box center [37, 203] width 19 height 19
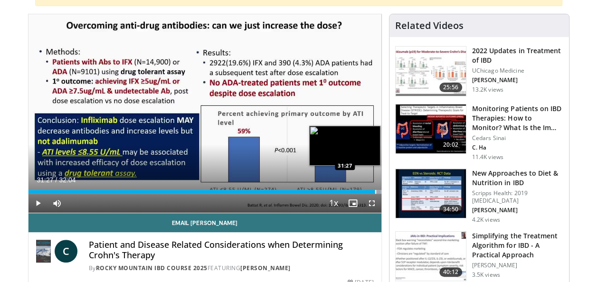
click at [375, 191] on div "Progress Bar" at bounding box center [375, 192] width 1 height 4
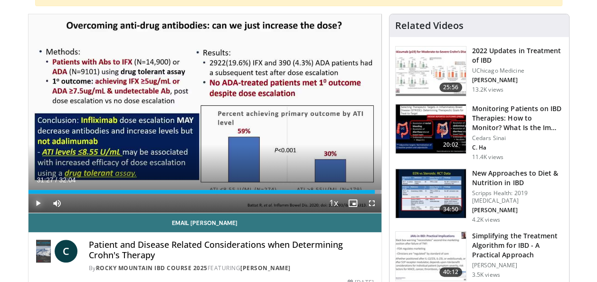
click at [37, 199] on span "Video Player" at bounding box center [37, 203] width 19 height 19
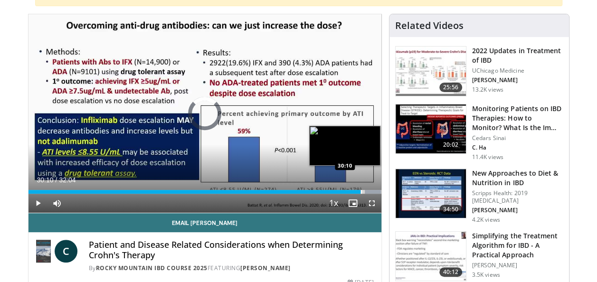
click at [361, 191] on div "Progress Bar" at bounding box center [361, 192] width 1 height 4
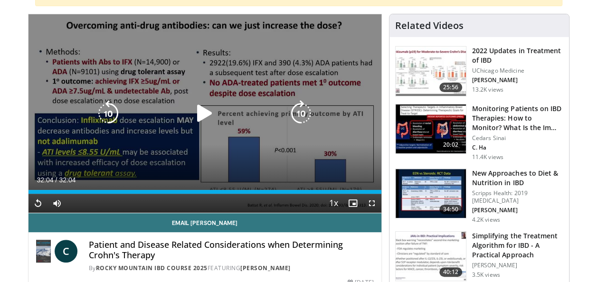
click at [202, 110] on icon "Video Player" at bounding box center [204, 113] width 27 height 27
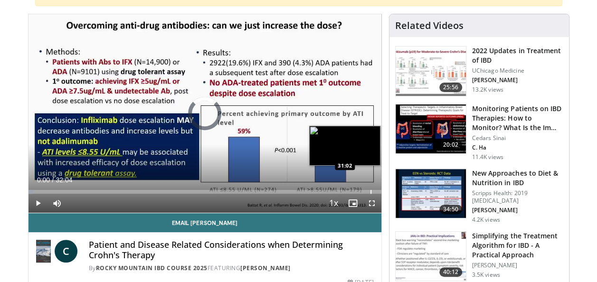
click at [370, 190] on div "Progress Bar" at bounding box center [370, 192] width 1 height 4
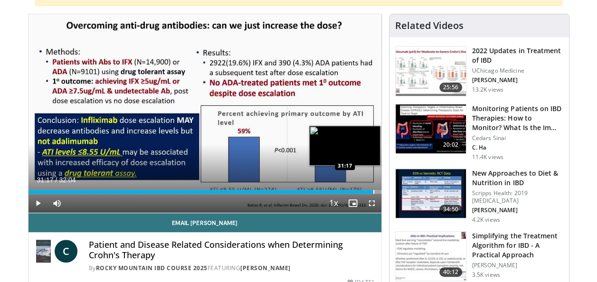
click at [373, 191] on div "Progress Bar" at bounding box center [373, 192] width 1 height 4
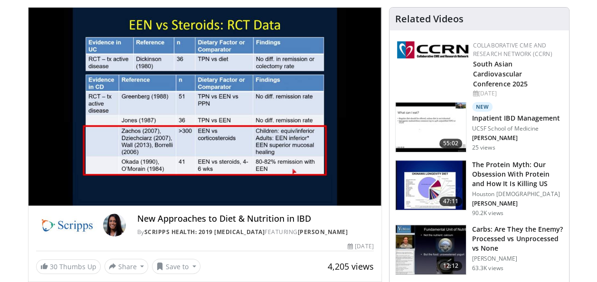
scroll to position [159, 0]
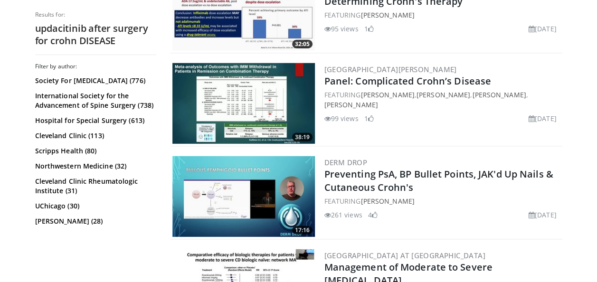
scroll to position [1311, 0]
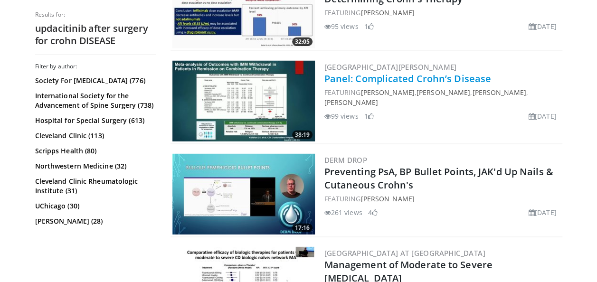
click at [389, 85] on link "Panel: Complicated Crohn’s Disease" at bounding box center [407, 78] width 167 height 13
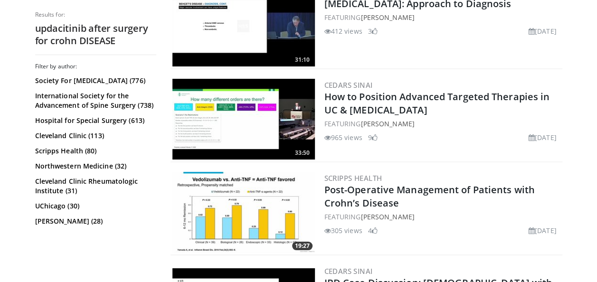
scroll to position [1665, 0]
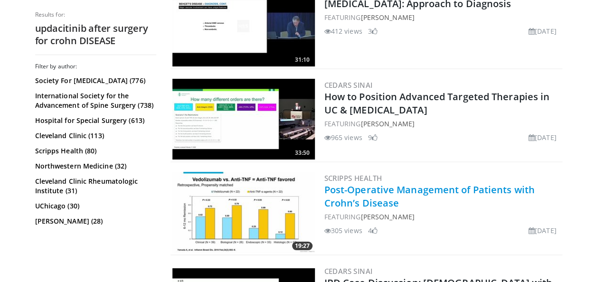
click at [438, 192] on link "Post-Operative Management of Patients with Crohn’s Disease" at bounding box center [429, 196] width 210 height 26
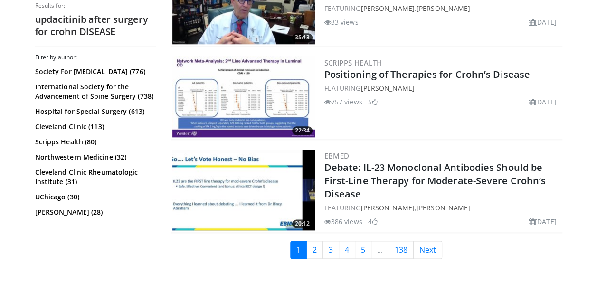
scroll to position [2260, 0]
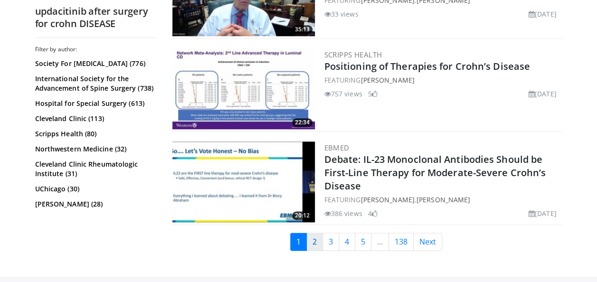
click at [316, 235] on link "2" at bounding box center [314, 242] width 17 height 18
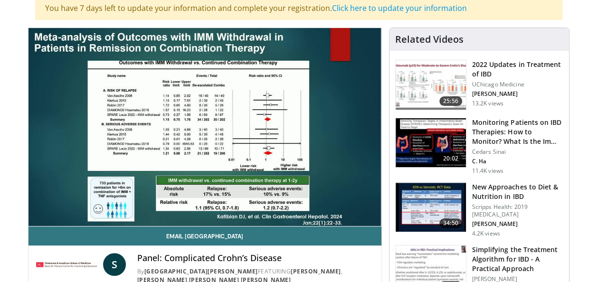
scroll to position [114, 0]
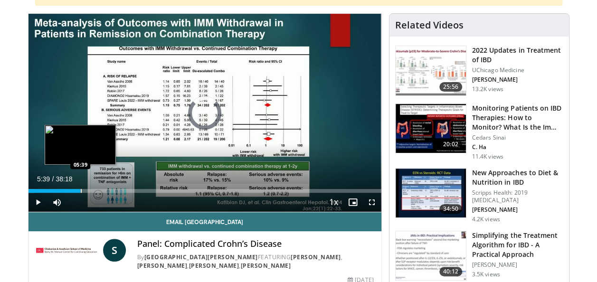
click at [81, 191] on div "Progress Bar" at bounding box center [81, 191] width 1 height 4
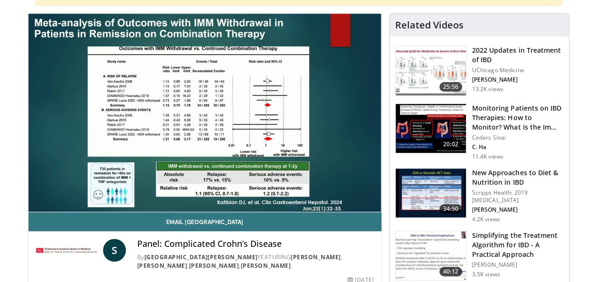
click at [93, 191] on video-js "**********" at bounding box center [204, 113] width 353 height 199
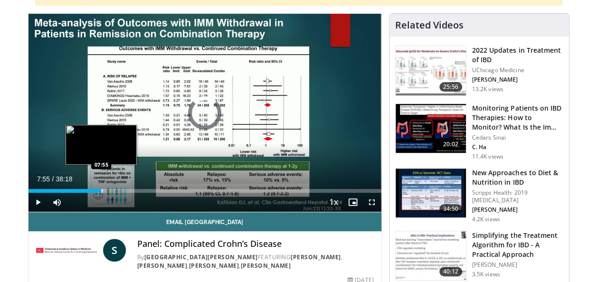
click at [102, 190] on div "Progress Bar" at bounding box center [102, 191] width 1 height 4
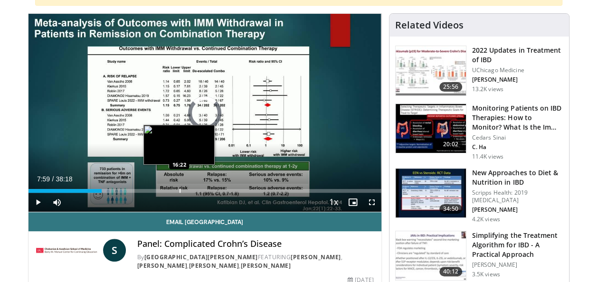
click at [180, 190] on div "Progress Bar" at bounding box center [180, 191] width 1 height 4
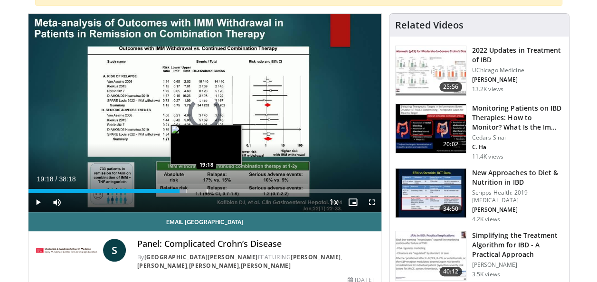
click at [207, 190] on div "Progress Bar" at bounding box center [207, 191] width 1 height 4
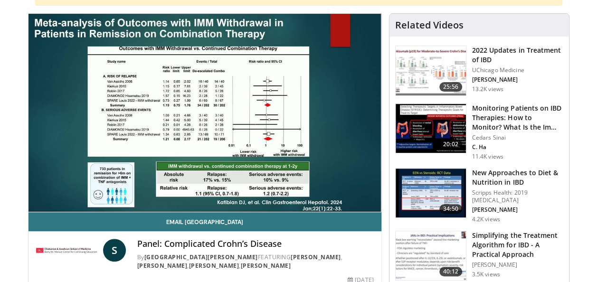
click at [227, 188] on video-js "**********" at bounding box center [204, 113] width 353 height 199
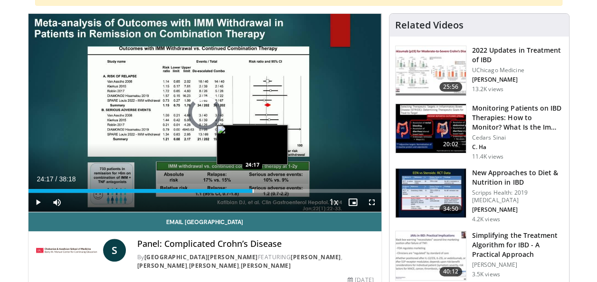
click at [253, 189] on div "Progress Bar" at bounding box center [253, 191] width 1 height 4
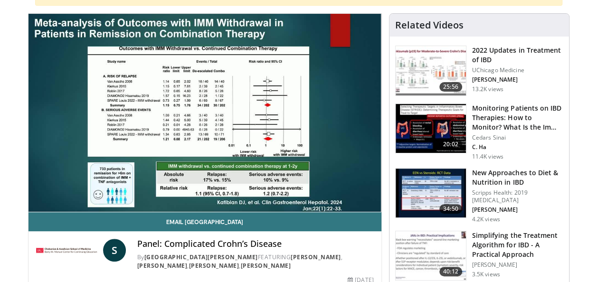
click at [275, 191] on video-js "**********" at bounding box center [204, 113] width 353 height 199
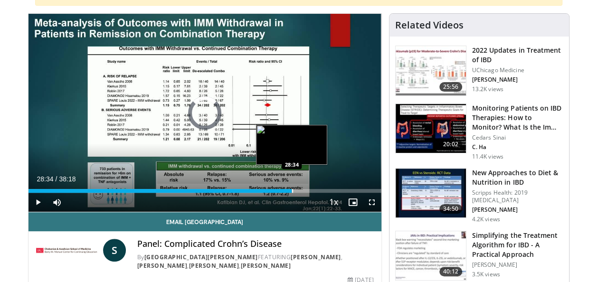
click at [292, 192] on div "Progress Bar" at bounding box center [292, 191] width 1 height 4
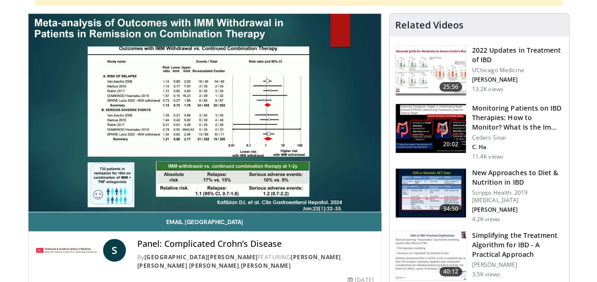
click at [308, 190] on div "10 seconds Tap to unmute" at bounding box center [204, 113] width 353 height 198
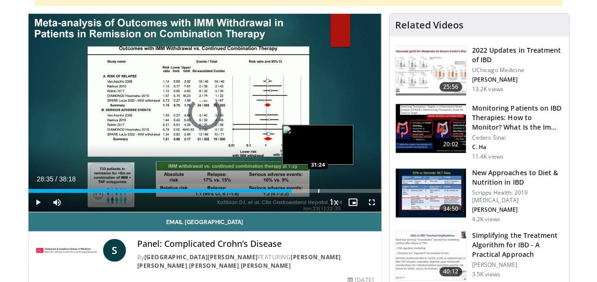
click at [318, 189] on div "Progress Bar" at bounding box center [318, 191] width 1 height 4
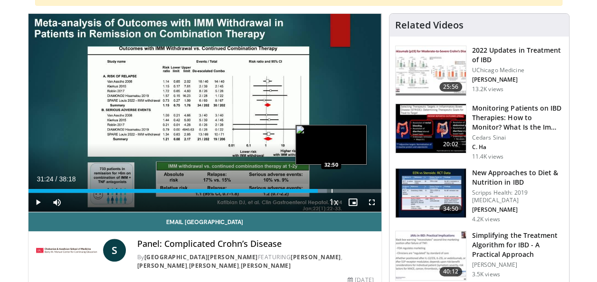
click at [332, 189] on div "Progress Bar" at bounding box center [332, 191] width 1 height 4
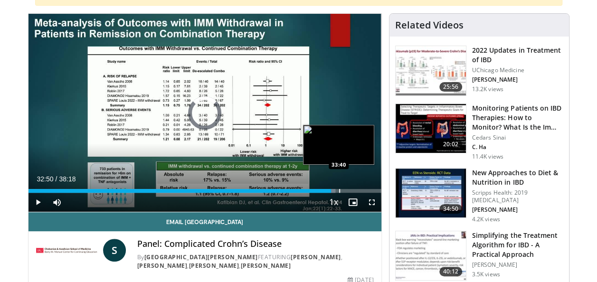
click at [339, 189] on div "Progress Bar" at bounding box center [339, 191] width 1 height 4
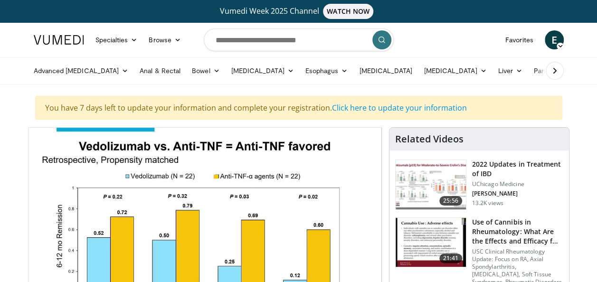
scroll to position [246, 0]
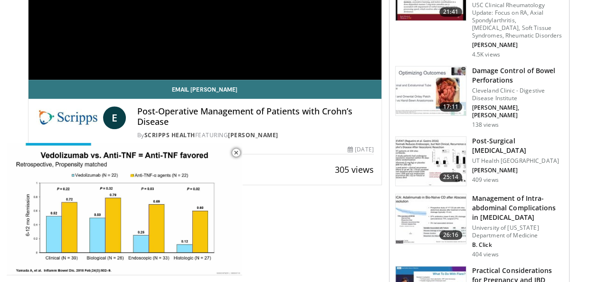
click at [499, 136] on h3 "Post-Surgical [MEDICAL_DATA]" at bounding box center [517, 145] width 91 height 19
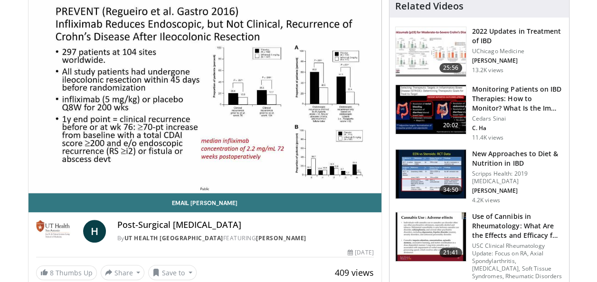
scroll to position [114, 0]
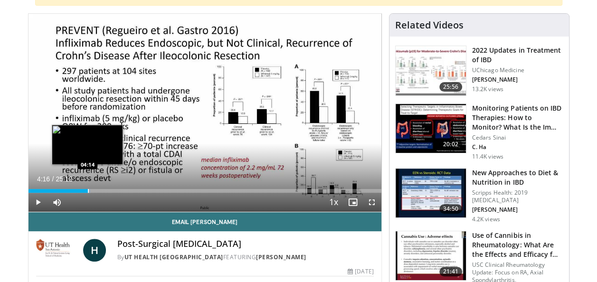
click at [88, 189] on div "Progress Bar" at bounding box center [88, 191] width 1 height 4
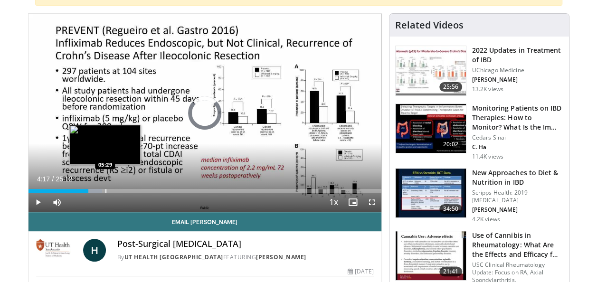
click at [105, 190] on div "Progress Bar" at bounding box center [105, 191] width 1 height 4
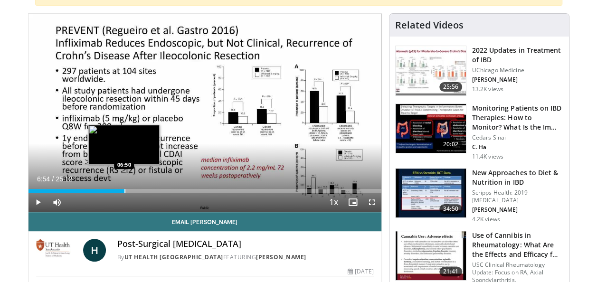
click at [124, 191] on div "Progress Bar" at bounding box center [124, 191] width 1 height 4
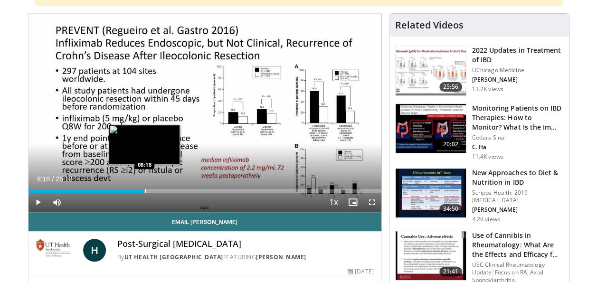
click at [145, 191] on div "Progress Bar" at bounding box center [145, 191] width 1 height 4
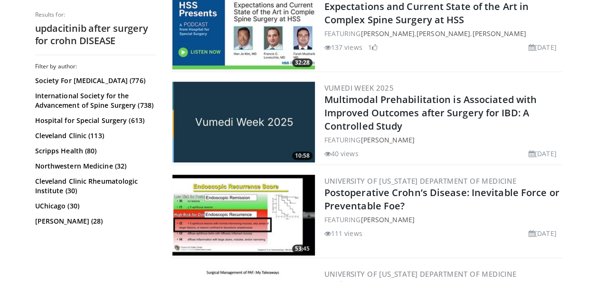
scroll to position [297, 0]
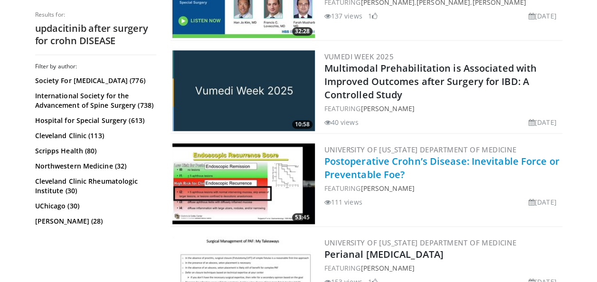
click at [420, 163] on link "Postoperative Crohn’s Disease: Inevitable Force or Preventable Foe?" at bounding box center [441, 168] width 235 height 26
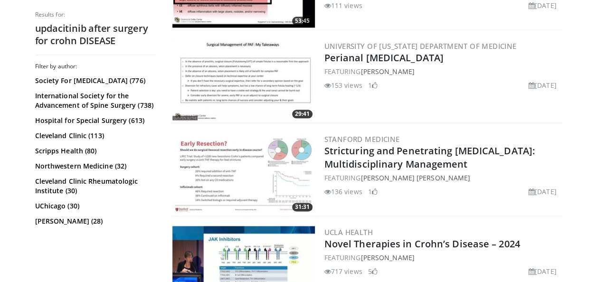
scroll to position [513, 0]
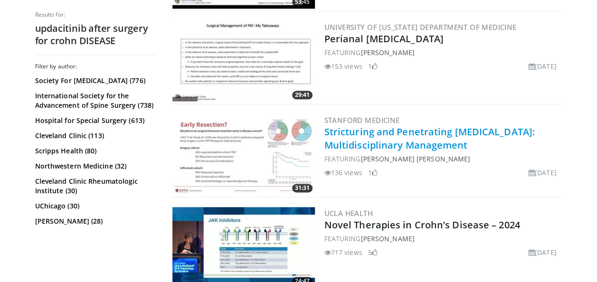
click at [384, 139] on link "Stricturing and Penetrating [MEDICAL_DATA]: Multidisciplinary Management" at bounding box center [429, 138] width 210 height 26
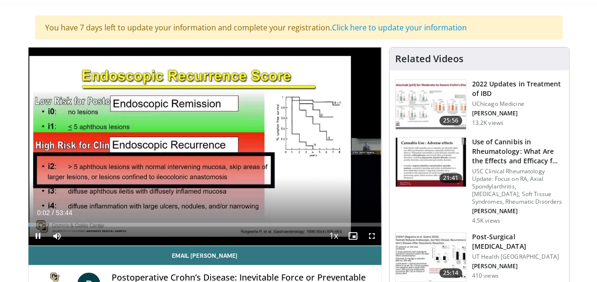
scroll to position [95, 0]
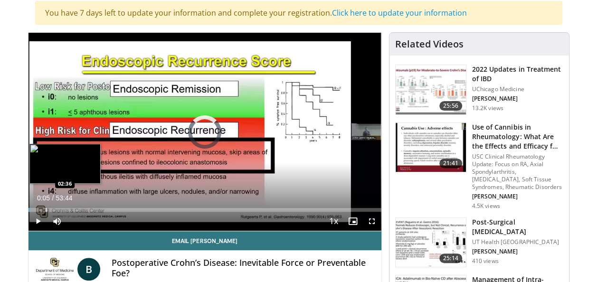
click at [46, 208] on div "Progress Bar" at bounding box center [46, 210] width 1 height 4
click at [53, 208] on div "Progress Bar" at bounding box center [53, 210] width 1 height 4
click at [47, 210] on div "Progress Bar" at bounding box center [47, 210] width 1 height 4
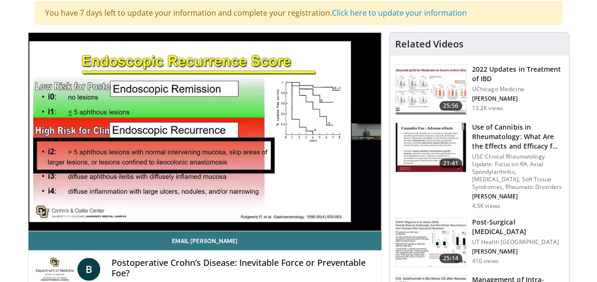
click at [45, 210] on div "10 seconds Tap to unmute" at bounding box center [204, 132] width 353 height 198
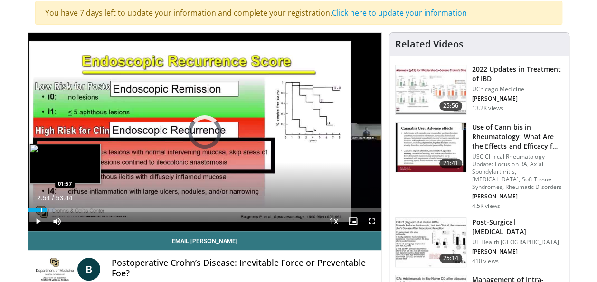
click at [41, 209] on div "Progress Bar" at bounding box center [41, 210] width 1 height 4
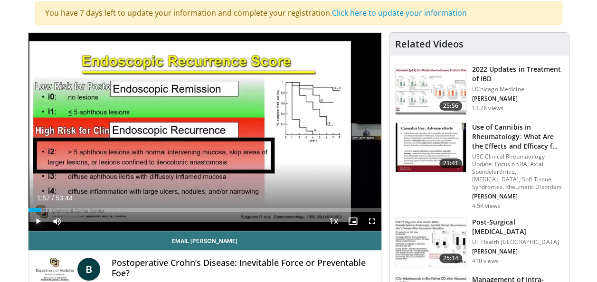
click at [38, 217] on span "Video Player" at bounding box center [37, 221] width 19 height 19
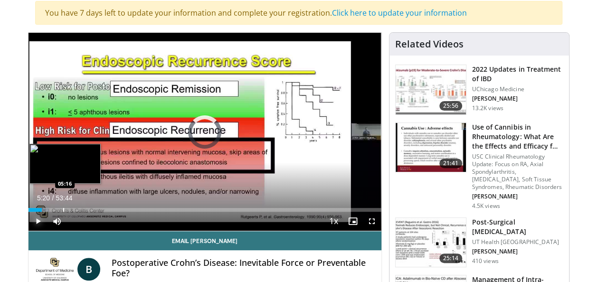
click at [63, 207] on div "Loaded : 5.88% 05:20 05:16" at bounding box center [204, 207] width 353 height 9
click at [70, 210] on div "Progress Bar" at bounding box center [70, 210] width 1 height 4
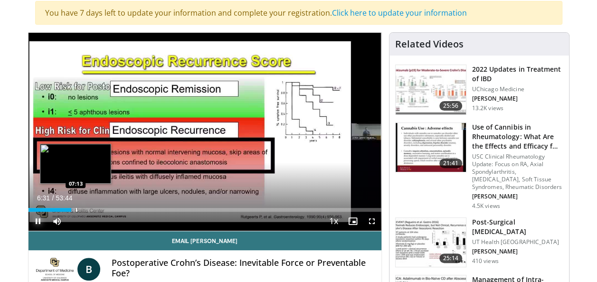
click at [76, 209] on div "Progress Bar" at bounding box center [76, 210] width 1 height 4
click at [79, 209] on div "Progress Bar" at bounding box center [79, 210] width 1 height 4
click at [73, 209] on div "Progress Bar" at bounding box center [73, 210] width 1 height 4
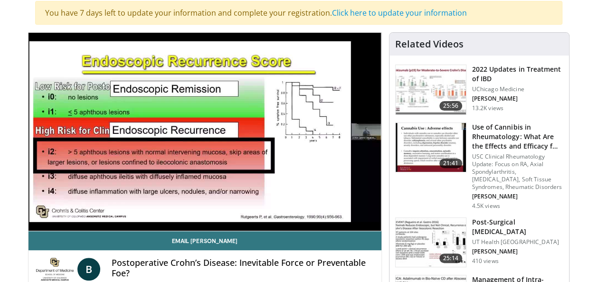
click at [75, 209] on video-js "**********" at bounding box center [204, 132] width 353 height 199
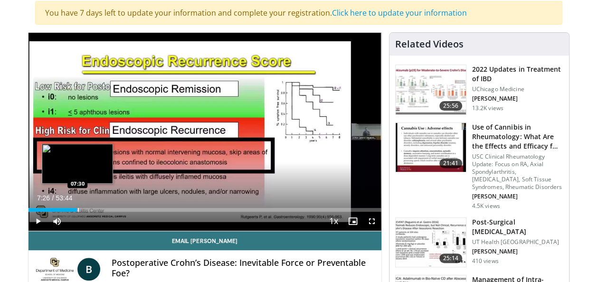
click at [77, 209] on div "Progress Bar" at bounding box center [77, 210] width 8 height 4
click at [84, 208] on div "Progress Bar" at bounding box center [84, 210] width 1 height 4
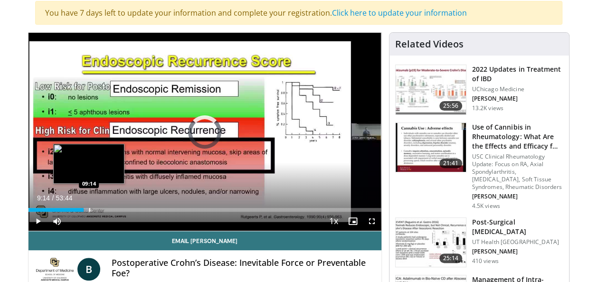
click at [89, 209] on div "Progress Bar" at bounding box center [89, 210] width 1 height 4
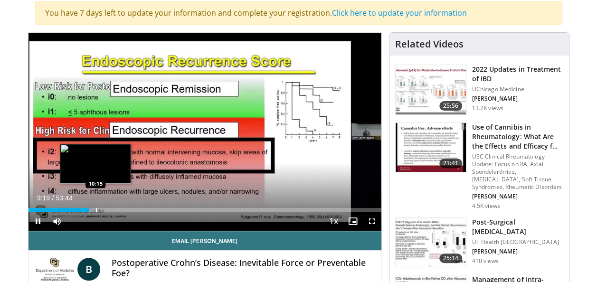
click at [96, 208] on div "Progress Bar" at bounding box center [96, 210] width 1 height 4
click at [103, 210] on div "Progress Bar" at bounding box center [103, 210] width 1 height 4
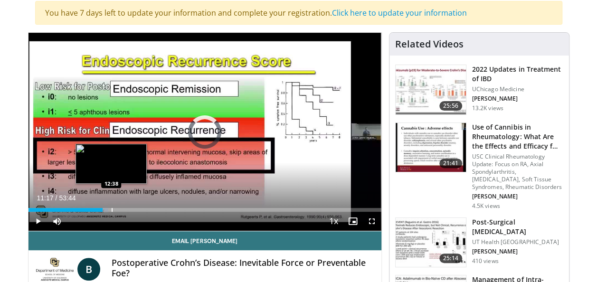
click at [112, 209] on div "Progress Bar" at bounding box center [112, 210] width 1 height 4
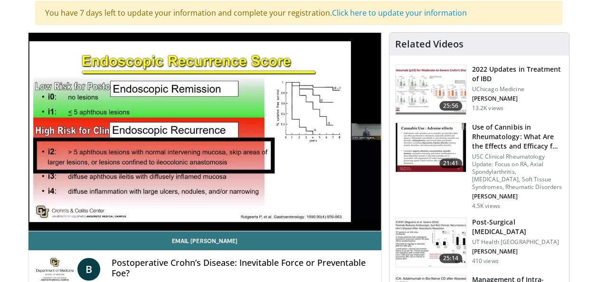
click at [117, 209] on video-js "**********" at bounding box center [204, 132] width 353 height 199
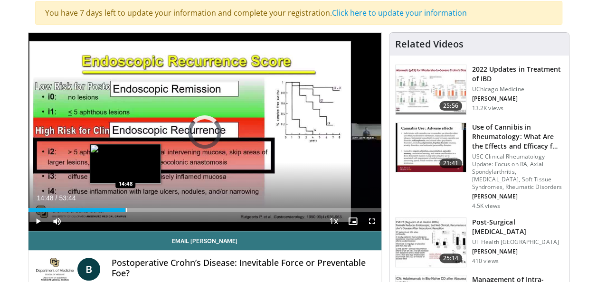
click at [126, 209] on div "Progress Bar" at bounding box center [126, 210] width 1 height 4
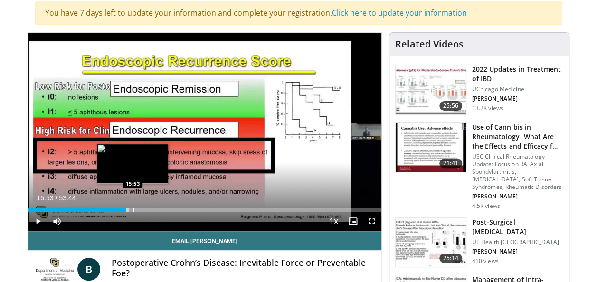
click at [133, 210] on div "Progress Bar" at bounding box center [133, 210] width 1 height 4
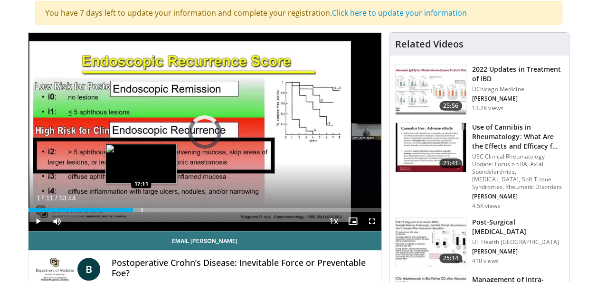
click at [142, 210] on div "Progress Bar" at bounding box center [142, 210] width 1 height 4
click at [148, 210] on div "Loaded : 32.52% 17:13 18:20" at bounding box center [204, 210] width 353 height 4
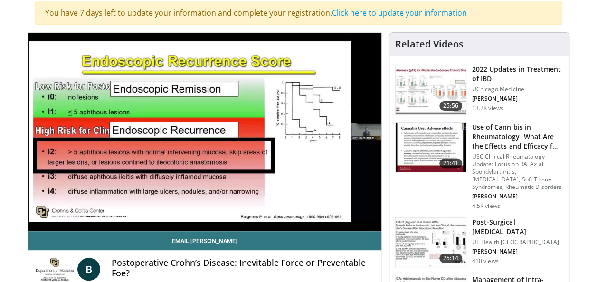
click at [155, 209] on div "10 seconds Tap to unmute" at bounding box center [204, 132] width 353 height 198
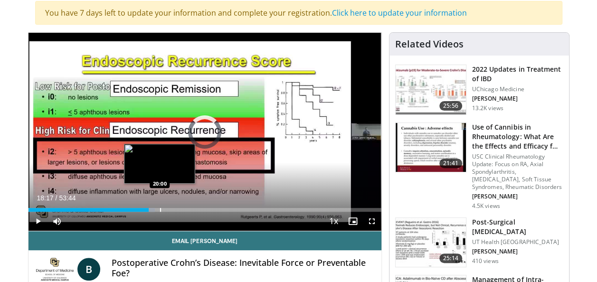
click at [160, 209] on div "Progress Bar" at bounding box center [160, 210] width 1 height 4
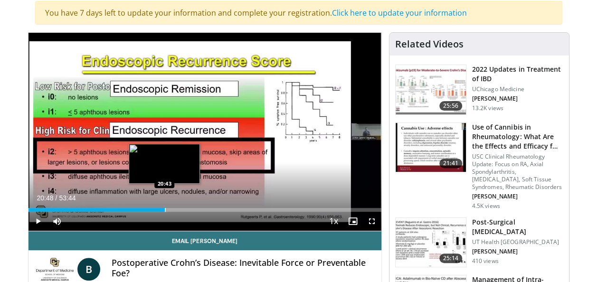
click at [165, 209] on div "Progress Bar" at bounding box center [165, 210] width 1 height 4
click at [170, 209] on div "Progress Bar" at bounding box center [170, 210] width 1 height 4
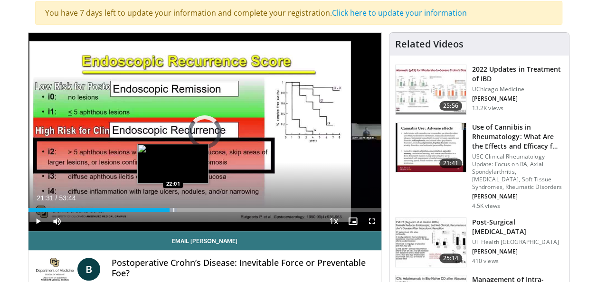
click at [173, 209] on div "Progress Bar" at bounding box center [173, 210] width 1 height 4
click at [181, 209] on div "Progress Bar" at bounding box center [181, 210] width 1 height 4
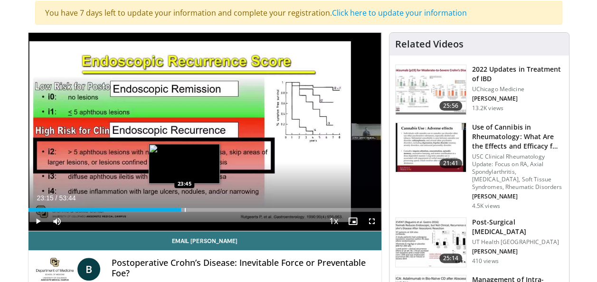
click at [185, 209] on div "Progress Bar" at bounding box center [185, 210] width 1 height 4
click at [191, 209] on div "Progress Bar" at bounding box center [191, 210] width 1 height 4
click at [196, 209] on div "Progress Bar" at bounding box center [196, 210] width 1 height 4
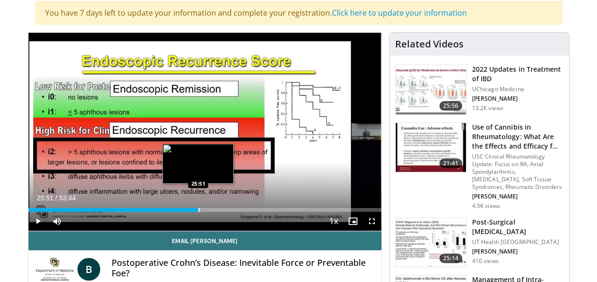
click at [199, 210] on div "Progress Bar" at bounding box center [199, 210] width 1 height 4
click at [203, 210] on div "Progress Bar" at bounding box center [203, 210] width 1 height 4
click at [207, 210] on div "Progress Bar" at bounding box center [207, 210] width 1 height 4
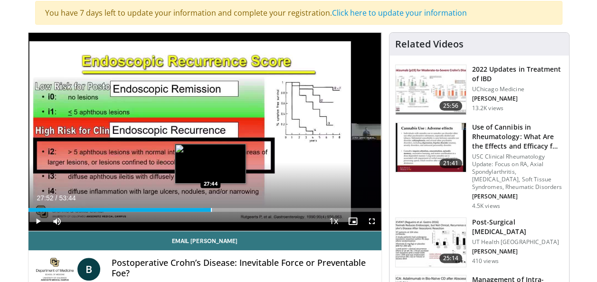
click at [211, 210] on div "Progress Bar" at bounding box center [211, 210] width 1 height 4
click at [215, 210] on div "Progress Bar" at bounding box center [215, 210] width 1 height 4
click at [218, 210] on div "Progress Bar" at bounding box center [218, 210] width 1 height 4
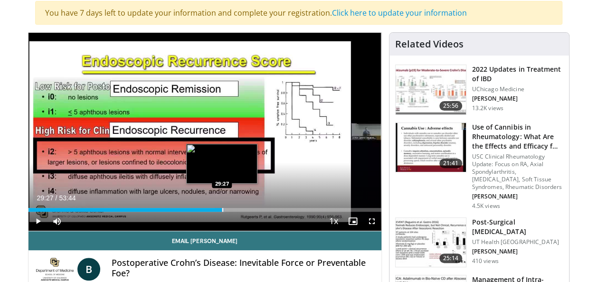
click at [222, 210] on div "Progress Bar" at bounding box center [222, 210] width 1 height 4
click at [227, 210] on div "Progress Bar" at bounding box center [227, 210] width 1 height 4
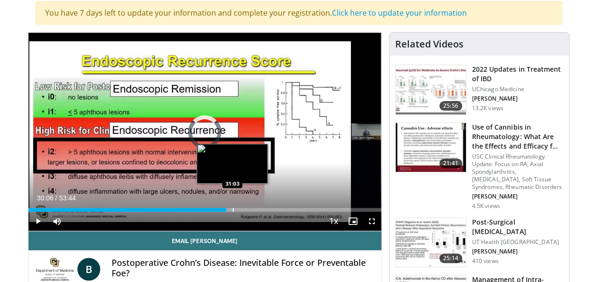
click at [233, 210] on div "Progress Bar" at bounding box center [233, 210] width 1 height 4
click at [237, 209] on div "Progress Bar" at bounding box center [237, 210] width 1 height 4
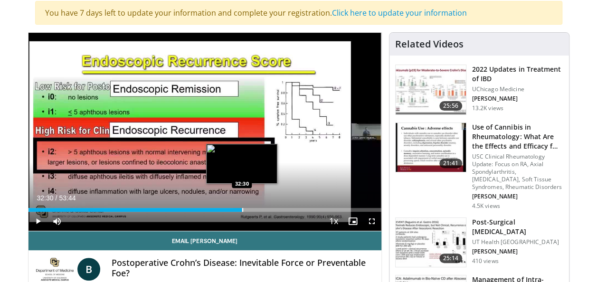
click at [242, 209] on div "Progress Bar" at bounding box center [242, 210] width 1 height 4
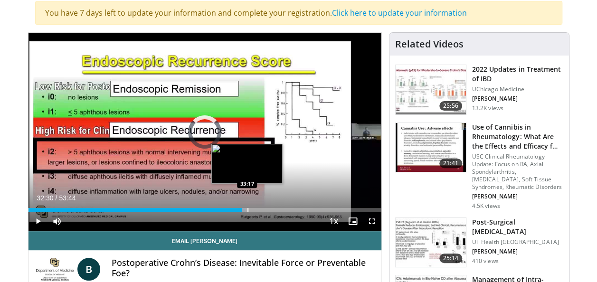
click at [247, 209] on div "Progress Bar" at bounding box center [247, 210] width 1 height 4
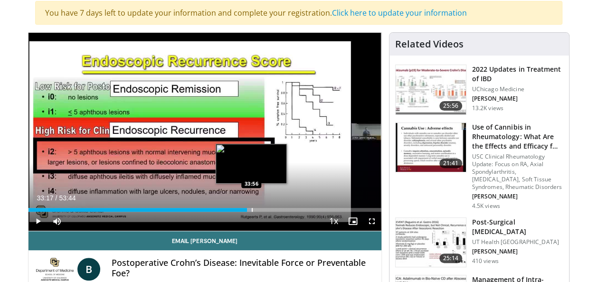
click at [252, 209] on div "Progress Bar" at bounding box center [252, 210] width 1 height 4
click at [255, 209] on div "Progress Bar" at bounding box center [255, 210] width 1 height 4
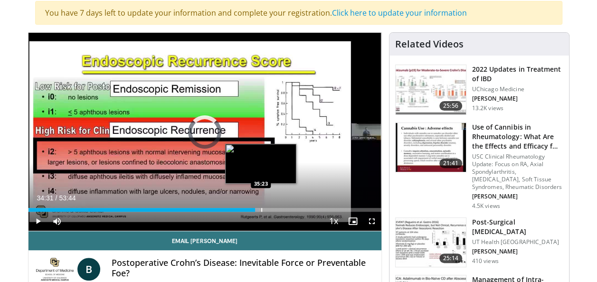
click at [261, 209] on div "Progress Bar" at bounding box center [261, 210] width 1 height 4
click at [268, 209] on div "Progress Bar" at bounding box center [268, 210] width 1 height 4
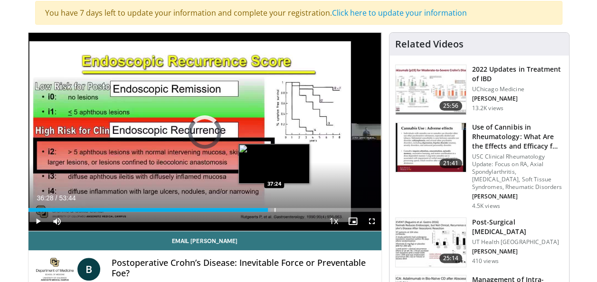
click at [275, 209] on div "Progress Bar" at bounding box center [275, 210] width 1 height 4
click at [282, 209] on div "Progress Bar" at bounding box center [282, 210] width 1 height 4
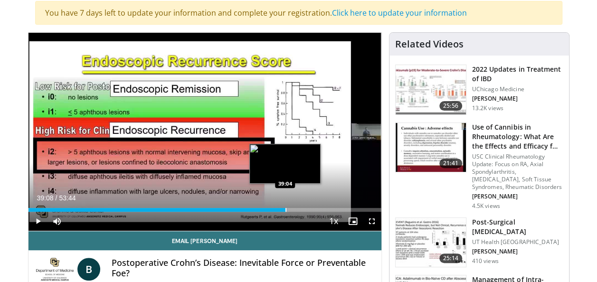
click at [285, 209] on div "Progress Bar" at bounding box center [285, 210] width 1 height 4
click at [289, 209] on div "Progress Bar" at bounding box center [289, 210] width 1 height 4
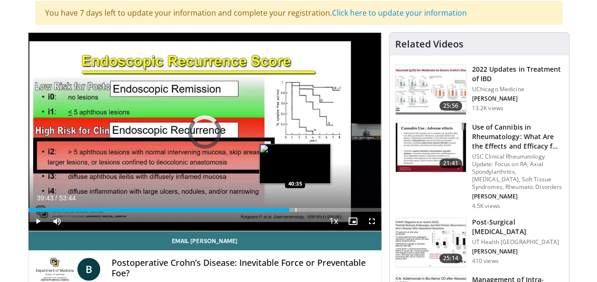
click at [295, 209] on div "Progress Bar" at bounding box center [295, 210] width 1 height 4
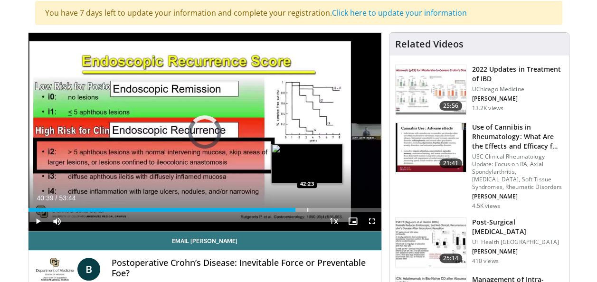
click at [307, 209] on div "Progress Bar" at bounding box center [307, 210] width 1 height 4
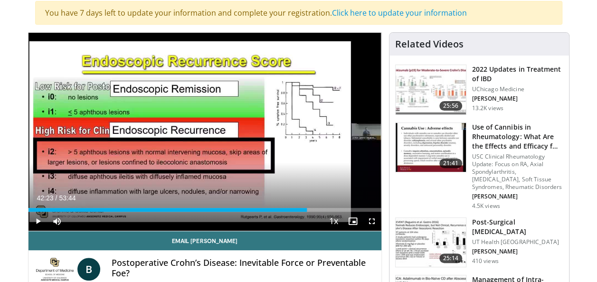
click at [318, 212] on div "Current Time 42:23 / Duration 53:44 Play Skip Backward Skip Forward Mute 56% Lo…" at bounding box center [204, 221] width 353 height 19
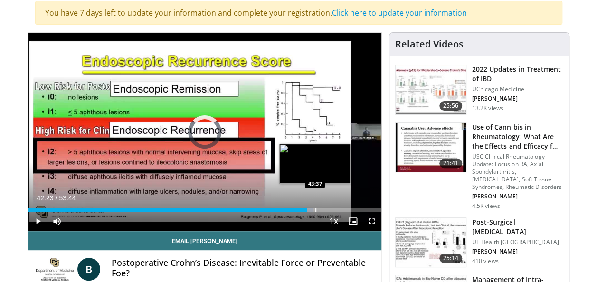
click at [315, 208] on div "Progress Bar" at bounding box center [315, 210] width 1 height 4
click at [322, 209] on div "Progress Bar" at bounding box center [322, 210] width 1 height 4
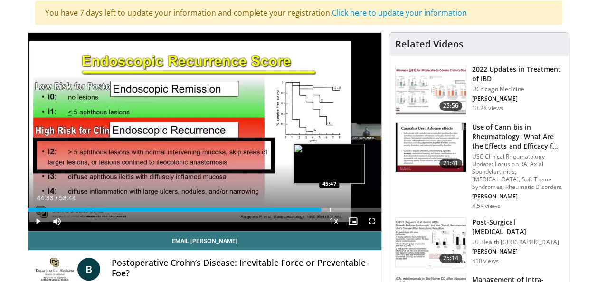
click at [330, 209] on div "Progress Bar" at bounding box center [330, 210] width 1 height 4
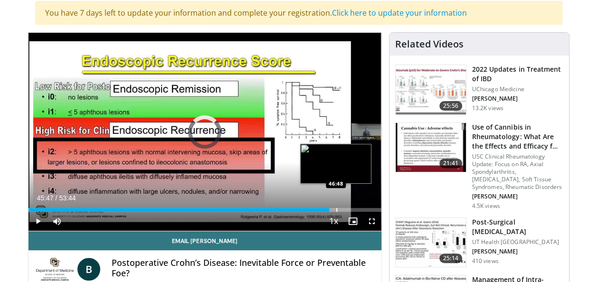
click at [336, 209] on div "Progress Bar" at bounding box center [336, 210] width 1 height 4
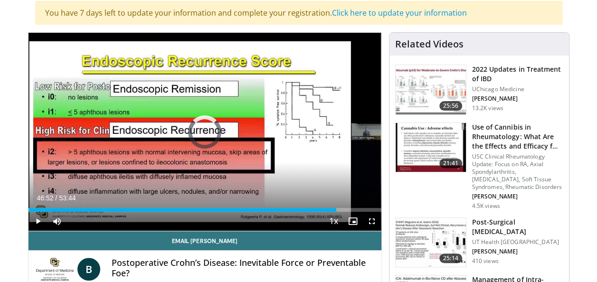
click at [345, 211] on div "Loaded : 87.33% 46:52 47:44" at bounding box center [204, 210] width 353 height 4
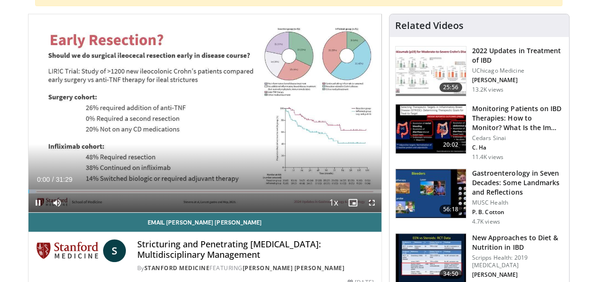
scroll to position [158, 0]
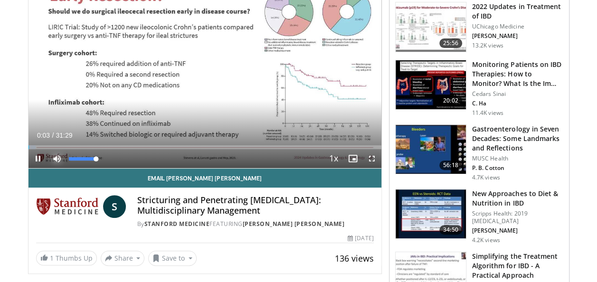
click at [53, 149] on span "Video Player" at bounding box center [56, 158] width 19 height 19
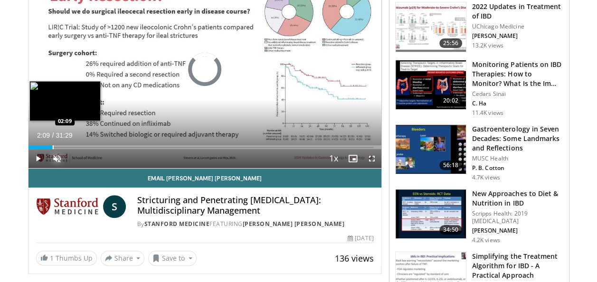
click at [53, 146] on div "Progress Bar" at bounding box center [53, 147] width 1 height 4
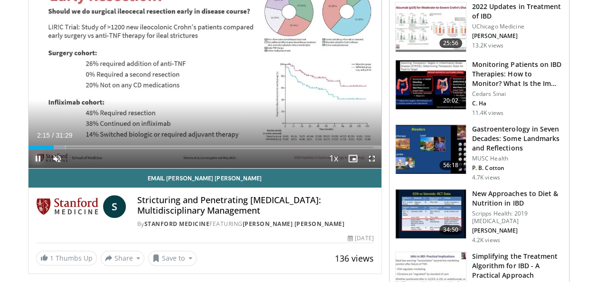
click at [37, 153] on span "Video Player" at bounding box center [37, 158] width 19 height 19
click at [36, 157] on span "Video Player" at bounding box center [37, 158] width 19 height 19
click at [56, 158] on span "Video Player" at bounding box center [56, 158] width 19 height 19
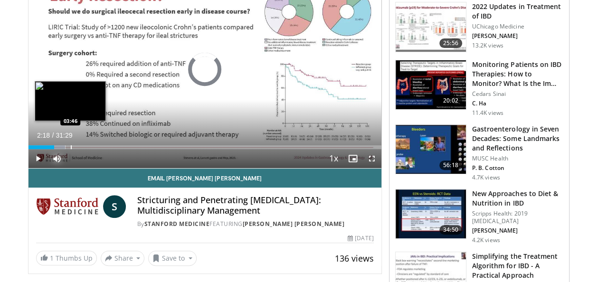
click at [71, 145] on div "Progress Bar" at bounding box center [71, 147] width 1 height 4
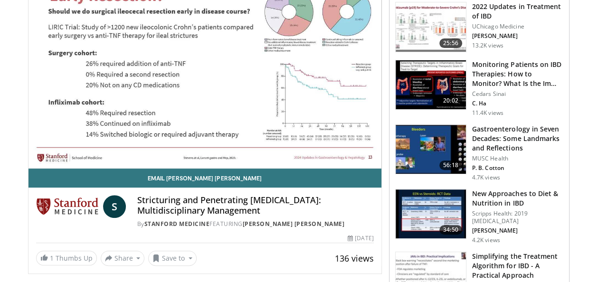
click at [84, 146] on video-js "**********" at bounding box center [204, 69] width 353 height 199
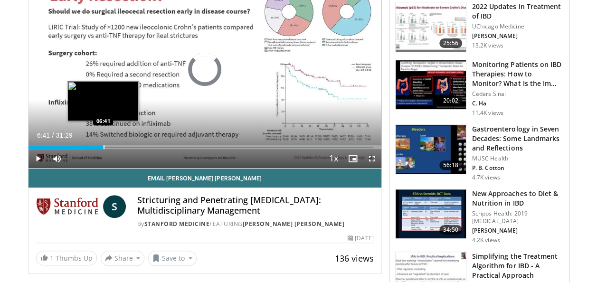
click at [104, 148] on div "Progress Bar" at bounding box center [104, 147] width 1 height 4
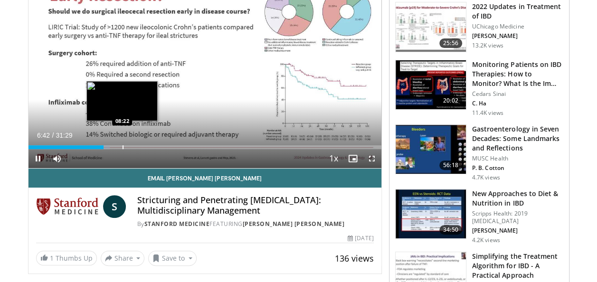
click at [123, 145] on div "Progress Bar" at bounding box center [123, 147] width 1 height 4
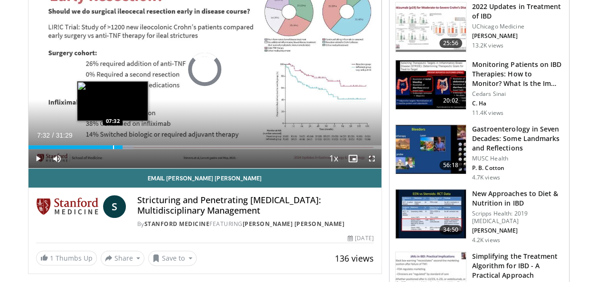
click at [113, 145] on div "Progress Bar" at bounding box center [113, 147] width 1 height 4
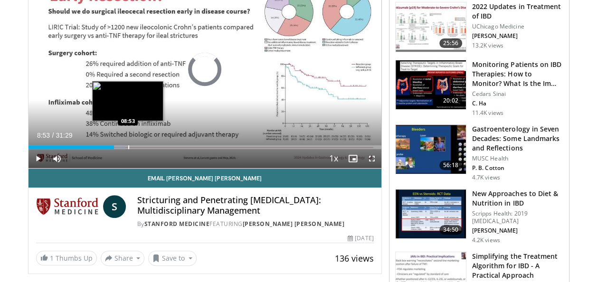
click at [128, 146] on div "Progress Bar" at bounding box center [128, 147] width 1 height 4
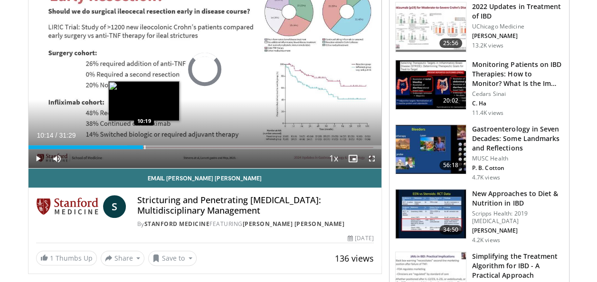
click at [143, 146] on div "Loaded : 31.78% 10:14 10:19" at bounding box center [204, 147] width 353 height 4
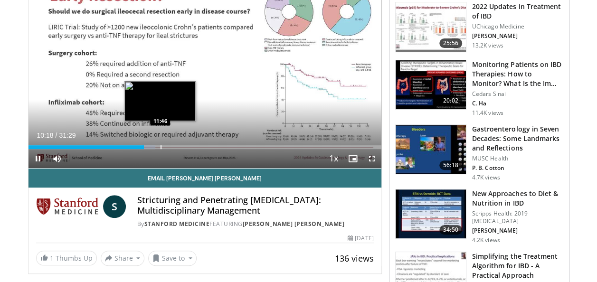
click at [161, 146] on div "Progress Bar" at bounding box center [161, 147] width 1 height 4
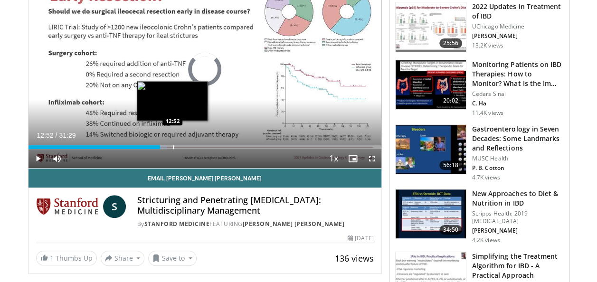
click at [173, 145] on div "Progress Bar" at bounding box center [173, 147] width 1 height 4
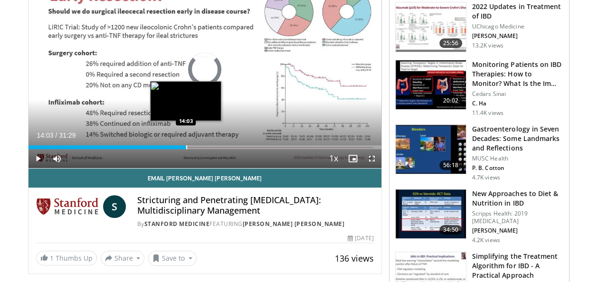
click at [186, 145] on div "Progress Bar" at bounding box center [186, 147] width 1 height 4
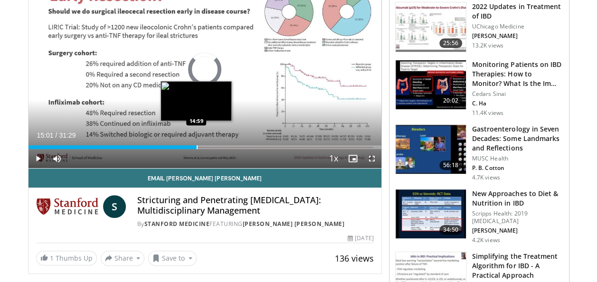
click at [197, 145] on div "Progress Bar" at bounding box center [197, 147] width 1 height 4
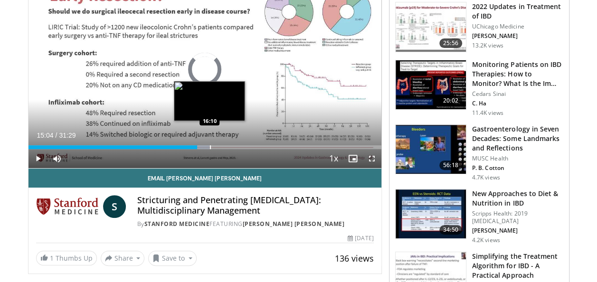
click at [210, 145] on div "Progress Bar" at bounding box center [210, 147] width 1 height 4
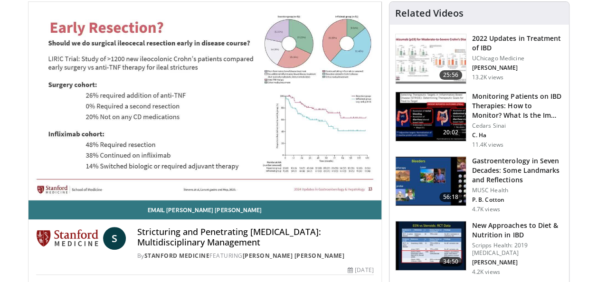
scroll to position [120, 0]
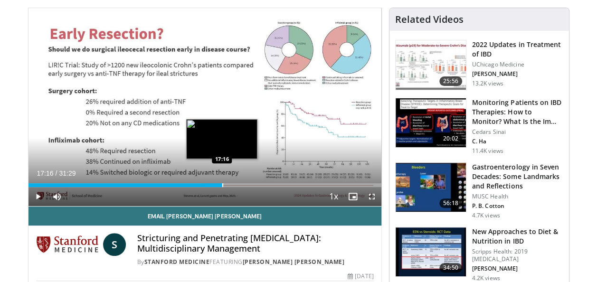
click at [222, 184] on div "Progress Bar" at bounding box center [222, 185] width 1 height 4
click at [232, 185] on div "Progress Bar" at bounding box center [232, 185] width 1 height 4
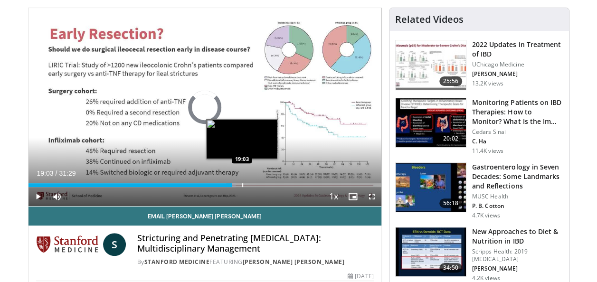
click at [242, 185] on div "Progress Bar" at bounding box center [242, 185] width 1 height 4
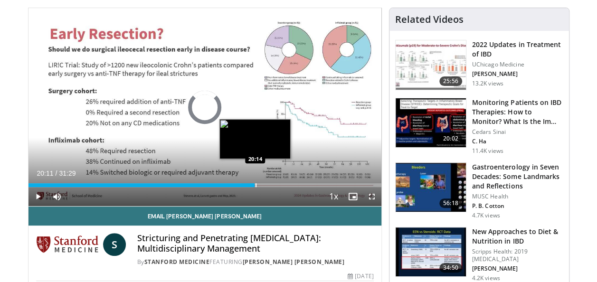
click at [255, 184] on div "Loaded : 63.56% 20:11 20:14" at bounding box center [204, 185] width 353 height 4
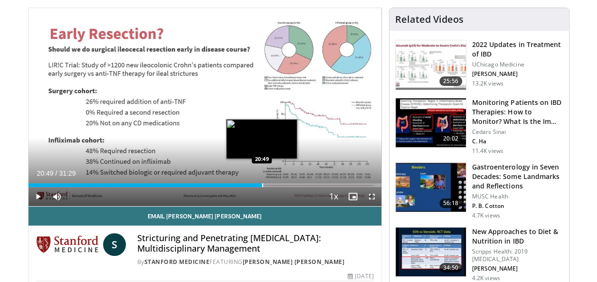
click at [262, 186] on div "Progress Bar" at bounding box center [262, 185] width 1 height 4
click at [267, 186] on div "Progress Bar" at bounding box center [267, 185] width 1 height 4
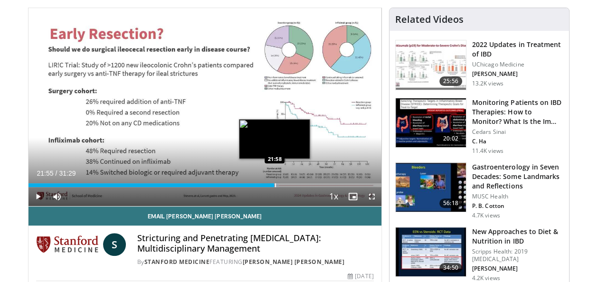
click at [274, 182] on div "Loaded : 70.97% 21:19 21:58" at bounding box center [204, 182] width 353 height 9
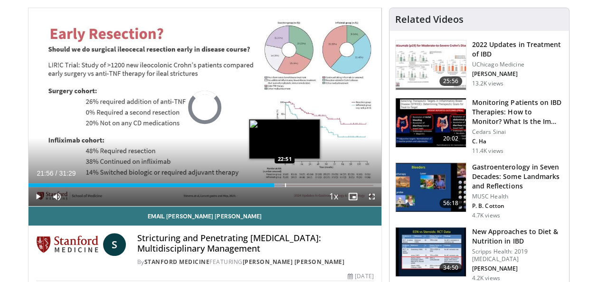
click at [285, 184] on div "Progress Bar" at bounding box center [285, 185] width 1 height 4
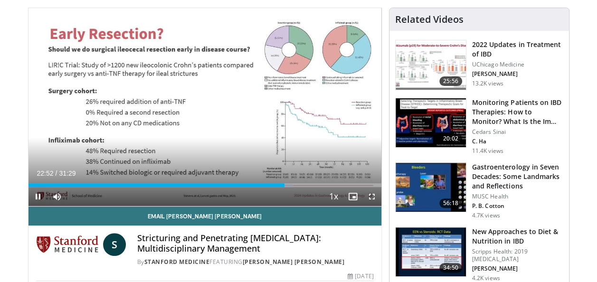
click at [291, 187] on div "Current Time 22:52 / Duration 31:29 Pause Skip Backward Skip Forward Mute 100% …" at bounding box center [204, 196] width 353 height 19
click at [295, 187] on div "Current Time 22:54 / Duration 31:29 Pause Skip Backward Skip Forward Mute 100% …" at bounding box center [204, 196] width 353 height 19
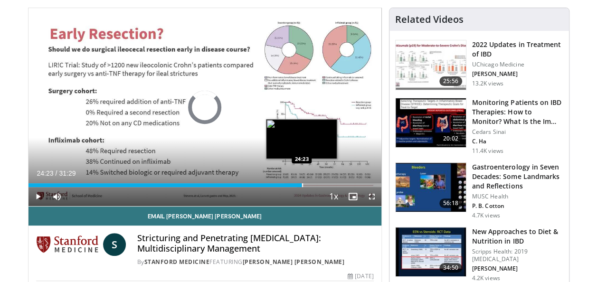
click at [302, 184] on div "Progress Bar" at bounding box center [302, 185] width 1 height 4
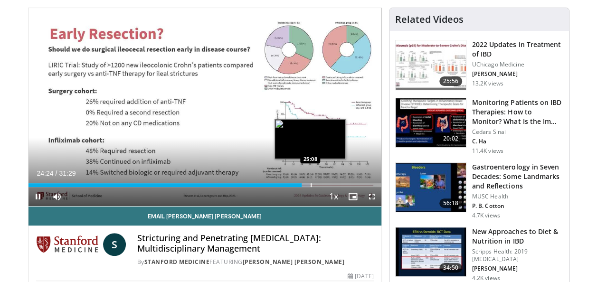
click at [311, 184] on div "Progress Bar" at bounding box center [311, 185] width 1 height 4
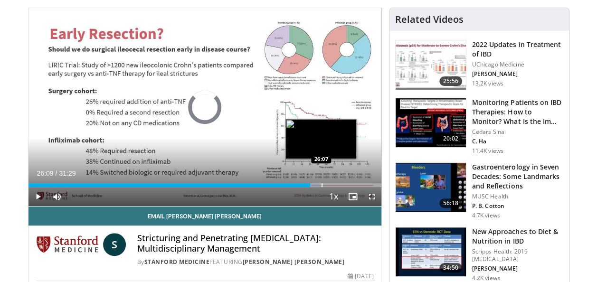
click at [322, 184] on div "Progress Bar" at bounding box center [322, 185] width 1 height 4
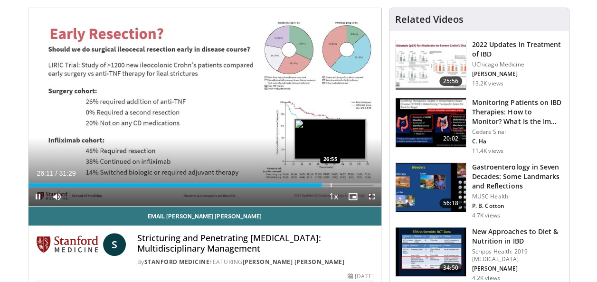
click at [331, 184] on div "Progress Bar" at bounding box center [331, 185] width 1 height 4
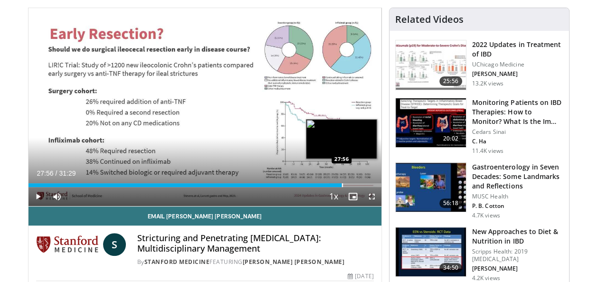
click at [342, 183] on div "Progress Bar" at bounding box center [342, 185] width 1 height 4
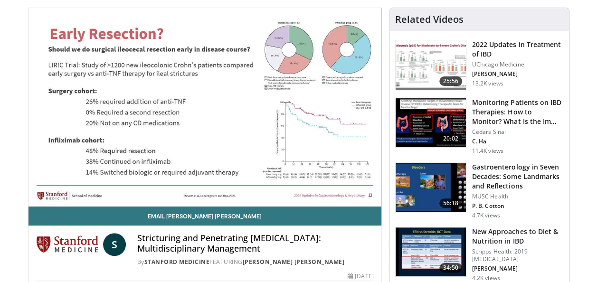
click at [347, 183] on div "10 seconds Tap to unmute" at bounding box center [204, 107] width 353 height 198
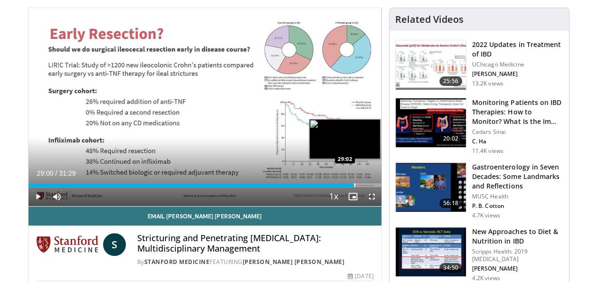
click at [353, 183] on div "Progress Bar" at bounding box center [344, 185] width 17 height 4
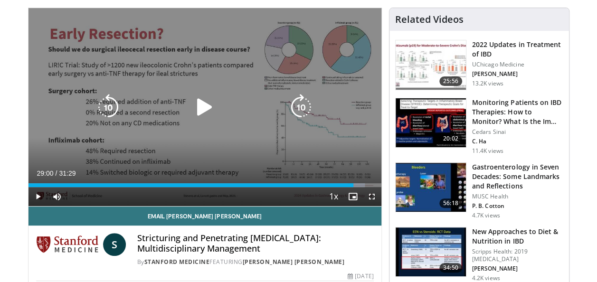
click at [201, 99] on icon "Video Player" at bounding box center [204, 107] width 27 height 27
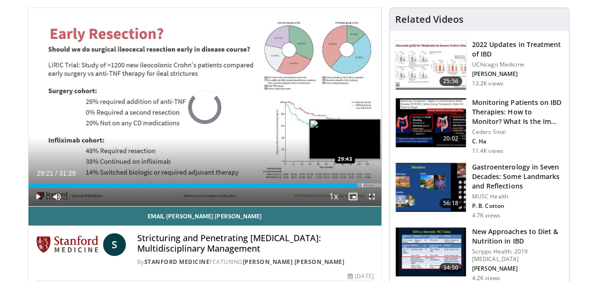
click at [362, 184] on div "Progress Bar" at bounding box center [362, 185] width 1 height 4
click at [368, 183] on div "Progress Bar" at bounding box center [368, 185] width 1 height 4
click at [373, 184] on div "Progress Bar" at bounding box center [373, 185] width 1 height 4
